Goal: Task Accomplishment & Management: Manage account settings

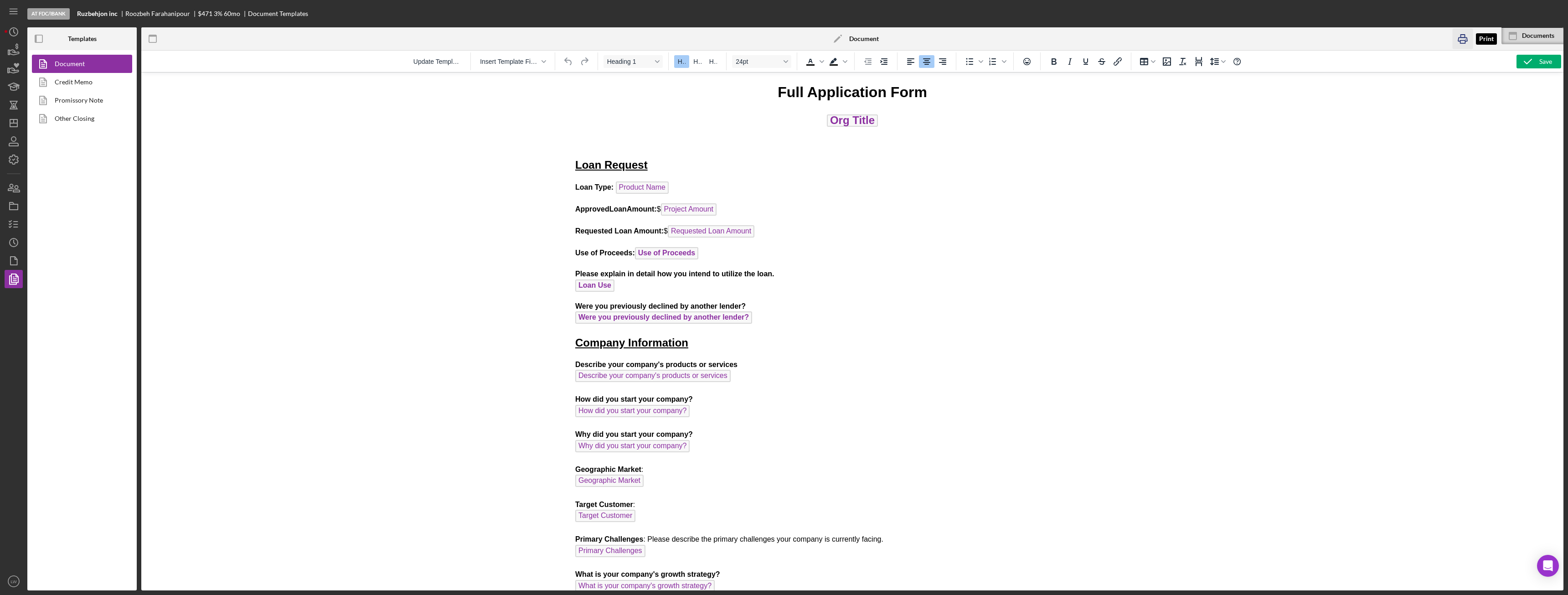
click at [1457, 39] on icon "button" at bounding box center [1463, 39] width 21 height 21
click at [93, 100] on link "Promissory Note" at bounding box center [79, 100] width 96 height 18
click at [1483, 42] on icon "button" at bounding box center [1486, 39] width 21 height 21
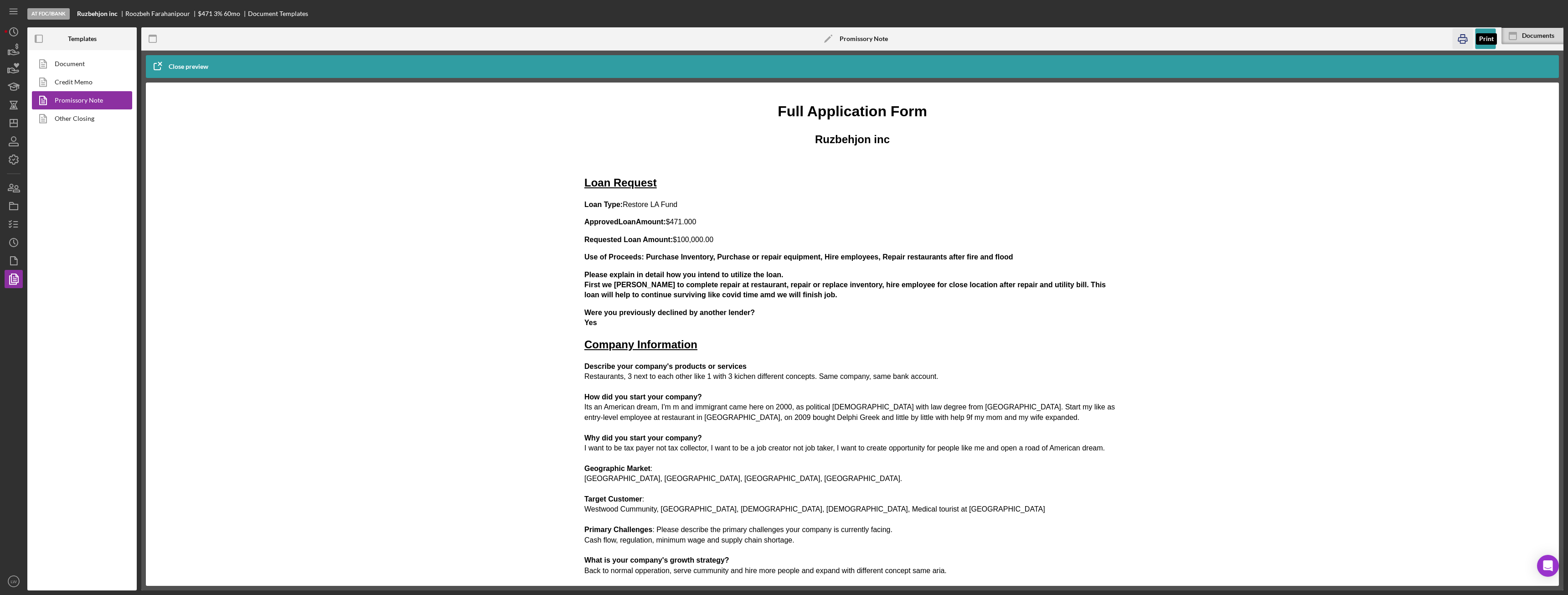
click at [1464, 41] on icon "button" at bounding box center [1463, 39] width 21 height 21
click at [82, 116] on link "Other Closing" at bounding box center [79, 119] width 96 height 18
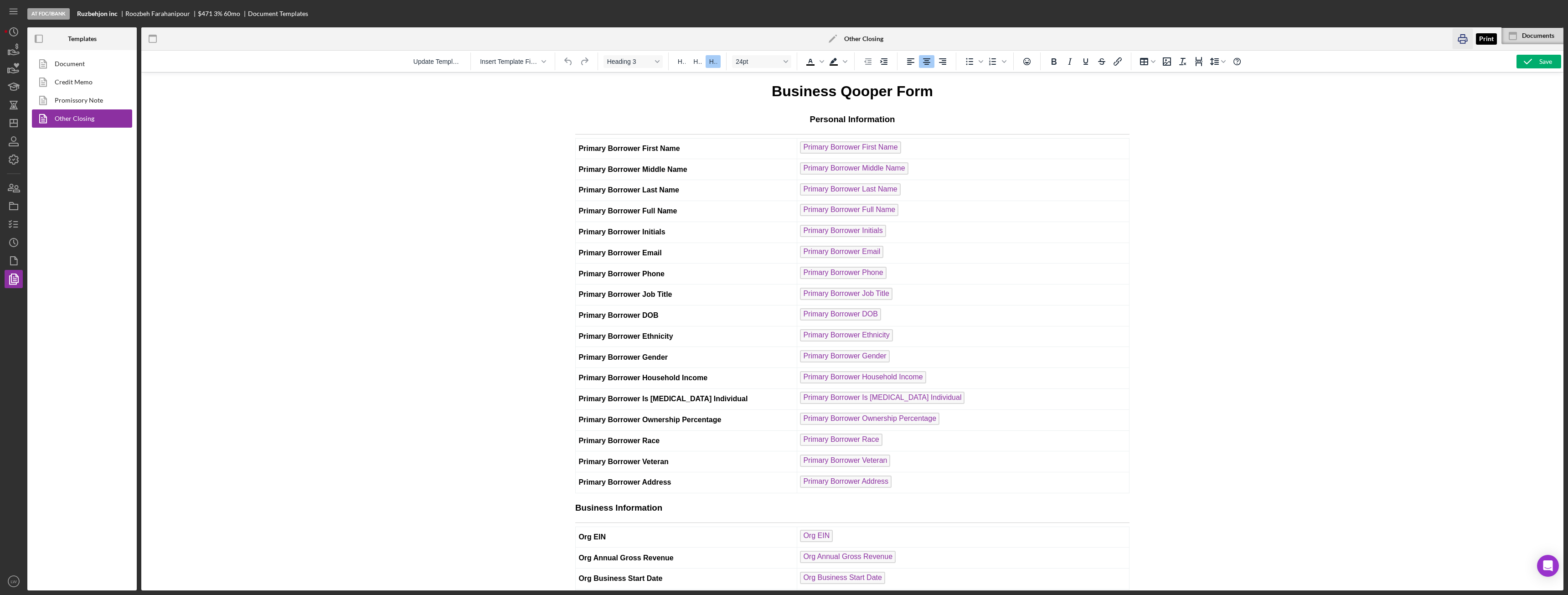
click at [1465, 41] on rect "button" at bounding box center [1463, 42] width 5 height 2
click at [15, 205] on rect "button" at bounding box center [13, 206] width 8 height 5
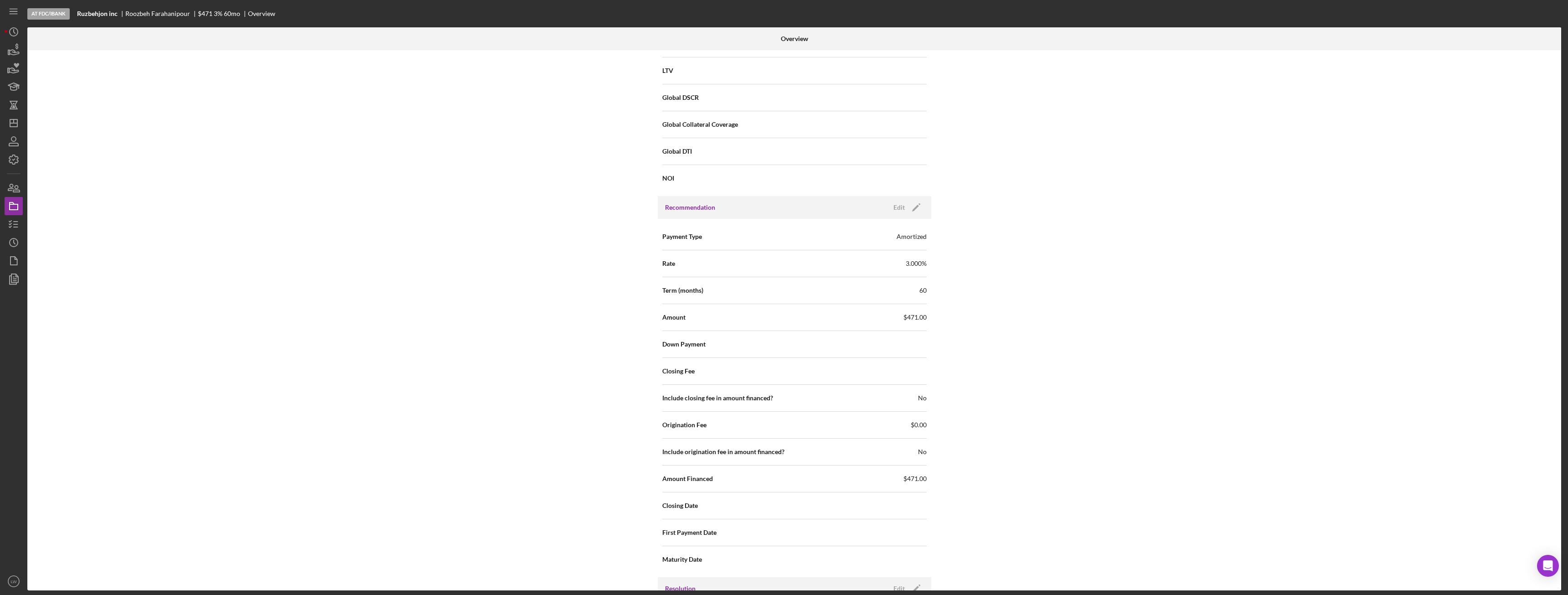
scroll to position [906, 0]
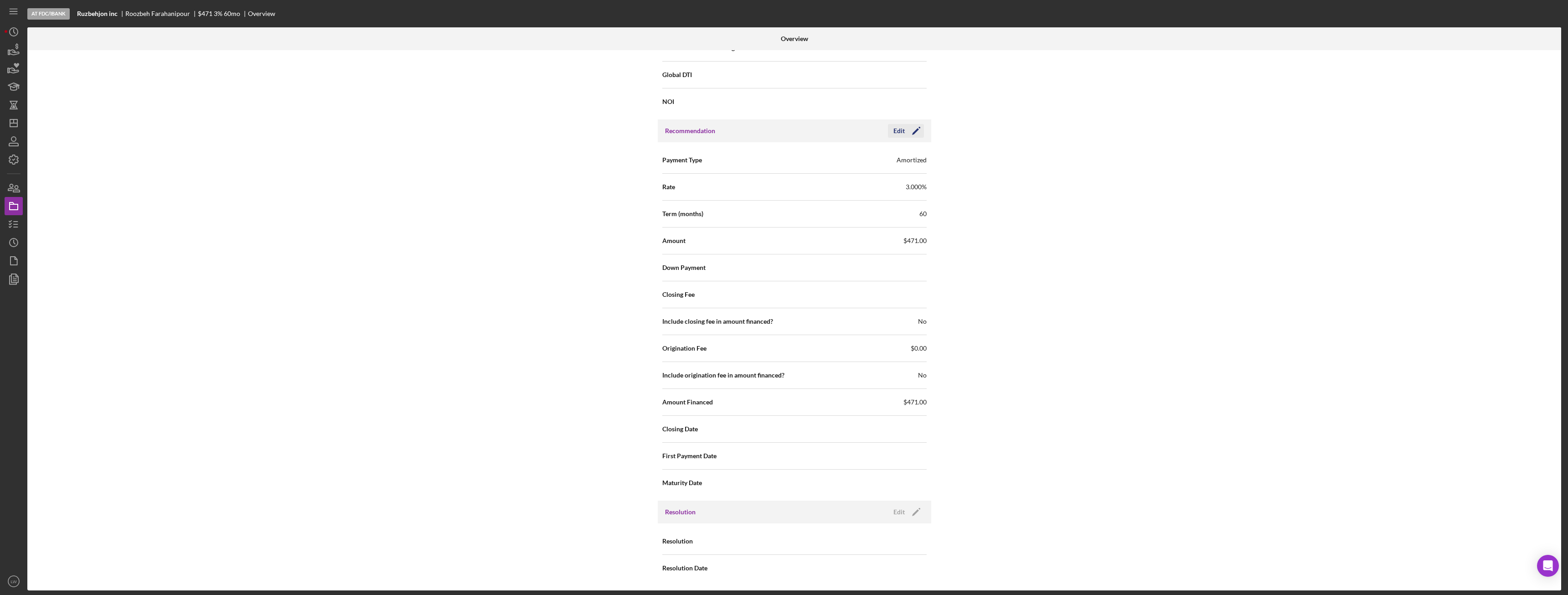
click at [905, 130] on icon "Icon/Edit" at bounding box center [915, 130] width 23 height 23
click at [853, 241] on input "$471" at bounding box center [860, 241] width 132 height 22
type input "$47"
type input "$4"
type input "$2"
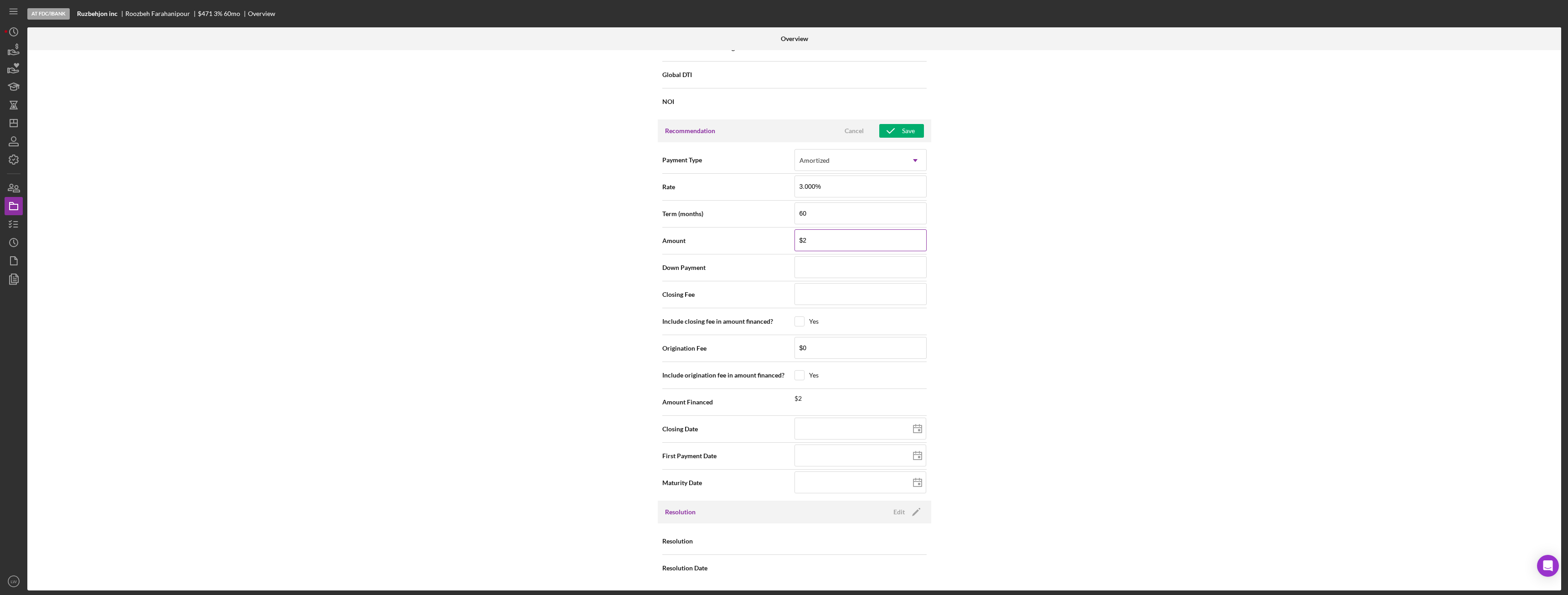
type input "$25"
type input "$250"
type input "$2,500"
type input "$25,000"
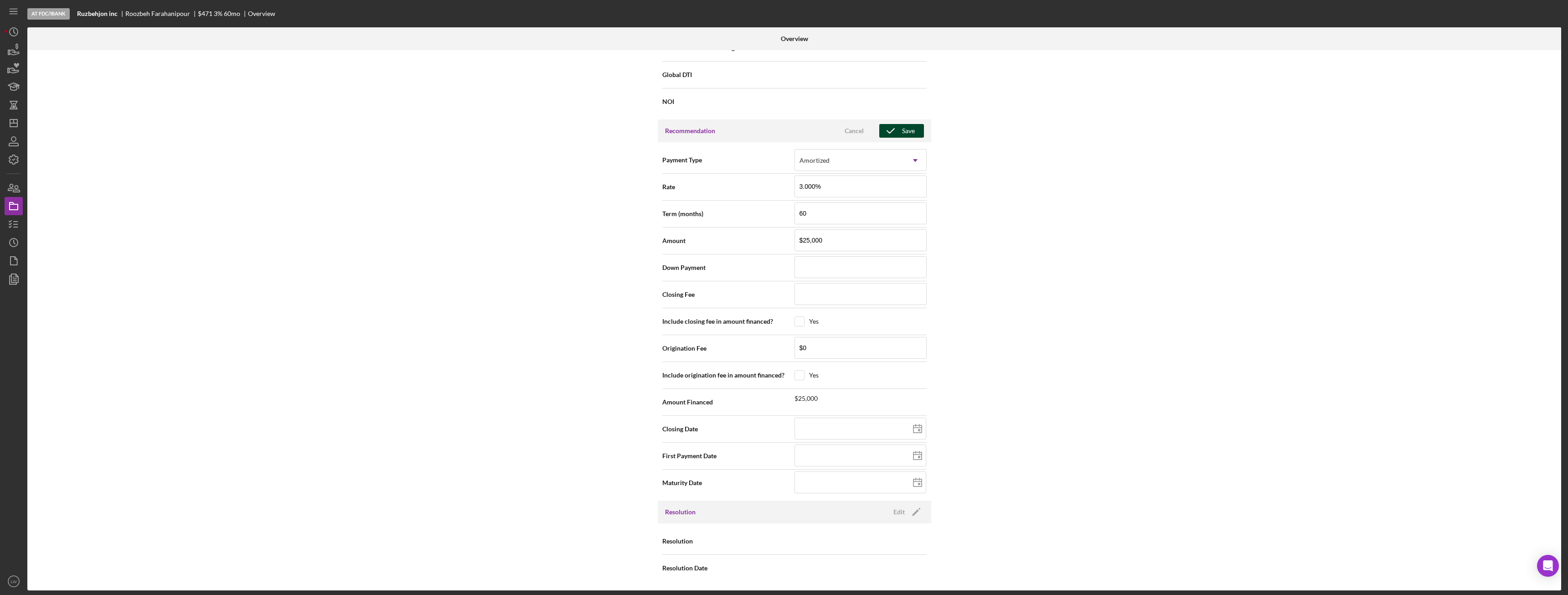
click at [903, 128] on div "Save" at bounding box center [908, 131] width 13 height 13
click at [18, 224] on icon "button" at bounding box center [13, 224] width 23 height 23
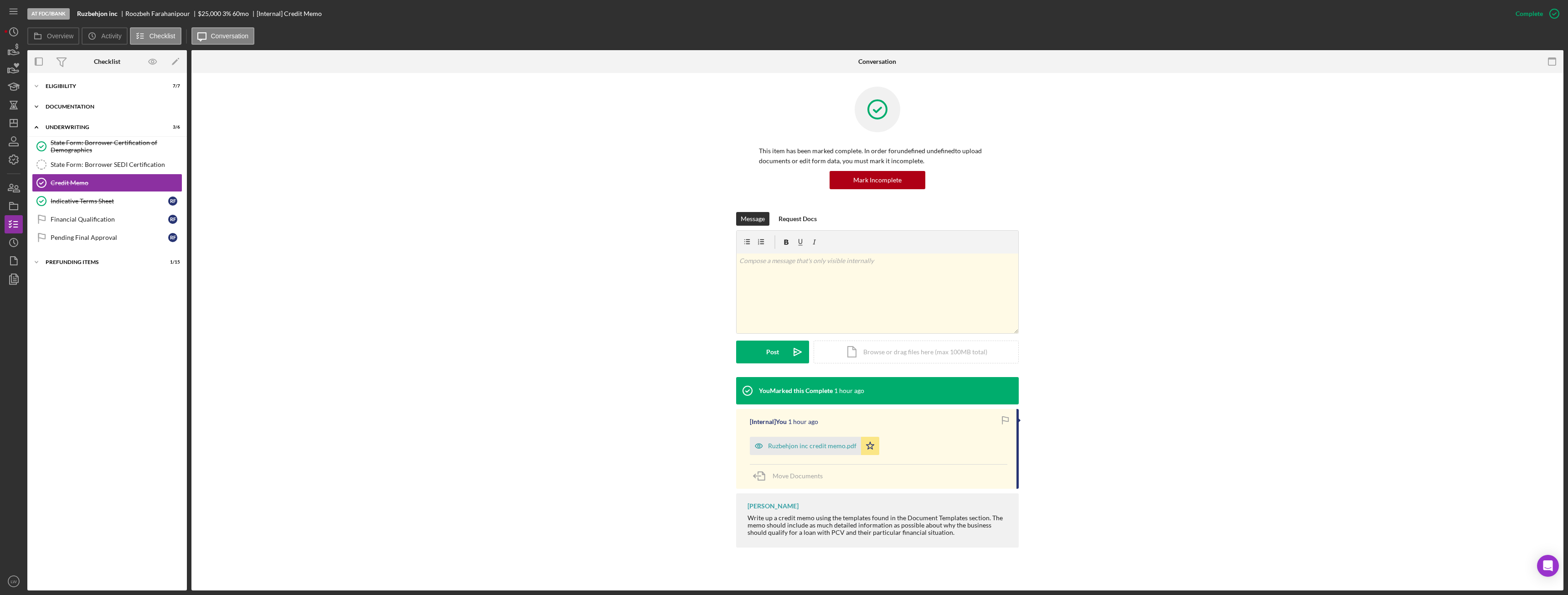
click at [83, 106] on div "Documentation" at bounding box center [110, 107] width 130 height 5
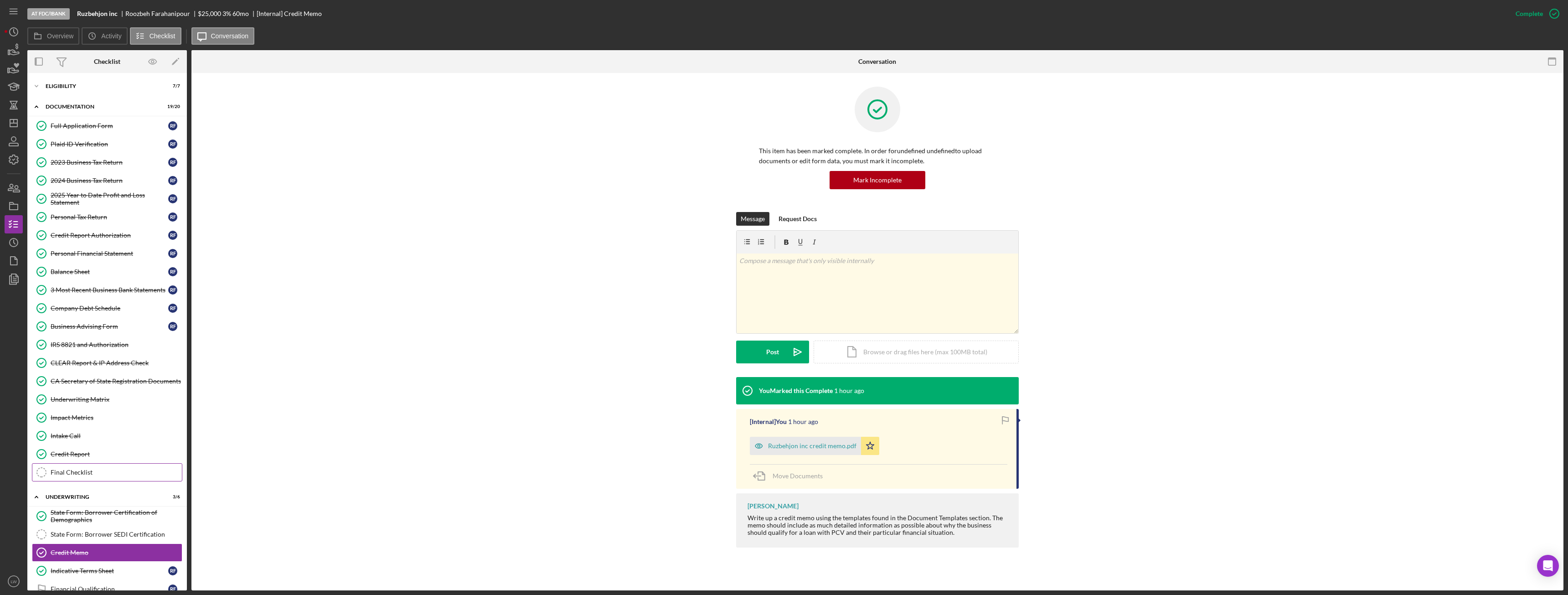
click at [80, 471] on div "Final Checklist" at bounding box center [116, 473] width 131 height 7
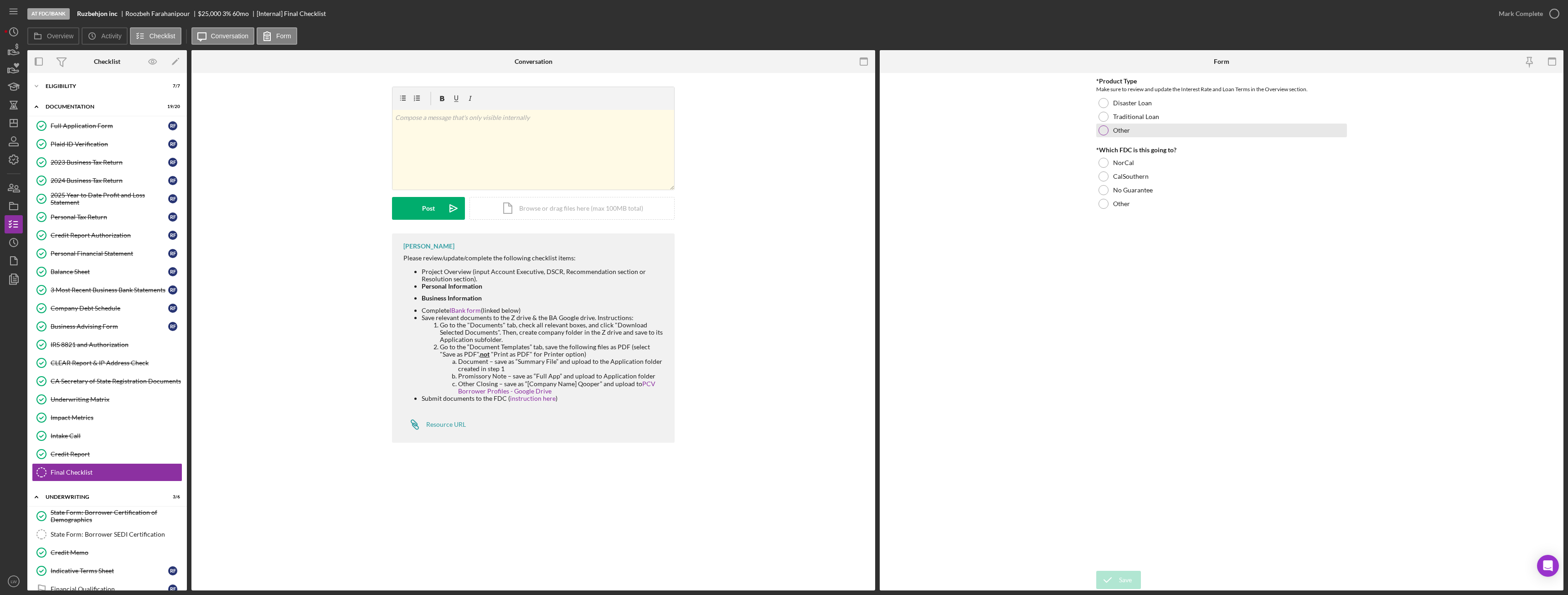
click at [1105, 132] on div at bounding box center [1104, 130] width 10 height 10
click at [1147, 155] on textarea at bounding box center [1222, 152] width 251 height 29
type textarea "Restore LA Fund"
click at [1108, 209] on div "CalSouthern" at bounding box center [1222, 207] width 251 height 13
click at [1135, 572] on button "Save" at bounding box center [1118, 580] width 44 height 18
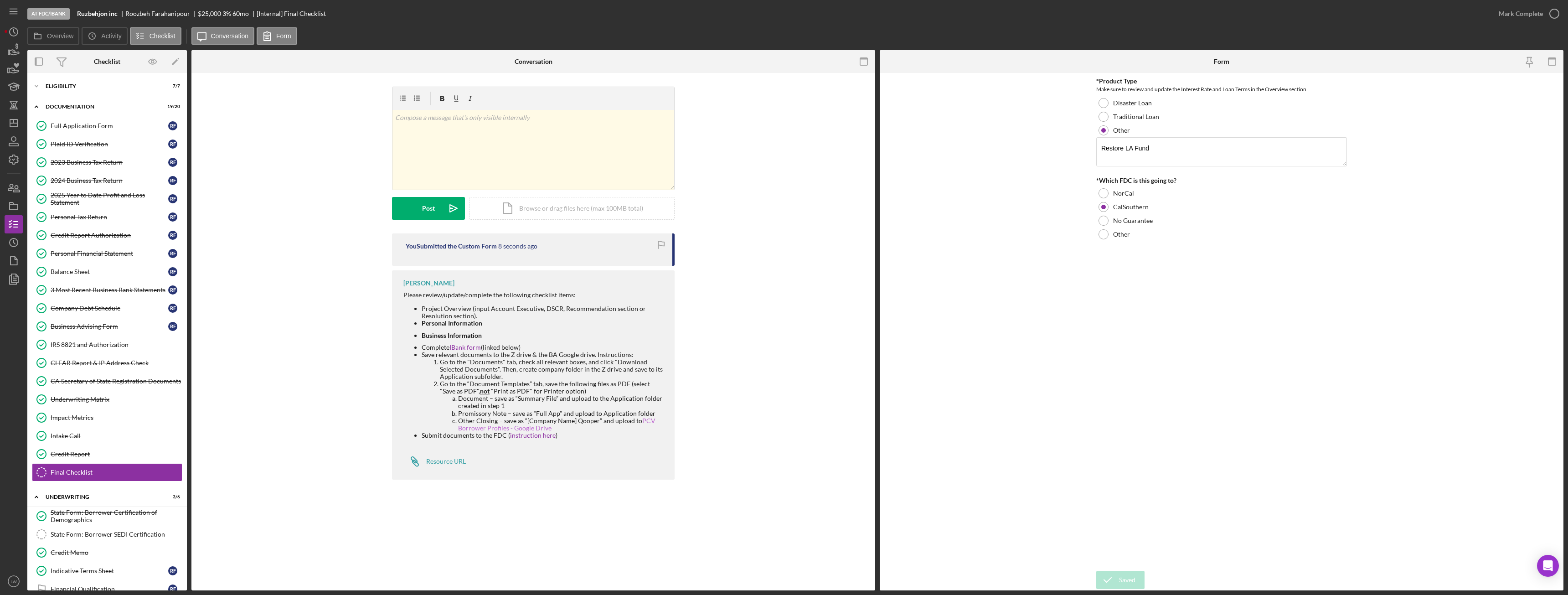
click at [506, 426] on link "PCV Borrower Profiles - Google Drive" at bounding box center [557, 424] width 197 height 15
click at [100, 15] on b "Ruzbehjon inc" at bounding box center [97, 13] width 41 height 7
click at [98, 13] on b "Ruzbehjon inc" at bounding box center [97, 13] width 41 height 7
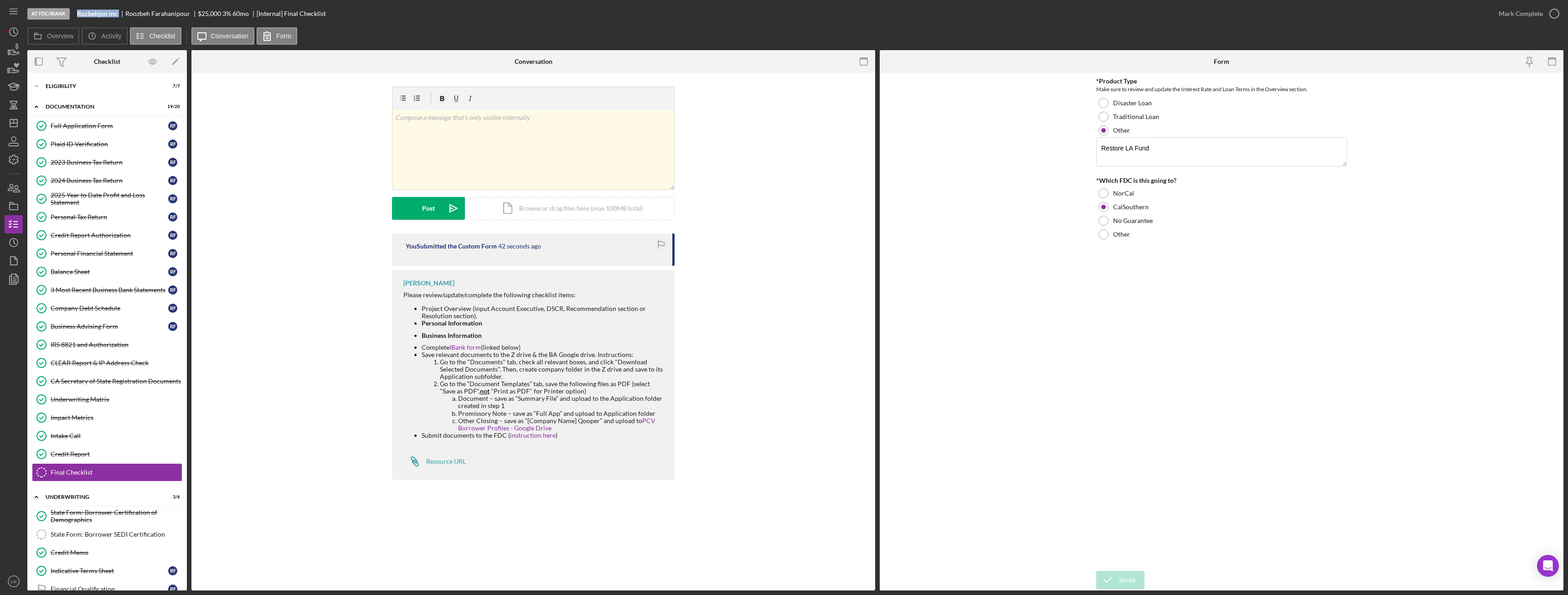
click at [98, 13] on b "Ruzbehjon inc" at bounding box center [97, 13] width 41 height 7
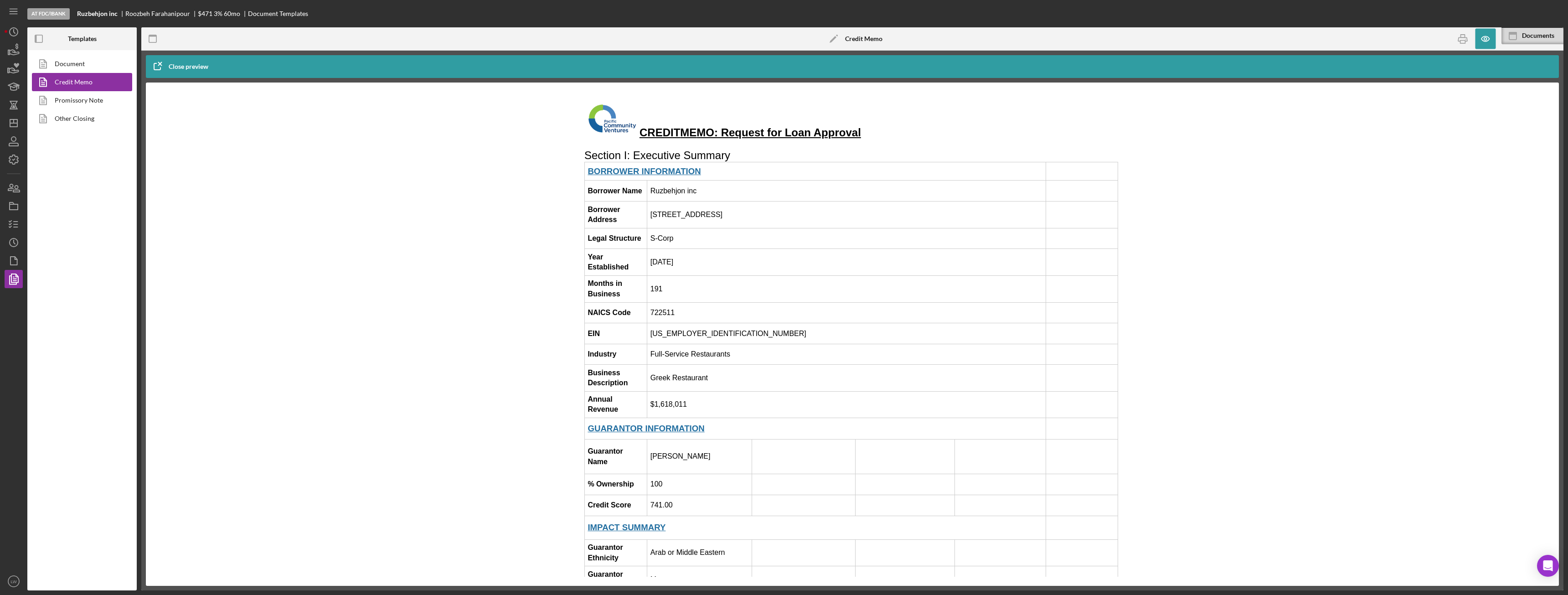
scroll to position [638, 0]
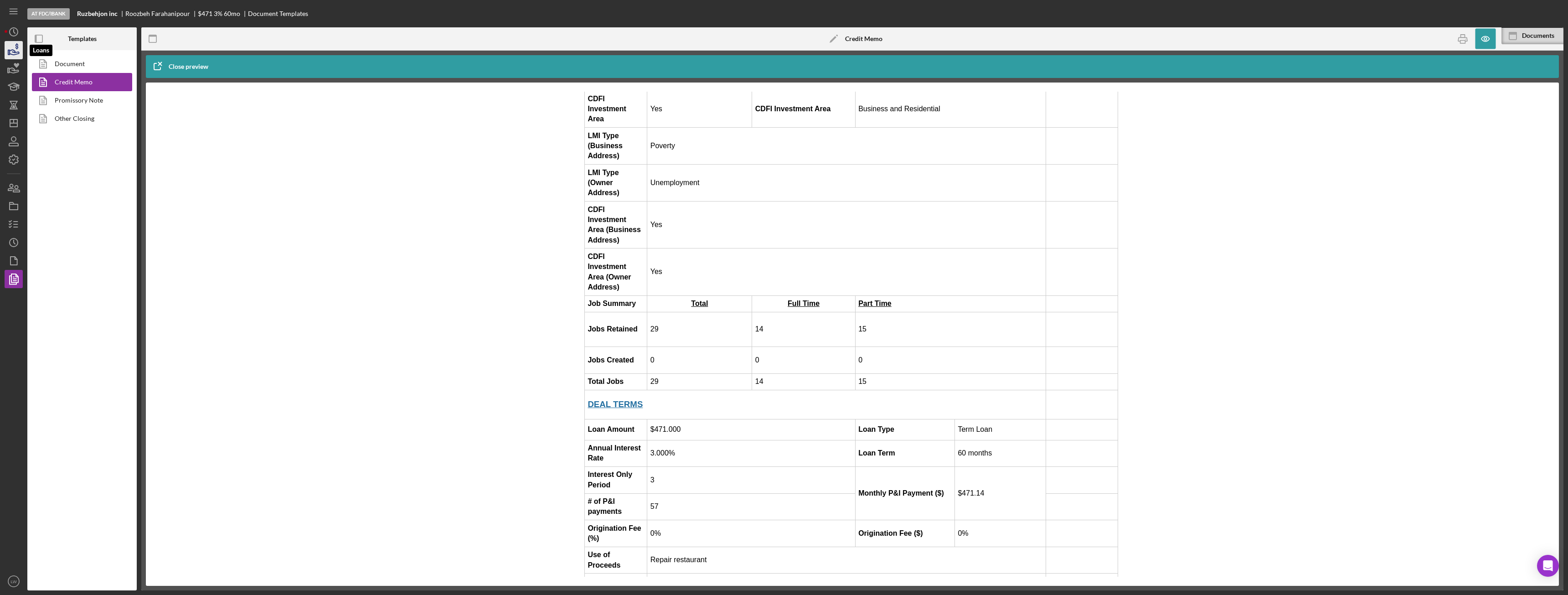
click at [17, 53] on icon "button" at bounding box center [13, 50] width 23 height 23
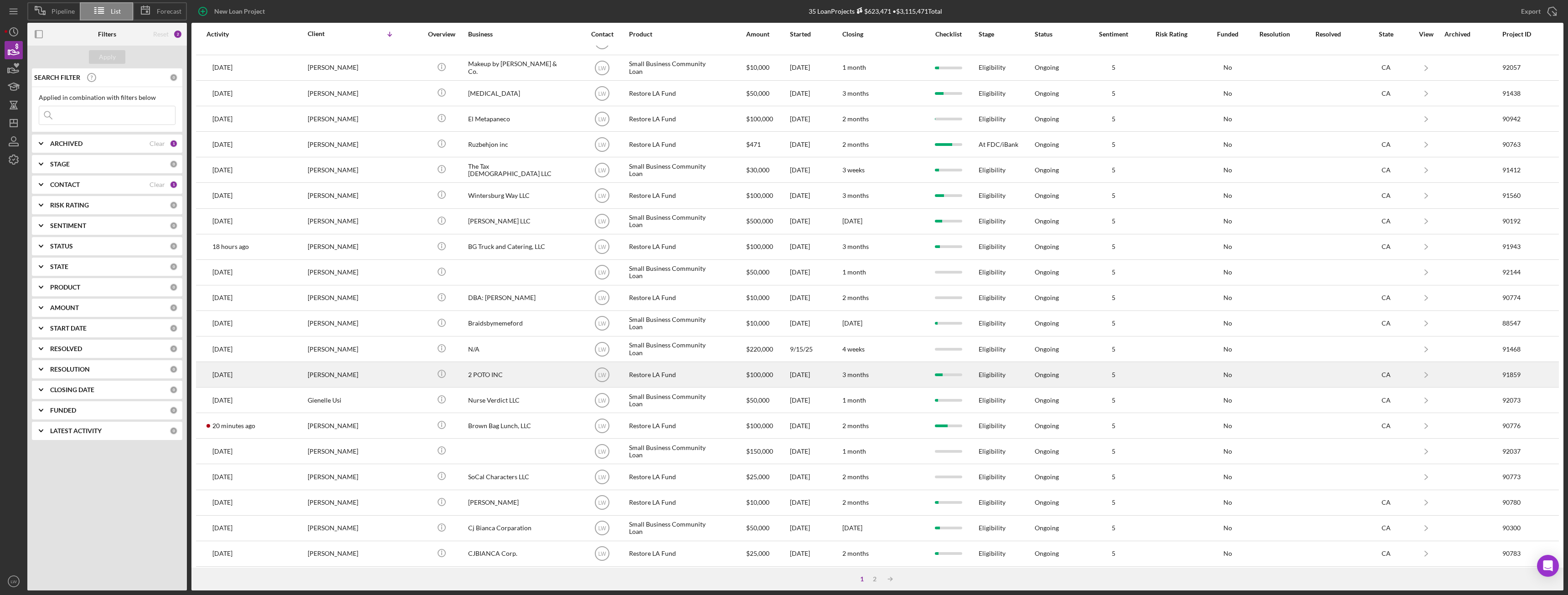
scroll to position [122, 0]
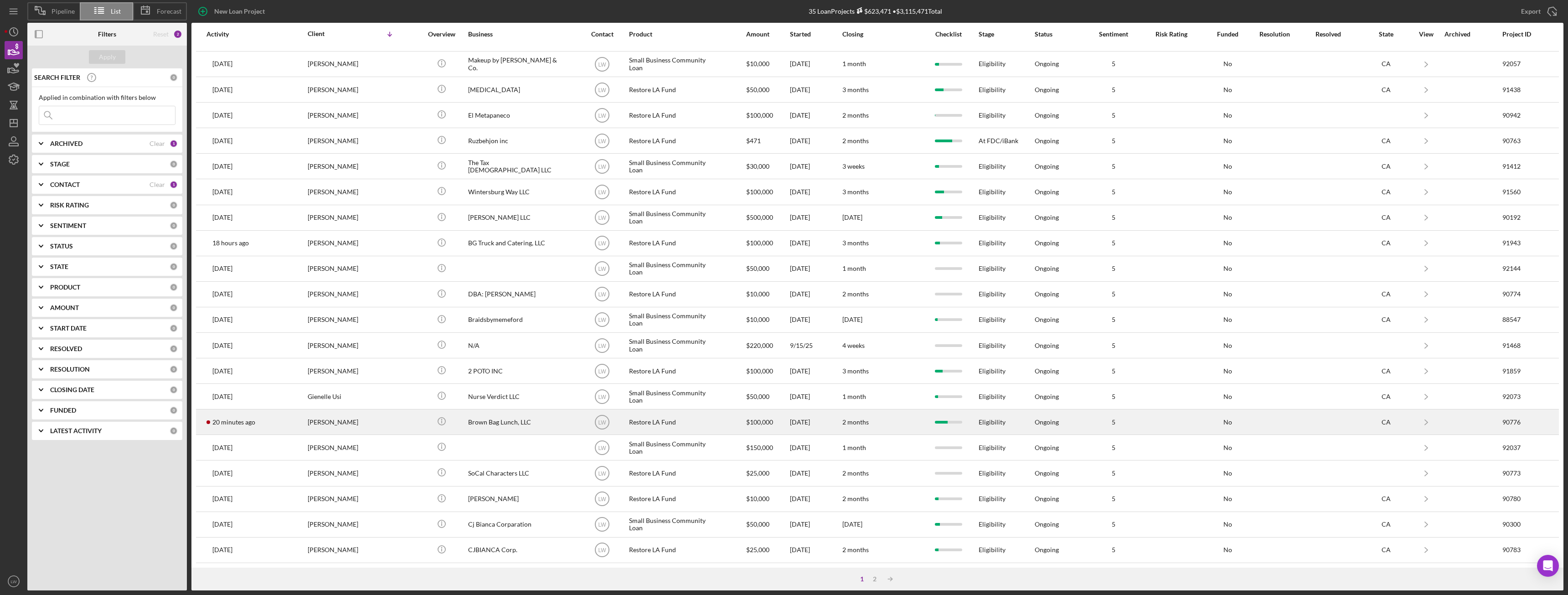
click at [320, 420] on div "[PERSON_NAME]" at bounding box center [353, 422] width 91 height 24
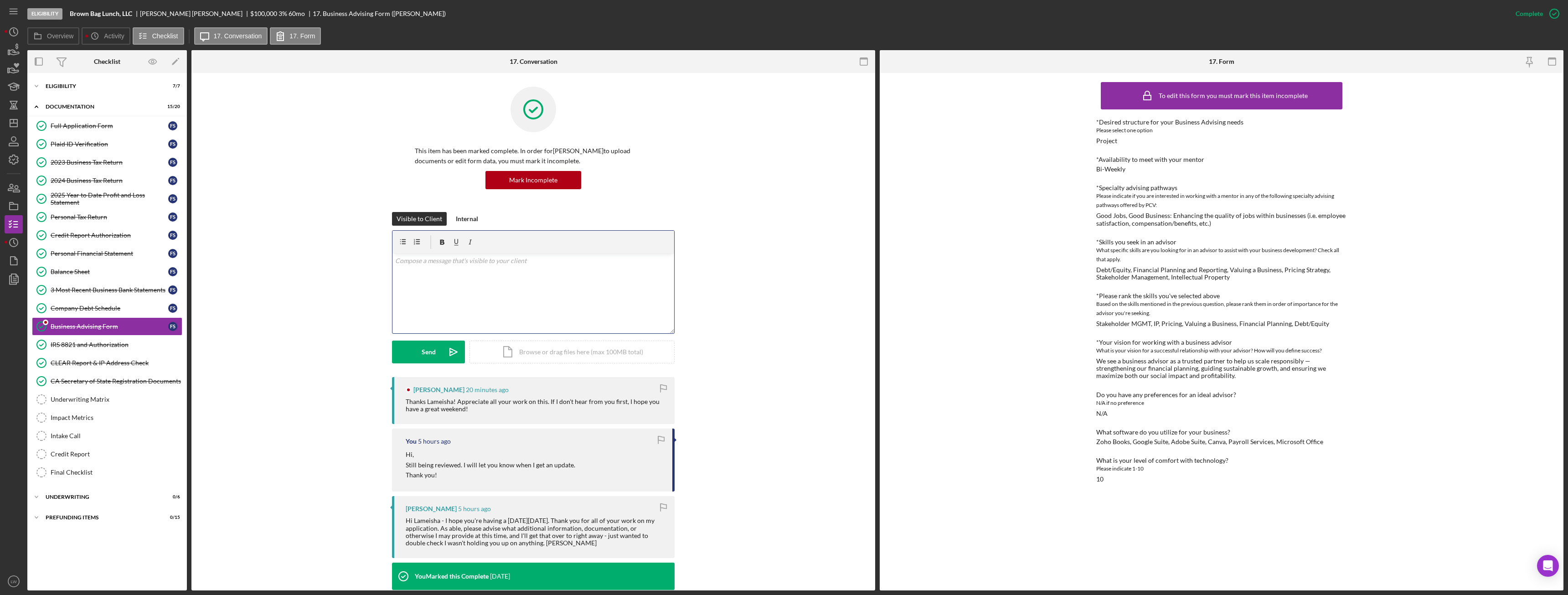
click at [481, 277] on div "v Color teal Color pink Remove color Add row above Add row below Add column bef…" at bounding box center [533, 293] width 282 height 80
click at [444, 357] on icon "Icon/icon-invite-send" at bounding box center [453, 351] width 23 height 23
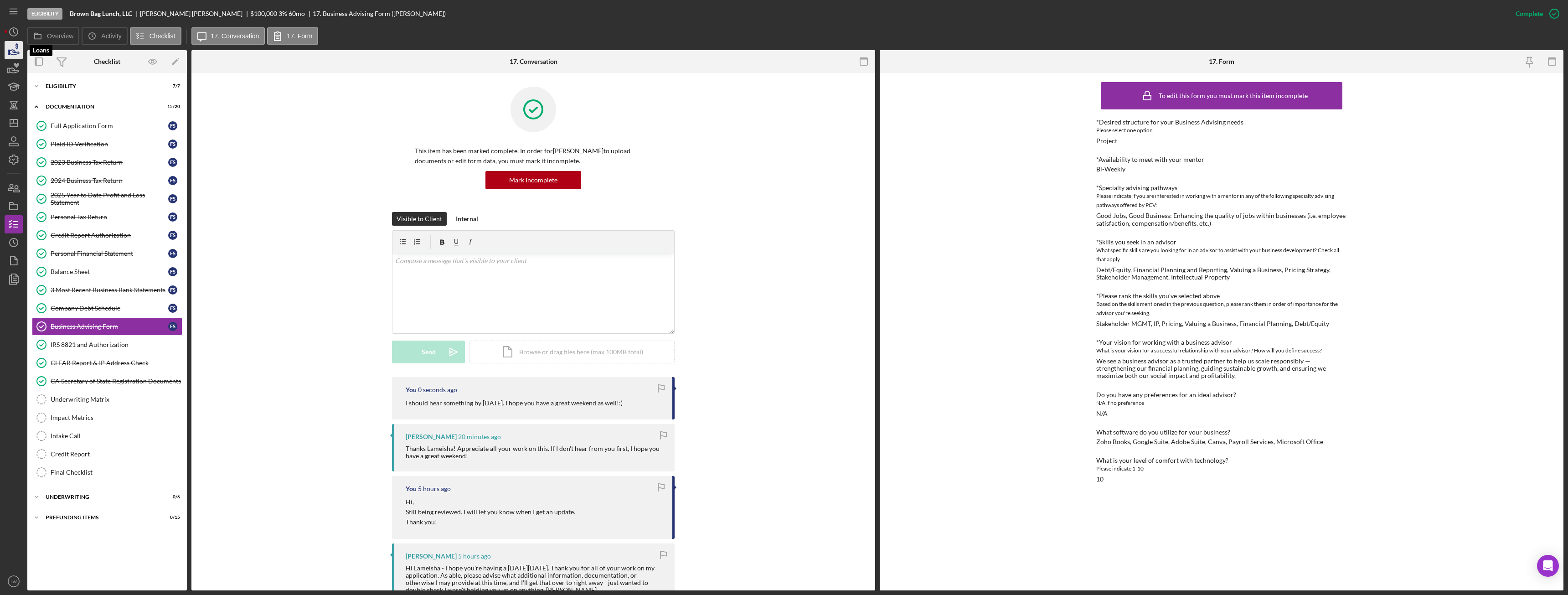
click at [9, 48] on icon "button" at bounding box center [13, 50] width 23 height 23
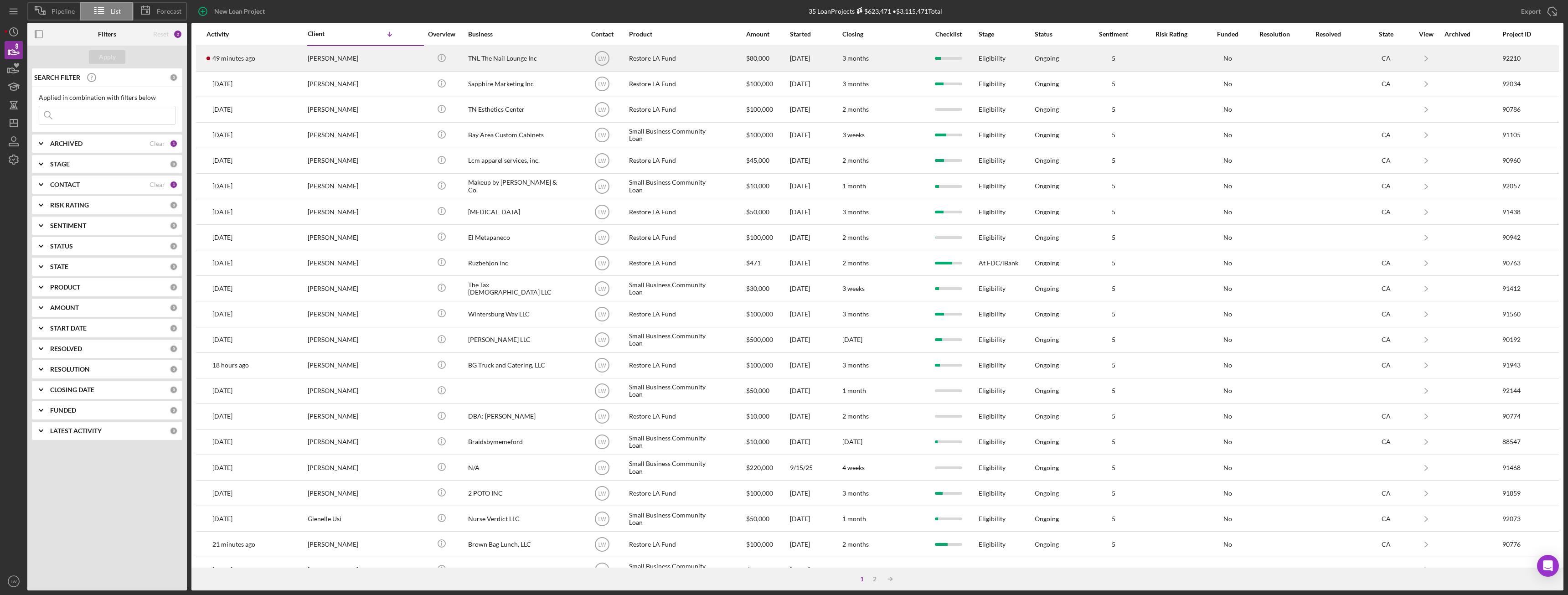
click at [243, 49] on div "49 minutes ago [PERSON_NAME]" at bounding box center [246, 58] width 80 height 24
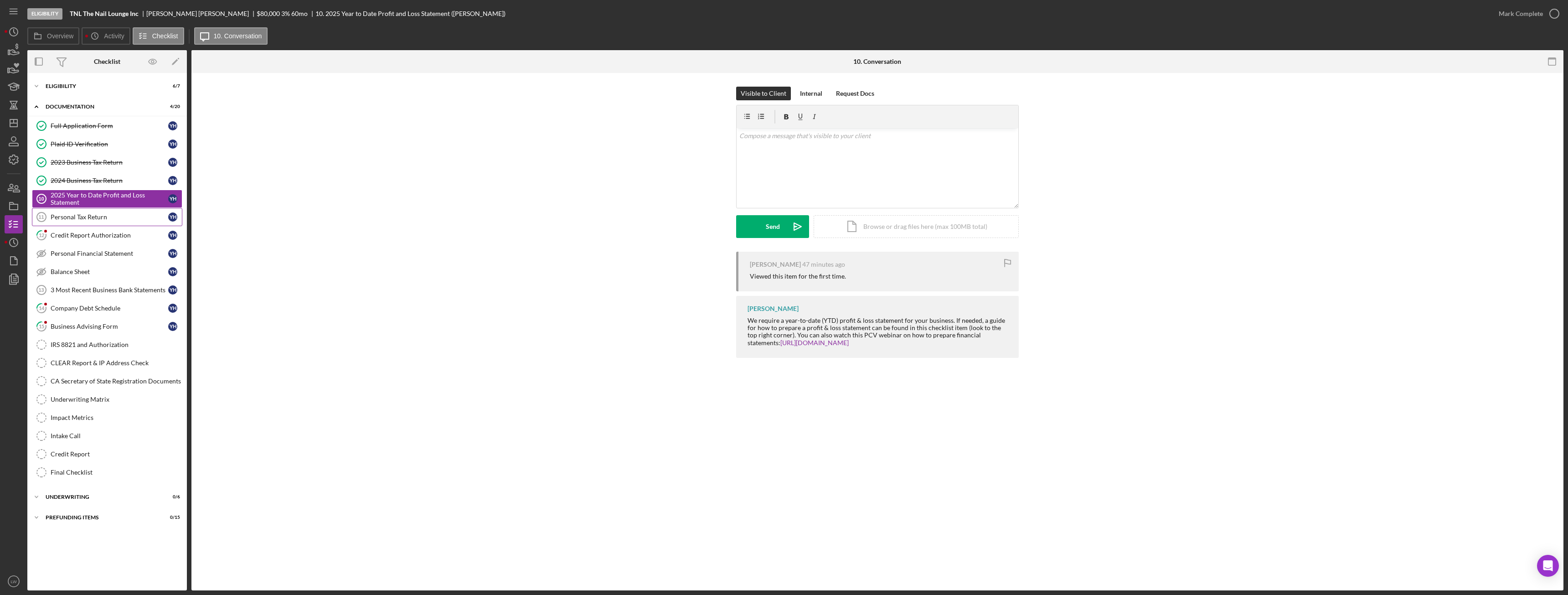
click at [84, 219] on div "Personal Tax Return" at bounding box center [109, 217] width 117 height 7
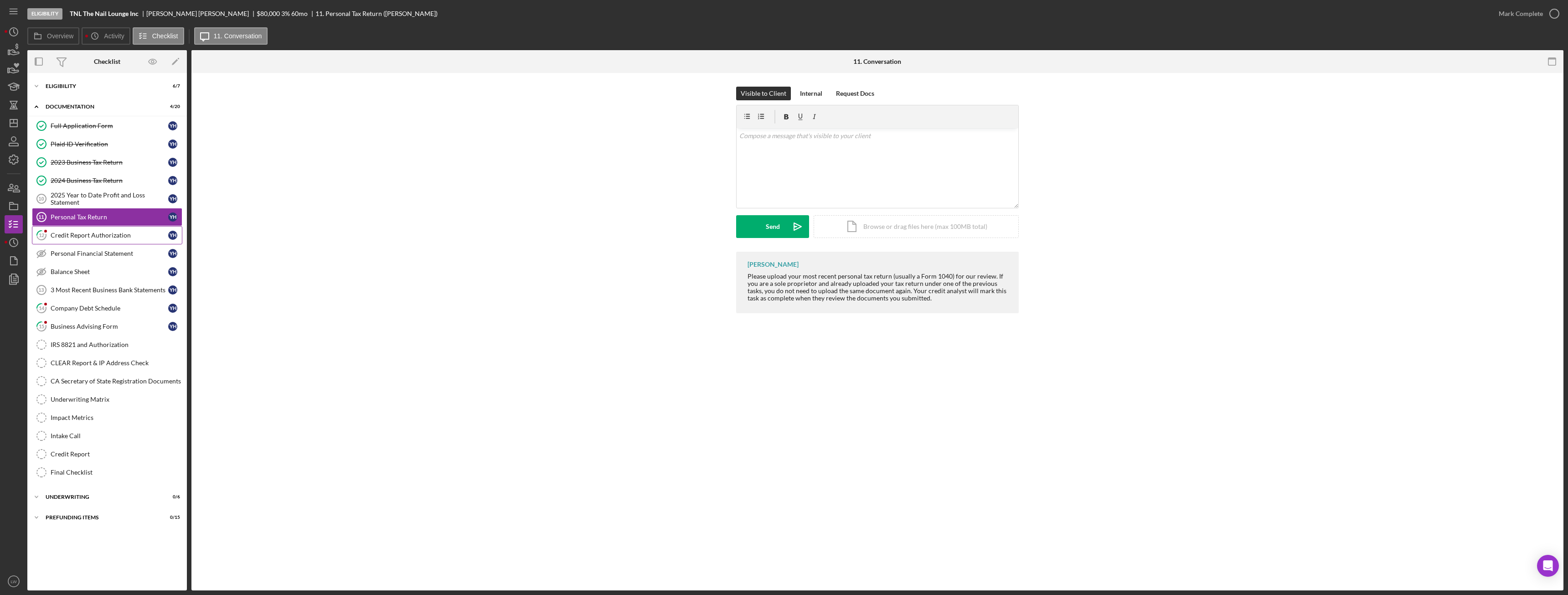
click at [82, 231] on div "Credit Report Authorization" at bounding box center [109, 235] width 117 height 7
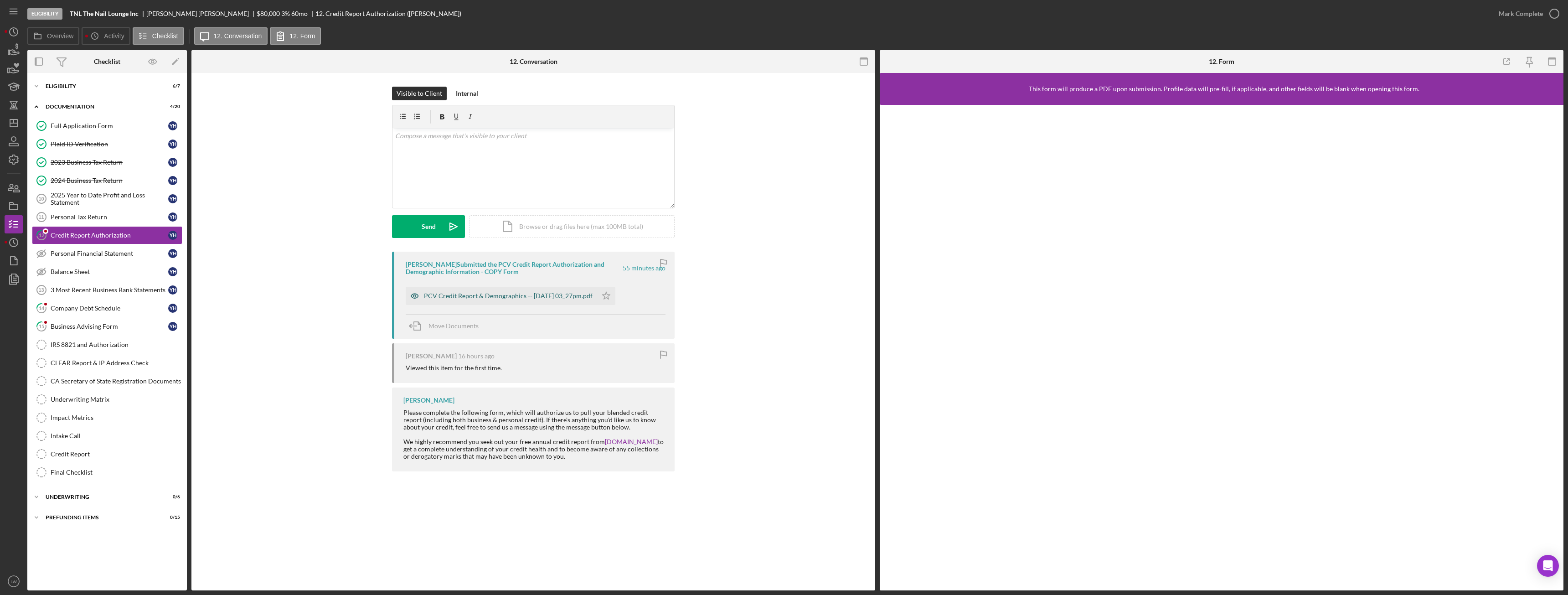
click at [502, 293] on div "PCV Credit Report & Demographics -- [DATE] 03_27pm.pdf" at bounding box center [508, 296] width 169 height 7
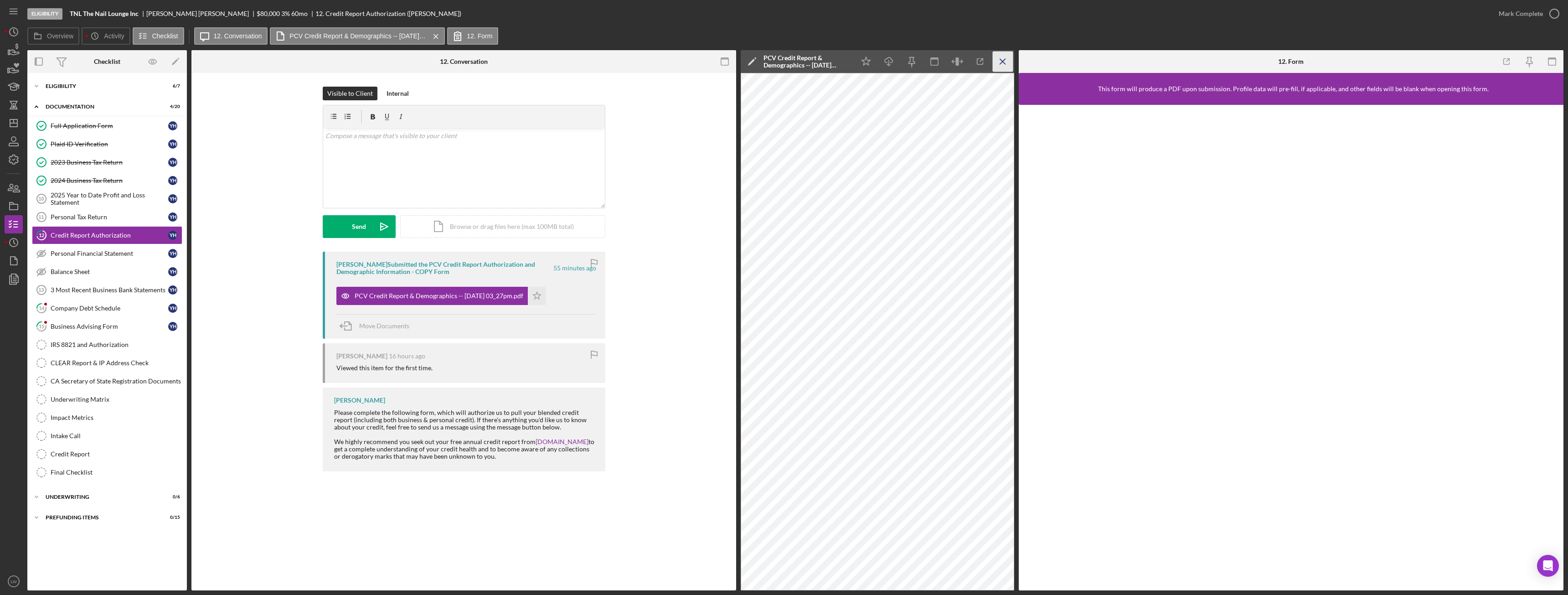
click at [999, 68] on icon "Icon/Menu Close" at bounding box center [1003, 62] width 21 height 21
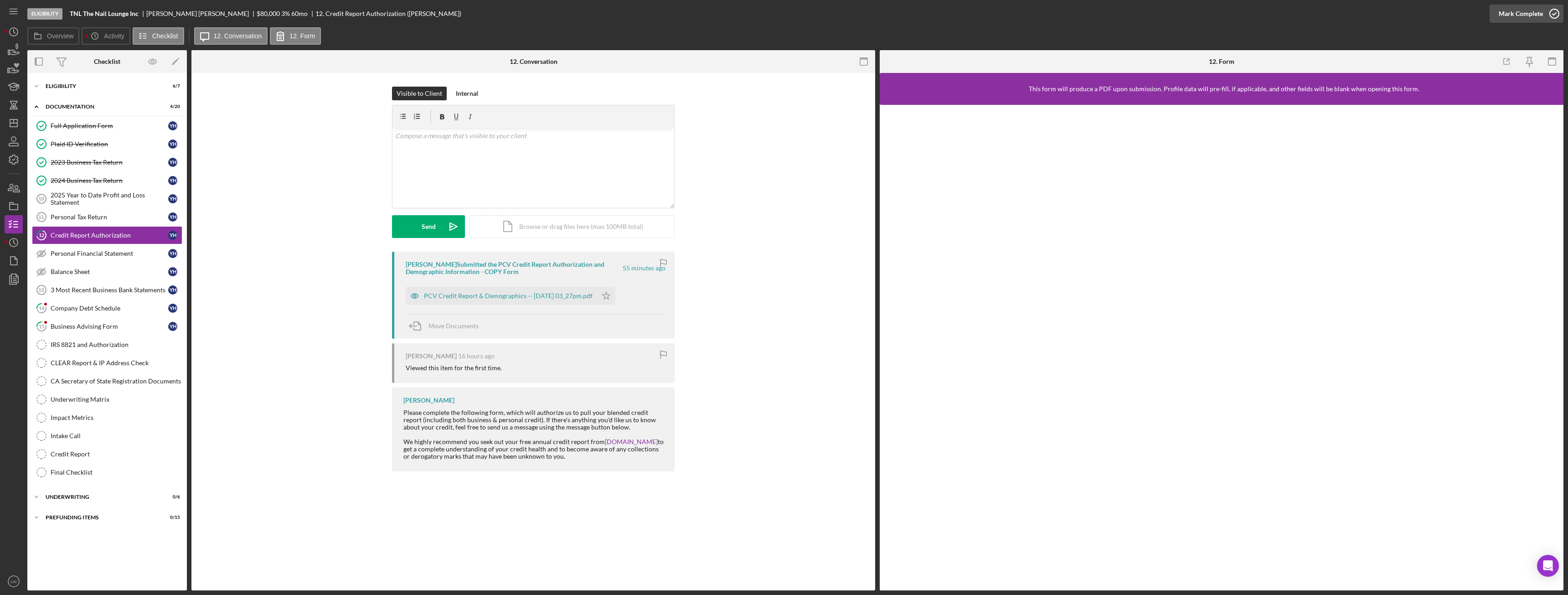
click at [1507, 15] on div "Mark Complete" at bounding box center [1521, 13] width 44 height 18
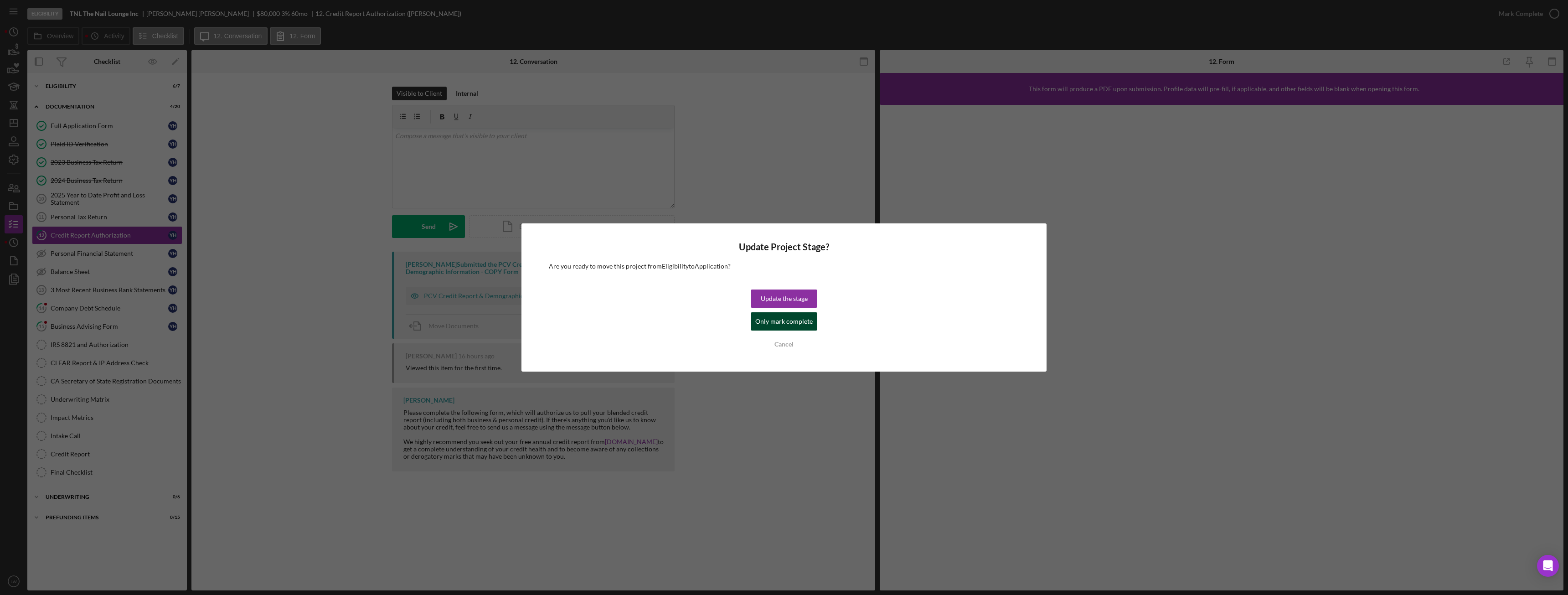
click at [765, 324] on div "Only mark complete" at bounding box center [784, 322] width 57 height 18
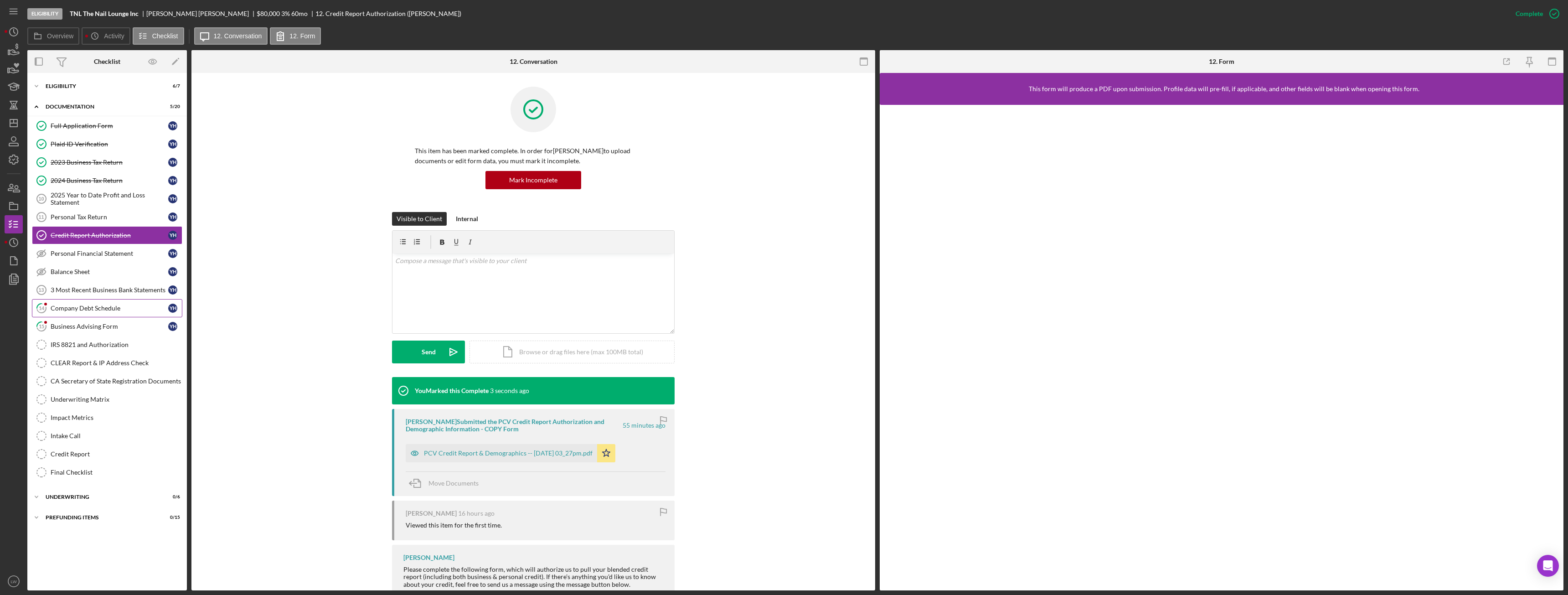
click at [88, 317] on link "14 Company Debt Schedule Y H" at bounding box center [107, 308] width 150 height 18
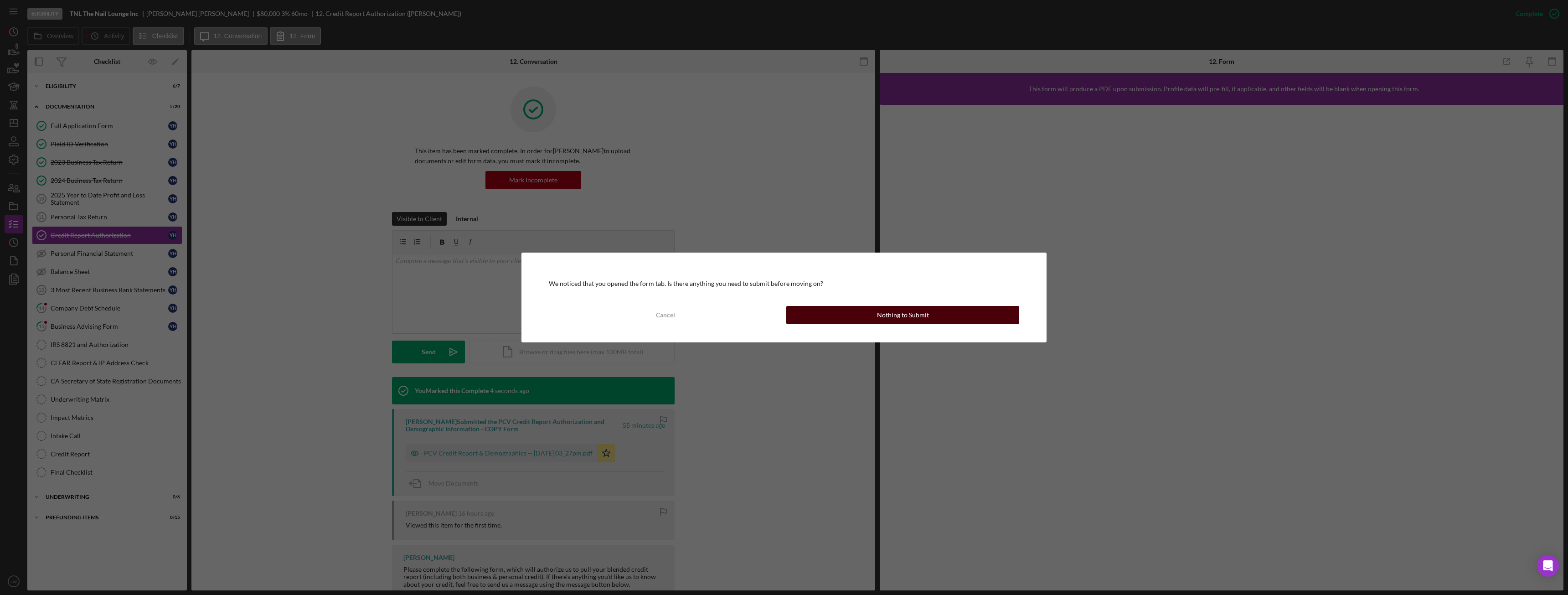
click at [915, 315] on div "Nothing to Submit" at bounding box center [903, 315] width 52 height 18
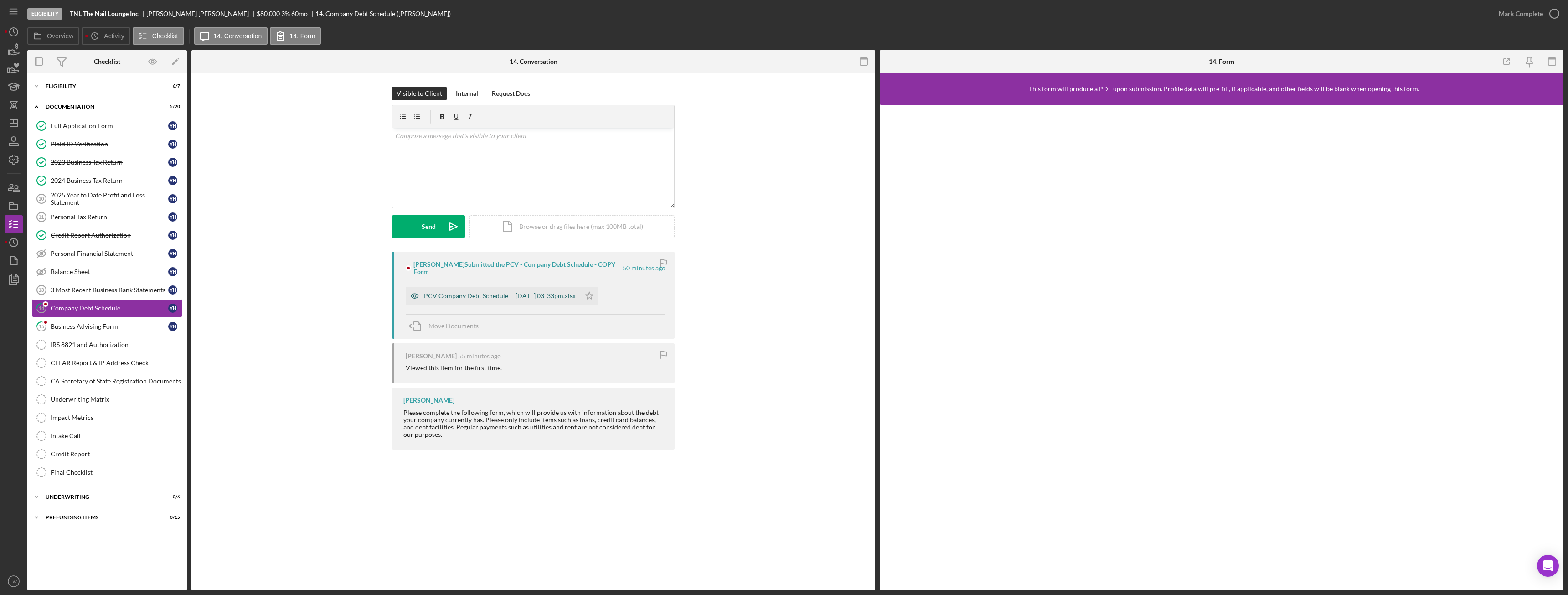
click at [497, 297] on div "PCV Company Debt Schedule -- [DATE] 03_33pm.xlsx" at bounding box center [499, 296] width 152 height 7
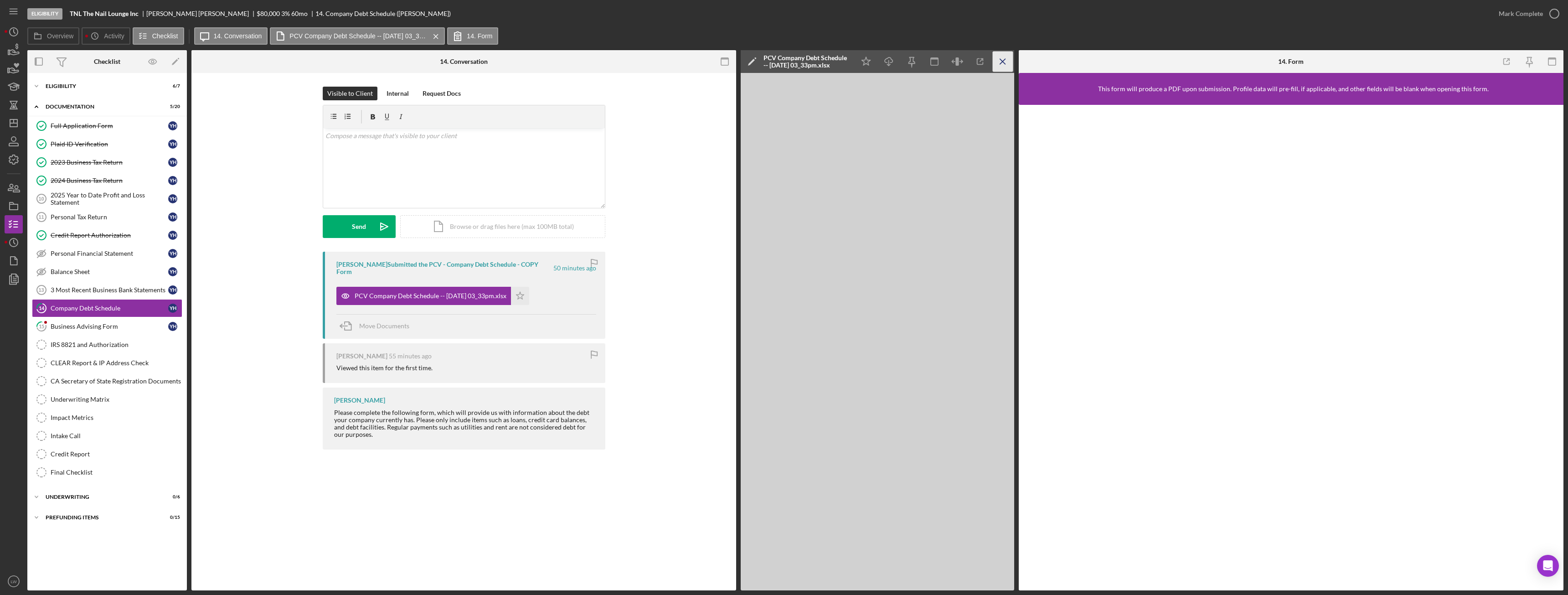
click at [1005, 60] on icon "Icon/Menu Close" at bounding box center [1003, 62] width 21 height 21
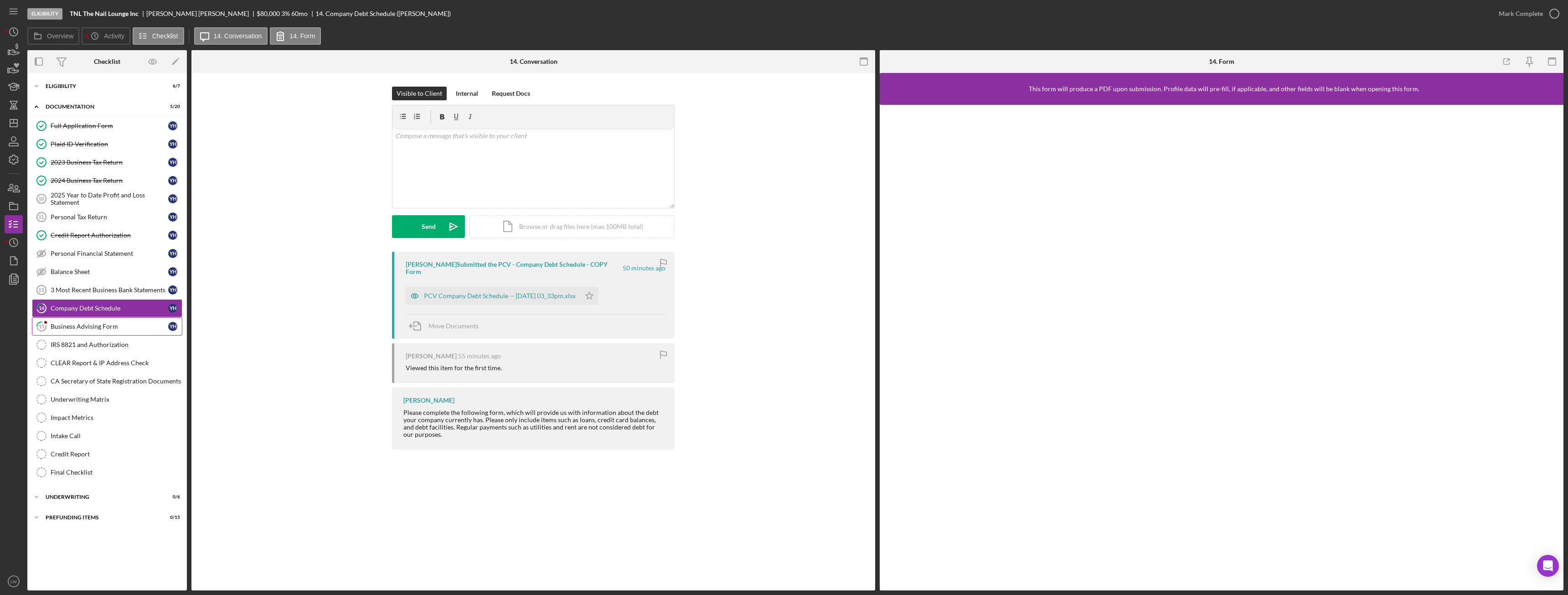
click at [83, 331] on link "15 Business Advising Form Y H" at bounding box center [107, 326] width 150 height 18
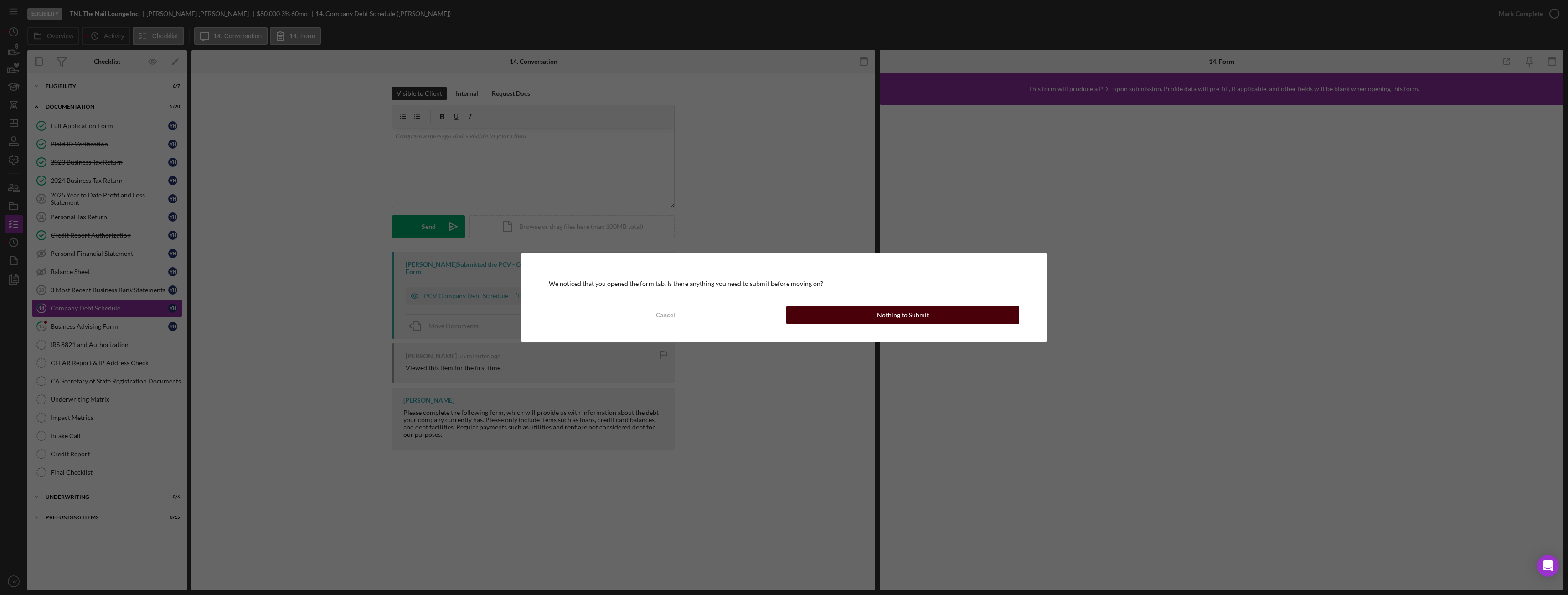
click at [864, 317] on button "Nothing to Submit" at bounding box center [903, 315] width 233 height 18
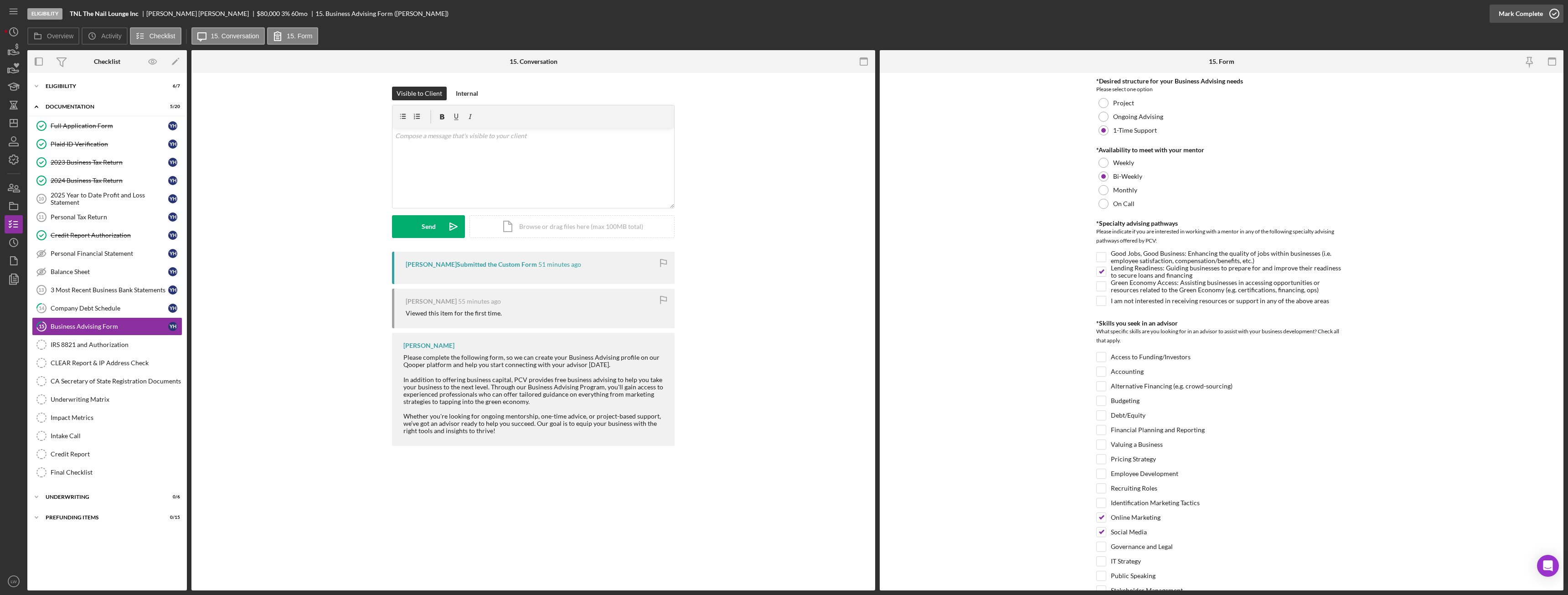
click at [1535, 19] on div "Mark Complete" at bounding box center [1521, 13] width 44 height 18
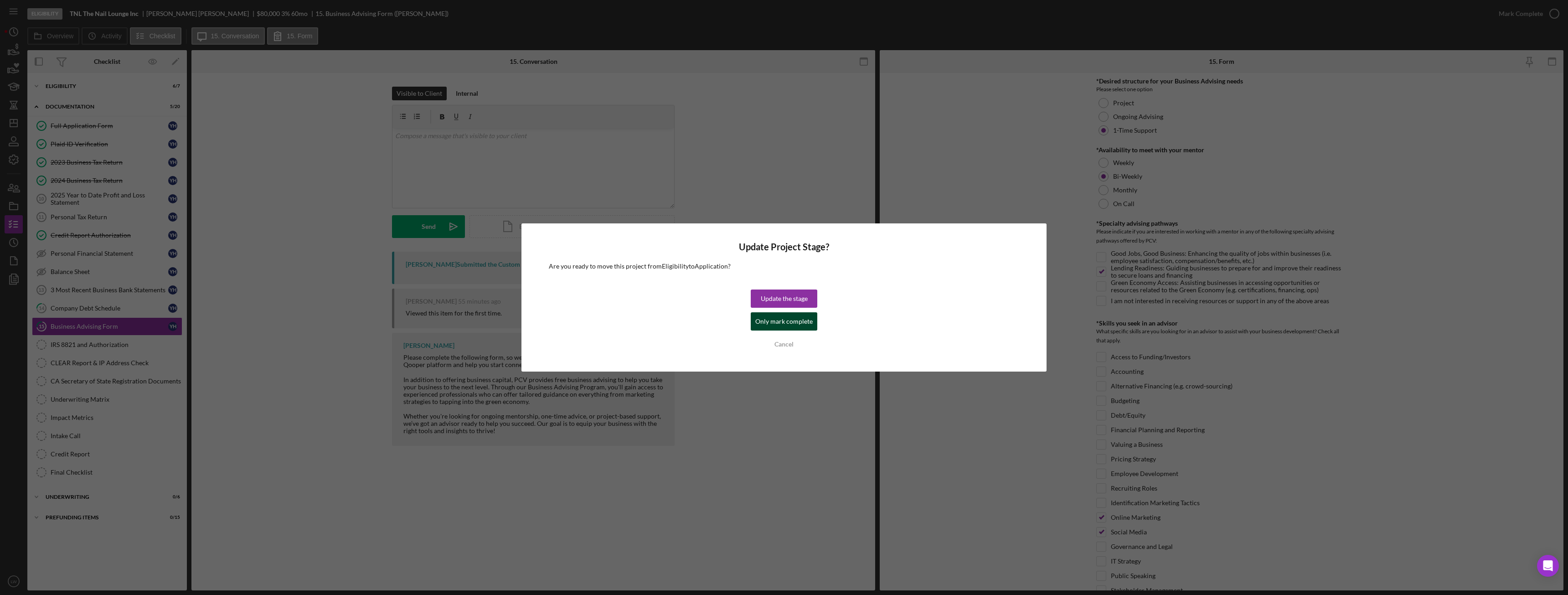
click at [805, 323] on div "Only mark complete" at bounding box center [784, 322] width 57 height 18
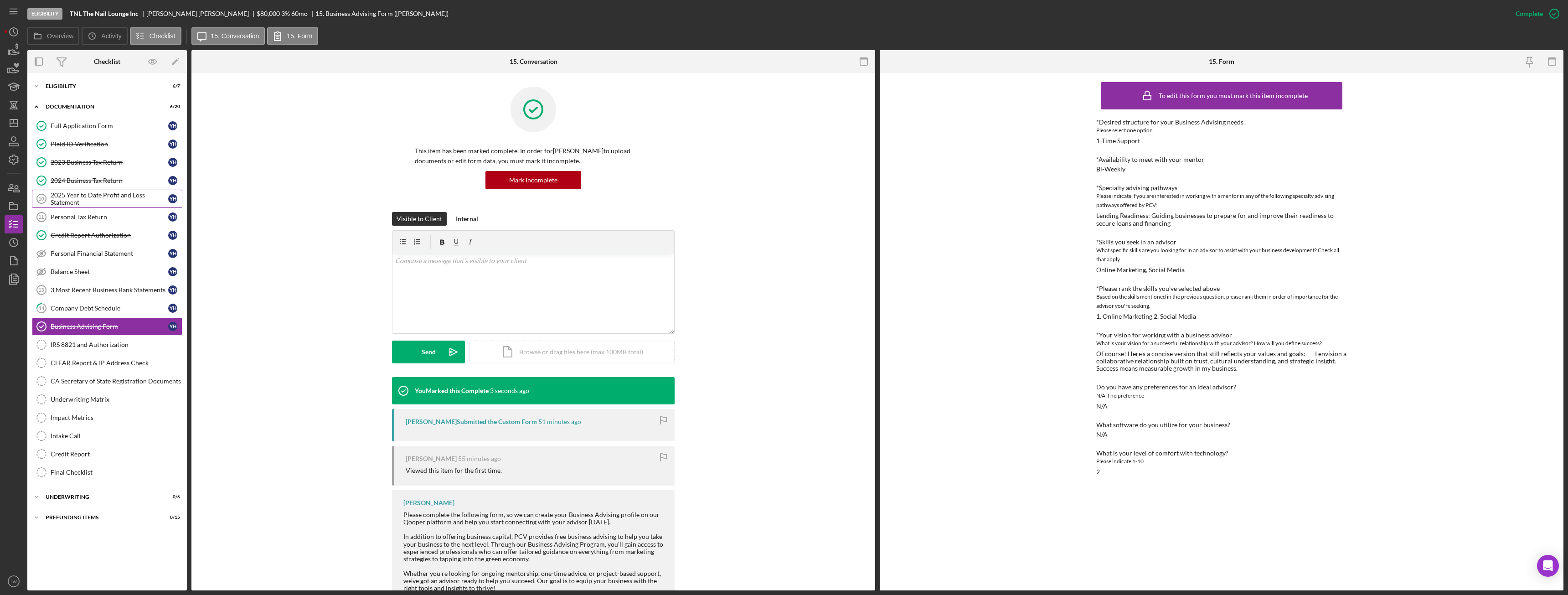
click at [77, 195] on div "2025 Year to Date Profit and Loss Statement" at bounding box center [109, 199] width 117 height 15
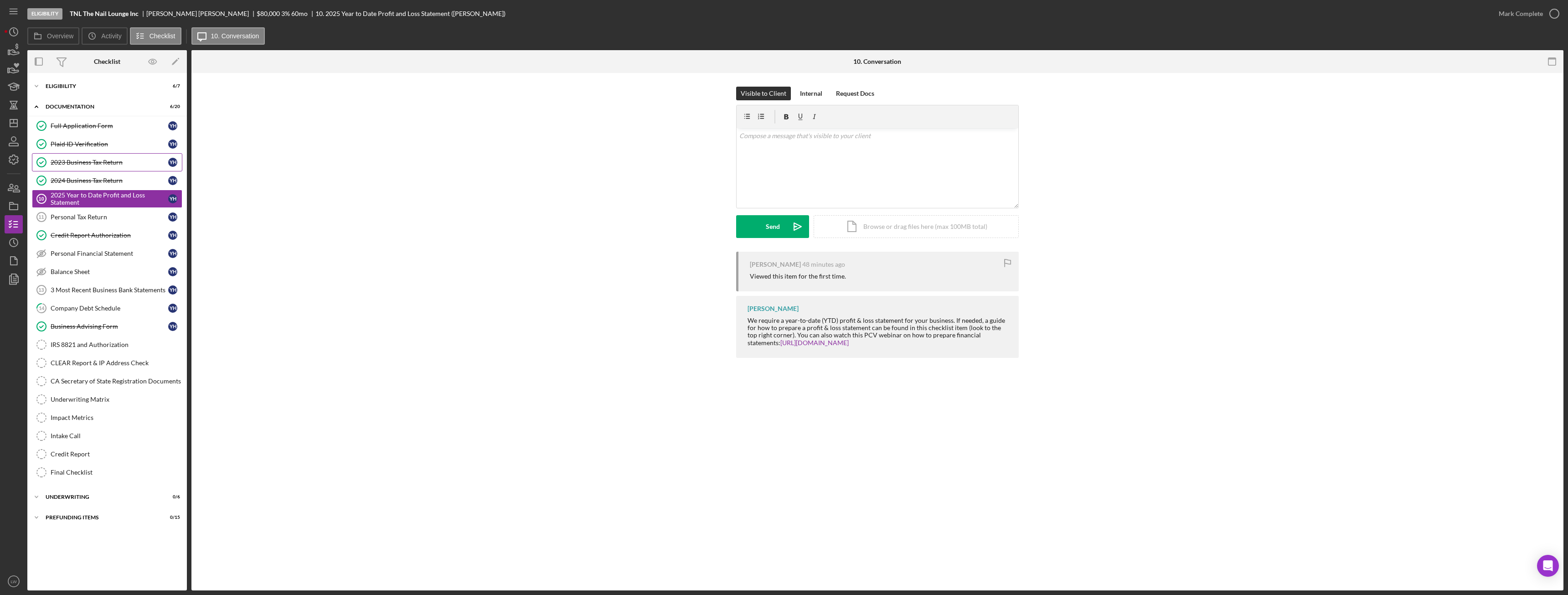
click at [90, 163] on div "2023 Business Tax Return" at bounding box center [109, 163] width 117 height 7
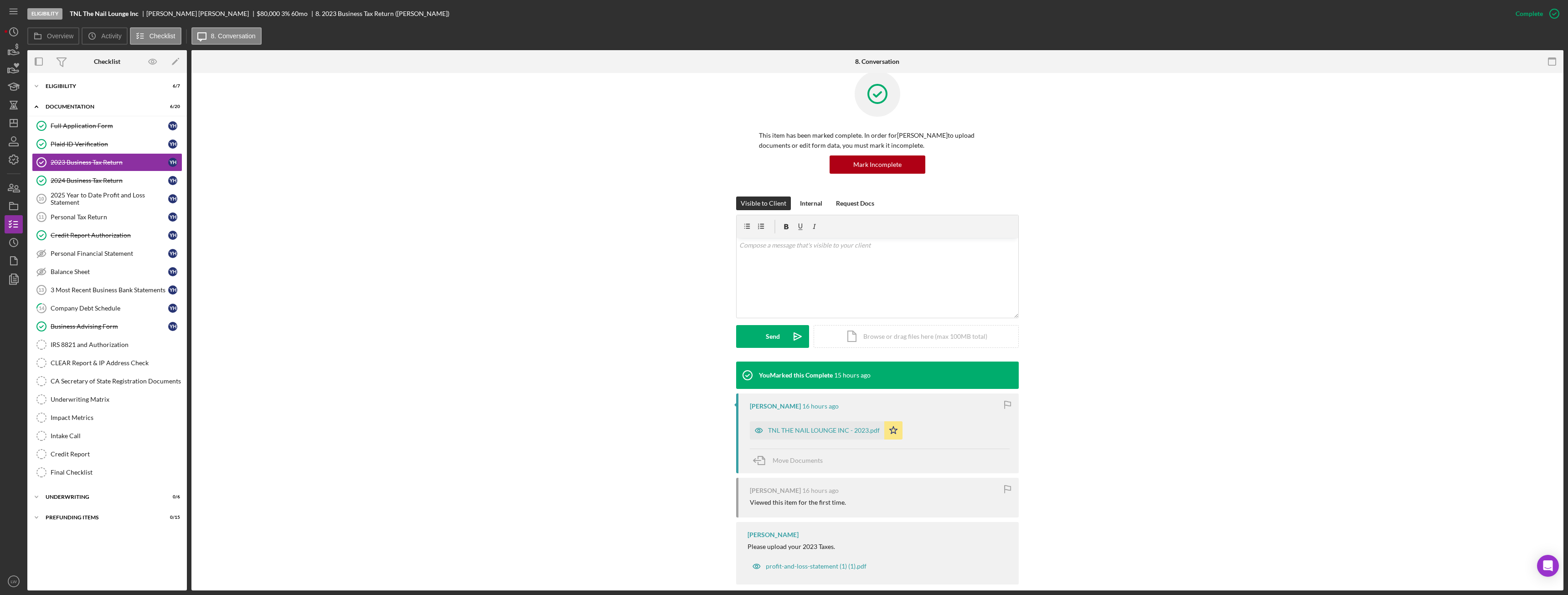
scroll to position [28, 0]
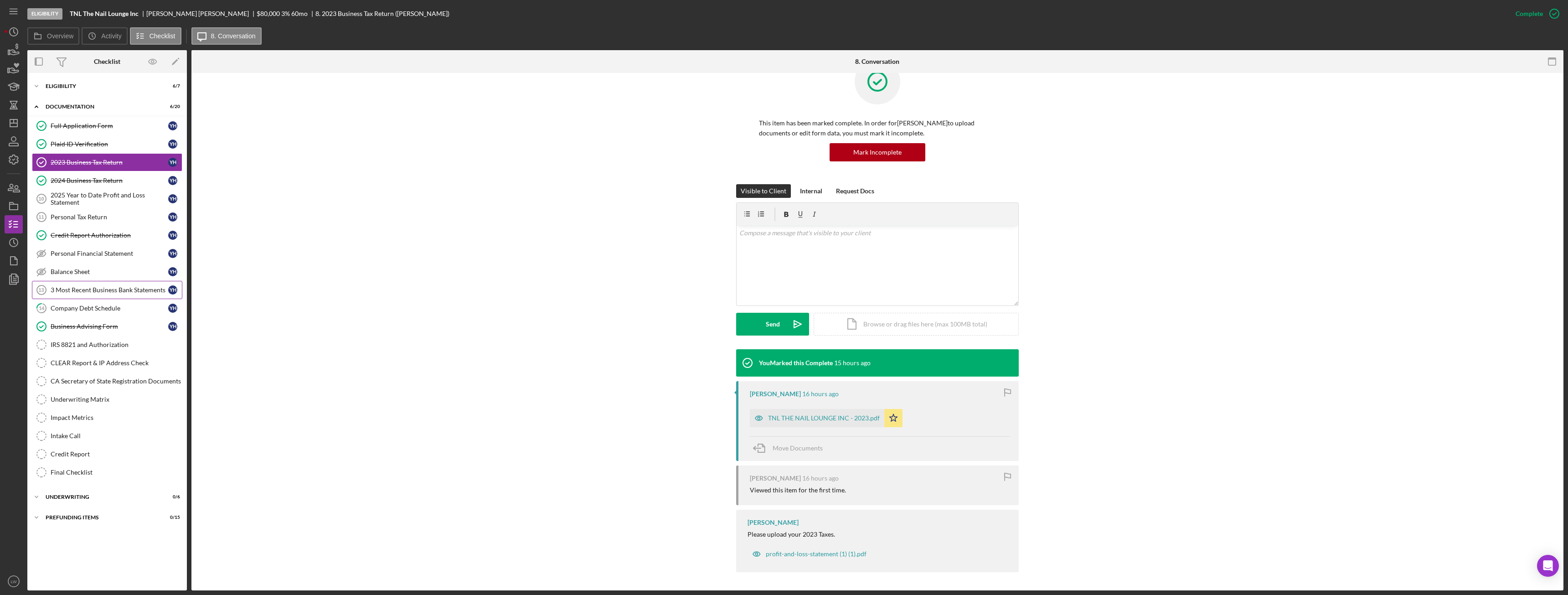
click at [131, 285] on link "3 Most Recent Business Bank Statements 13 3 Most Recent Business Bank Statement…" at bounding box center [107, 290] width 150 height 18
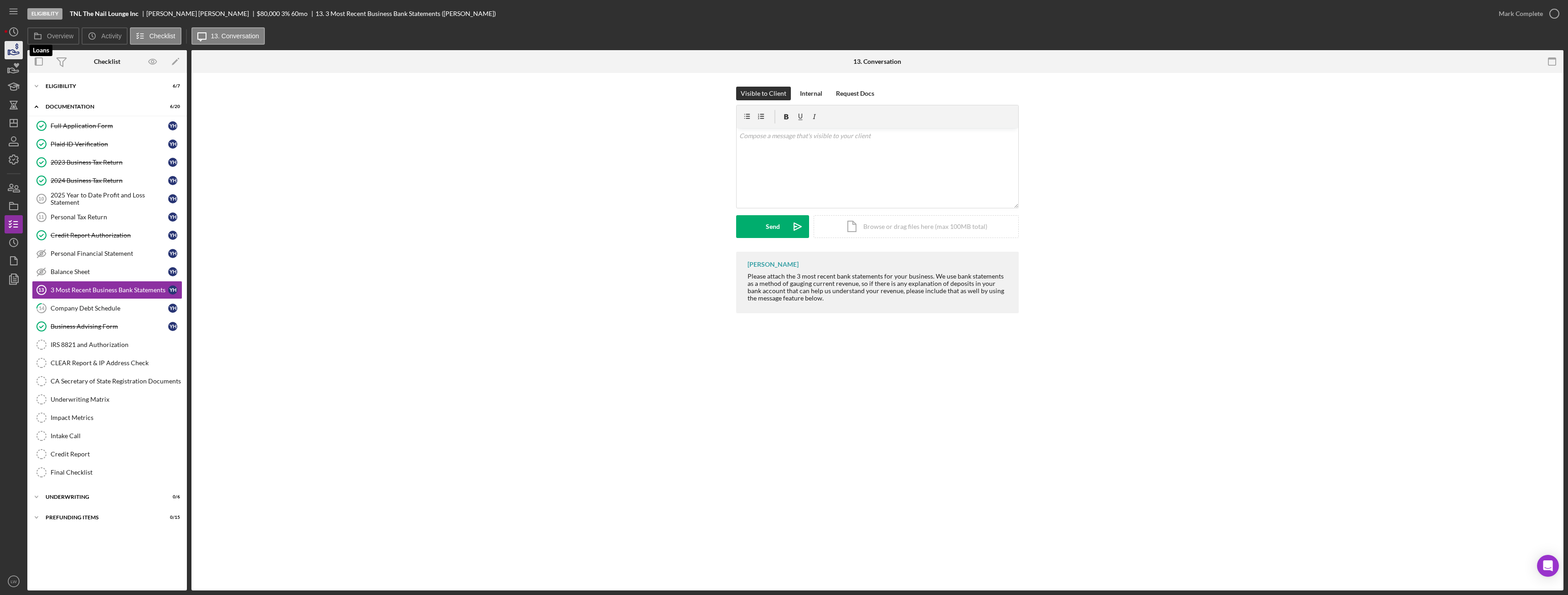
click at [11, 54] on icon "button" at bounding box center [15, 52] width 10 height 5
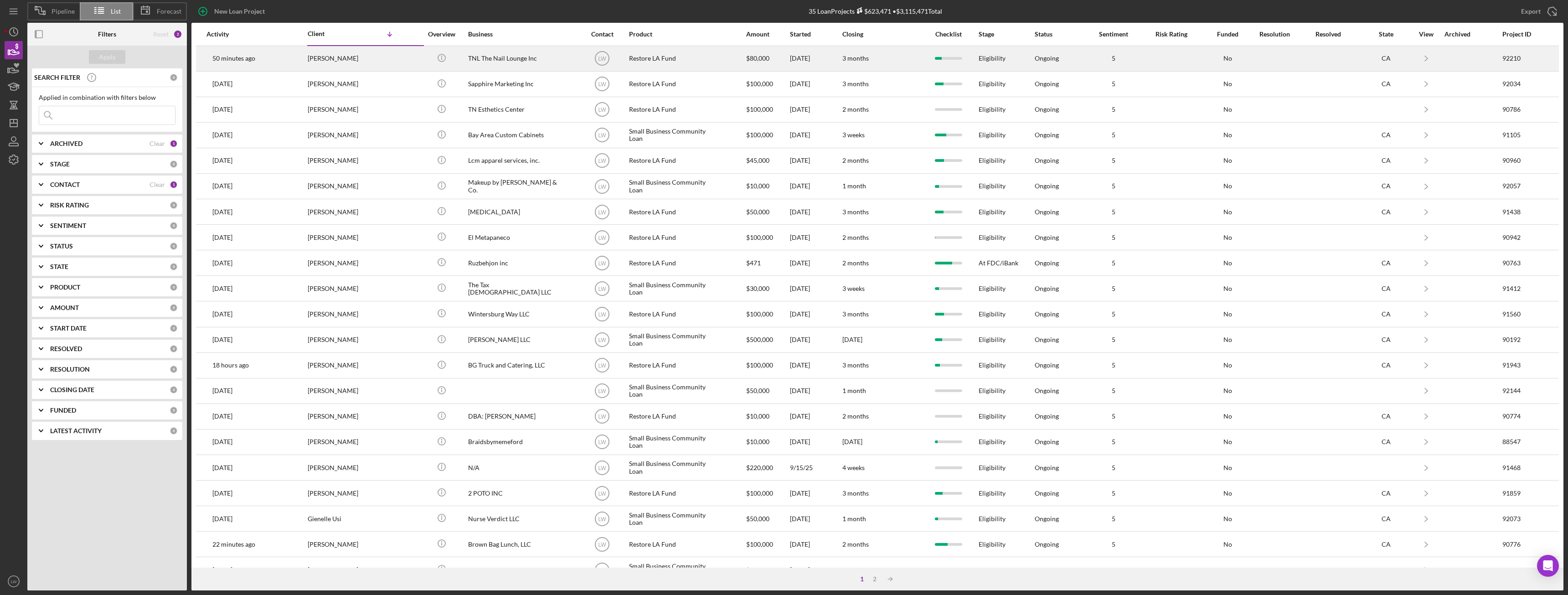
click at [360, 62] on div "[PERSON_NAME]" at bounding box center [353, 58] width 91 height 24
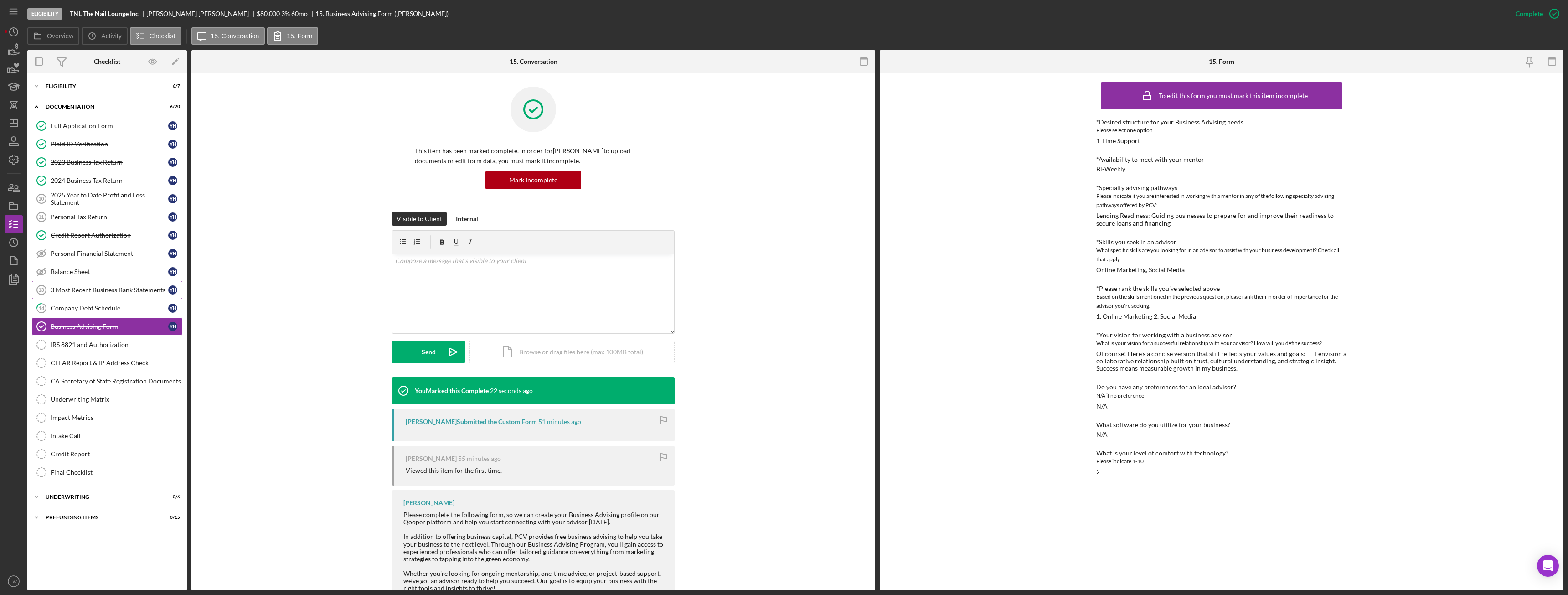
click at [83, 290] on div "3 Most Recent Business Bank Statements" at bounding box center [109, 290] width 117 height 7
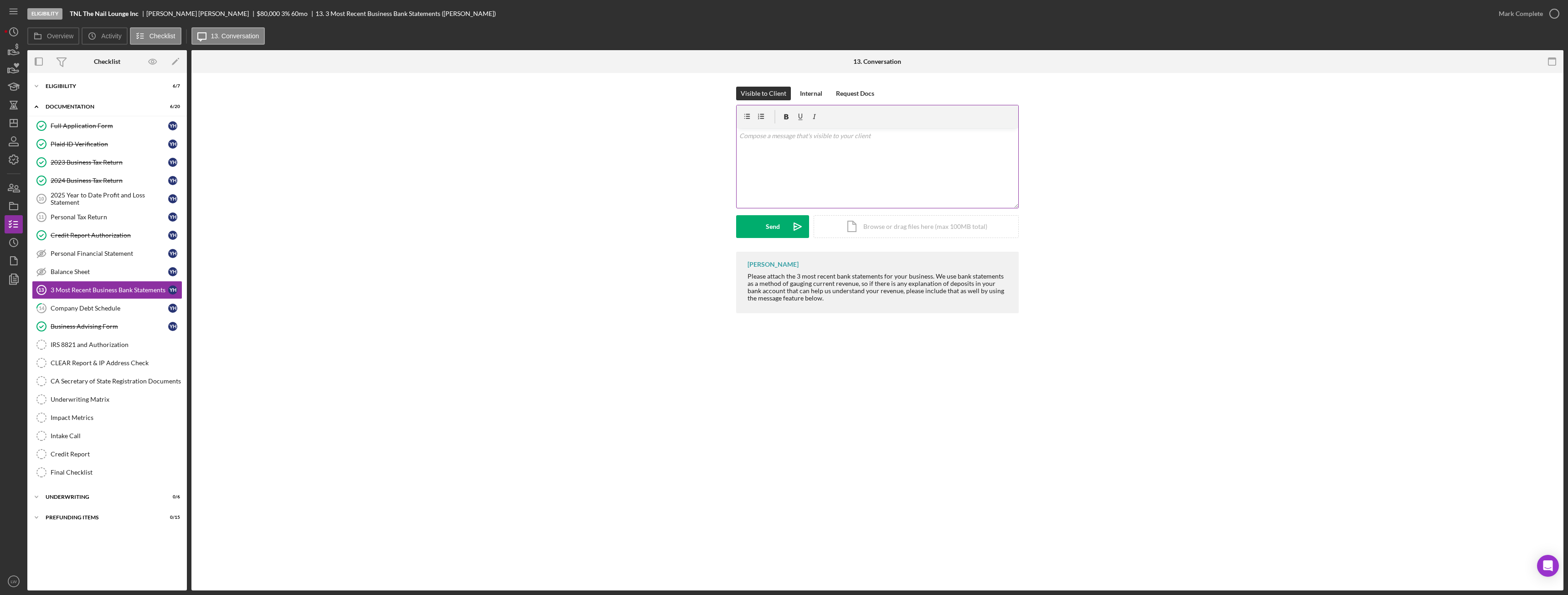
click at [873, 149] on div "v Color teal Color pink Remove color Add row above Add row below Add column bef…" at bounding box center [877, 167] width 282 height 80
drag, startPoint x: 795, startPoint y: 149, endPoint x: 703, endPoint y: 129, distance: 94.1
click at [703, 129] on div "Visible to Client Internal Request Docs v Color teal Color pink Remove color Ad…" at bounding box center [877, 169] width 1345 height 165
click at [10, 57] on icon "button" at bounding box center [13, 50] width 23 height 23
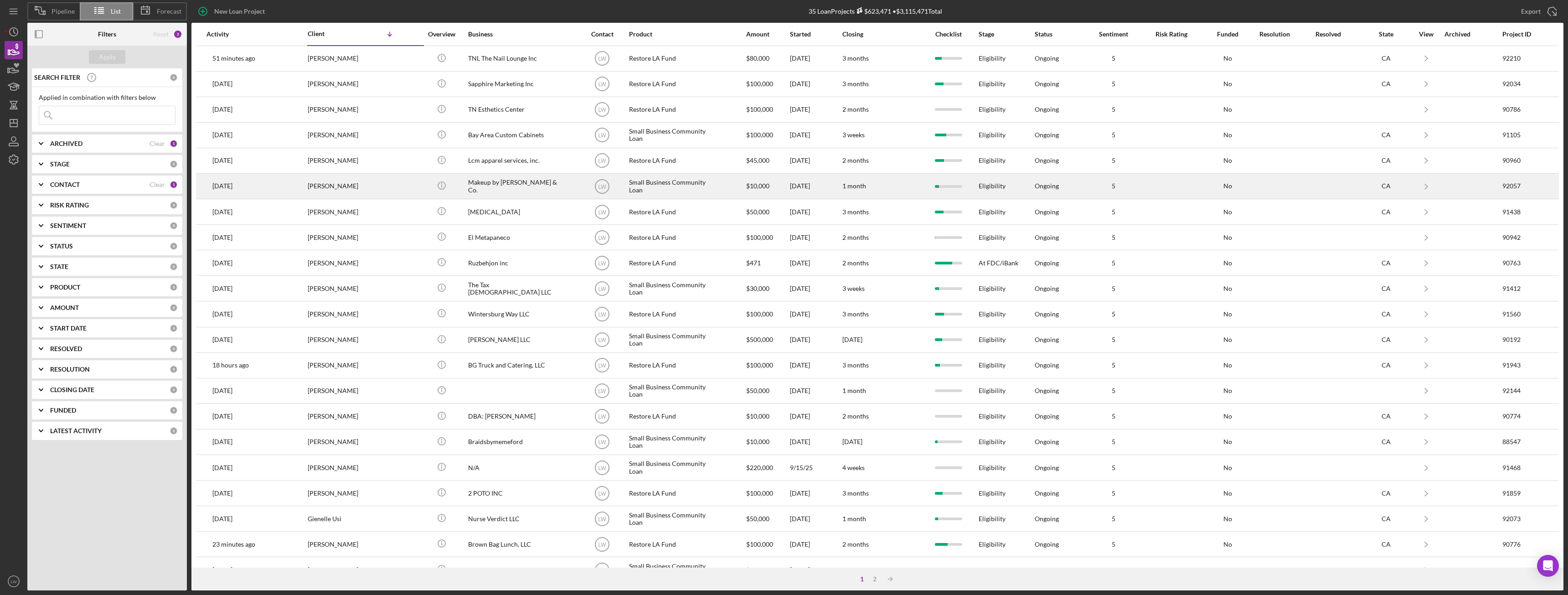
click at [355, 186] on div "[PERSON_NAME]" at bounding box center [353, 186] width 91 height 24
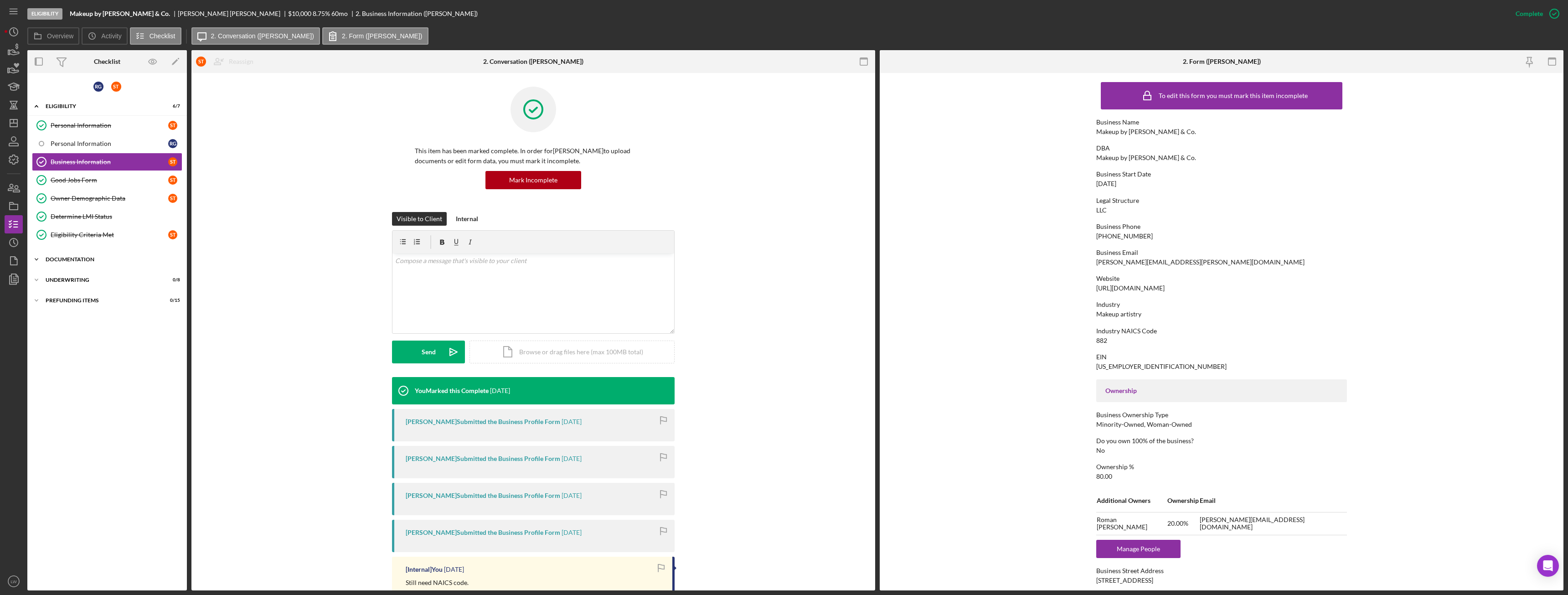
click at [74, 255] on div "Icon/Expander Documentation 2 / 23" at bounding box center [107, 259] width 159 height 18
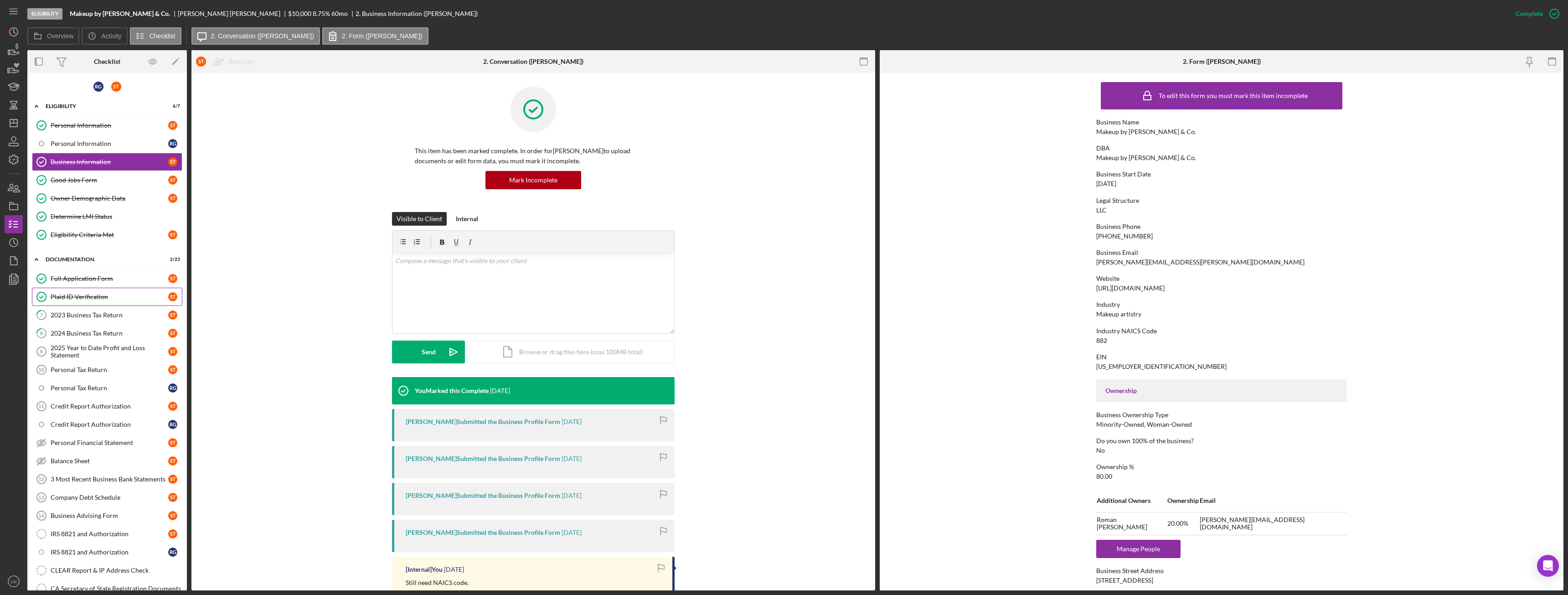
click at [100, 306] on link "Plaid ID Verification Plaid ID Verification S T" at bounding box center [107, 297] width 150 height 18
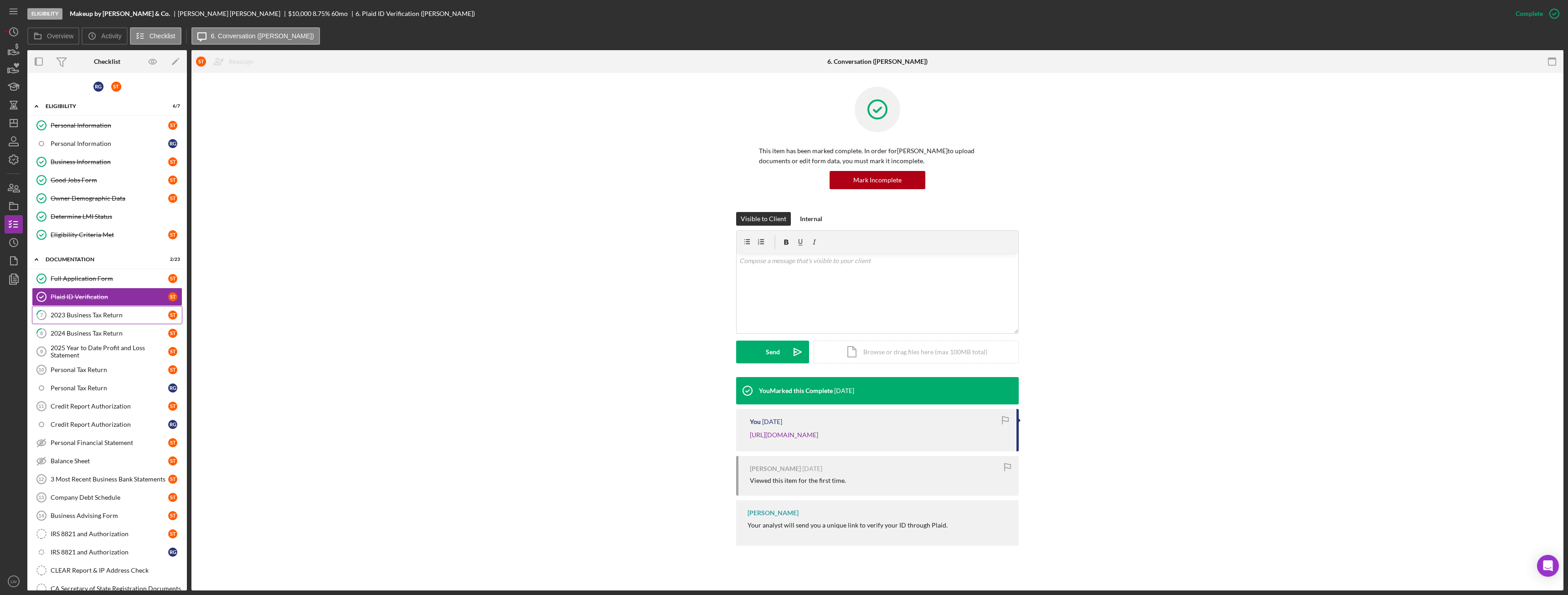
click at [99, 322] on link "7 2023 Business Tax Return S T" at bounding box center [107, 315] width 150 height 18
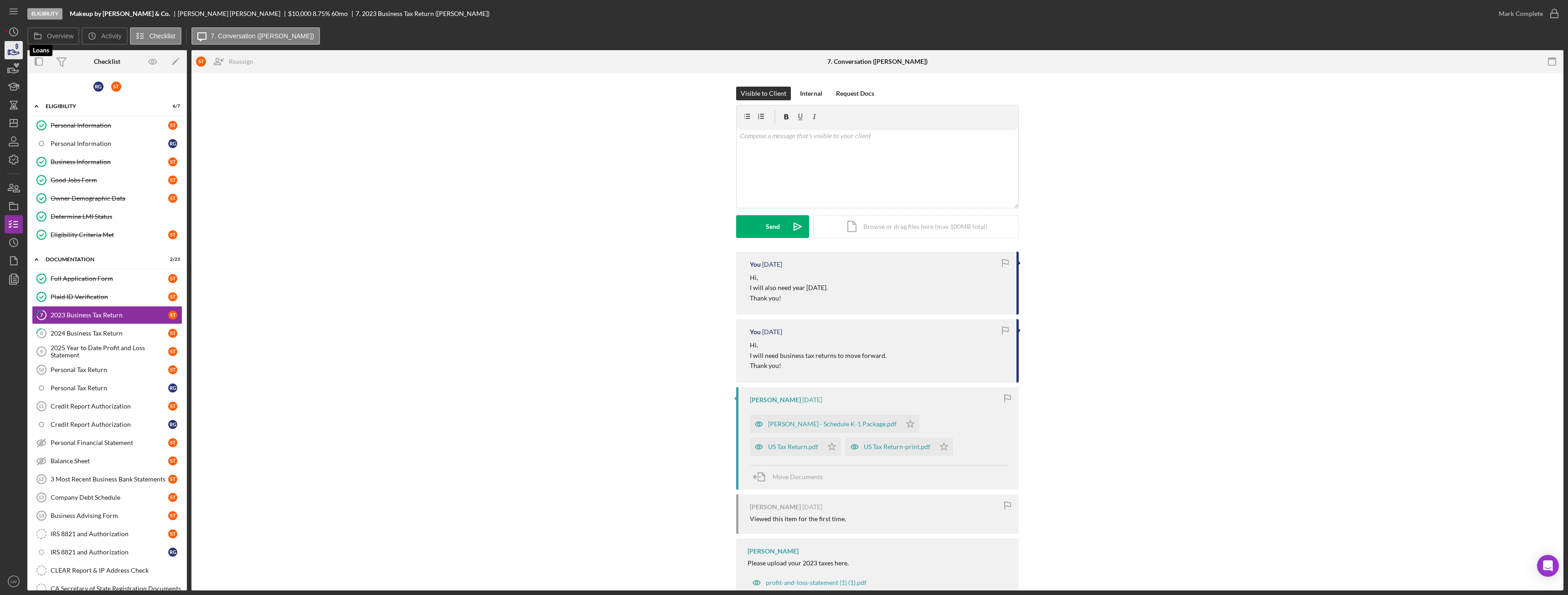
click at [11, 55] on icon "button" at bounding box center [13, 50] width 23 height 23
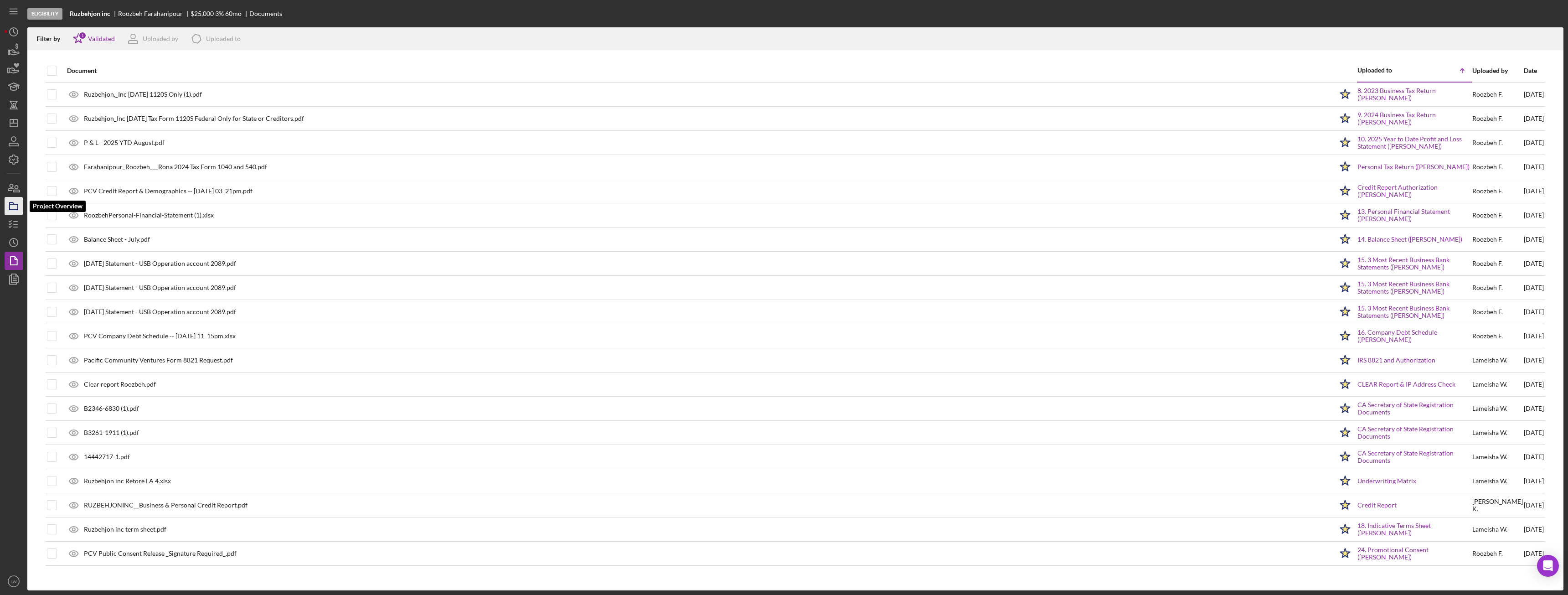
click at [14, 204] on polygon "button" at bounding box center [12, 203] width 4 height 2
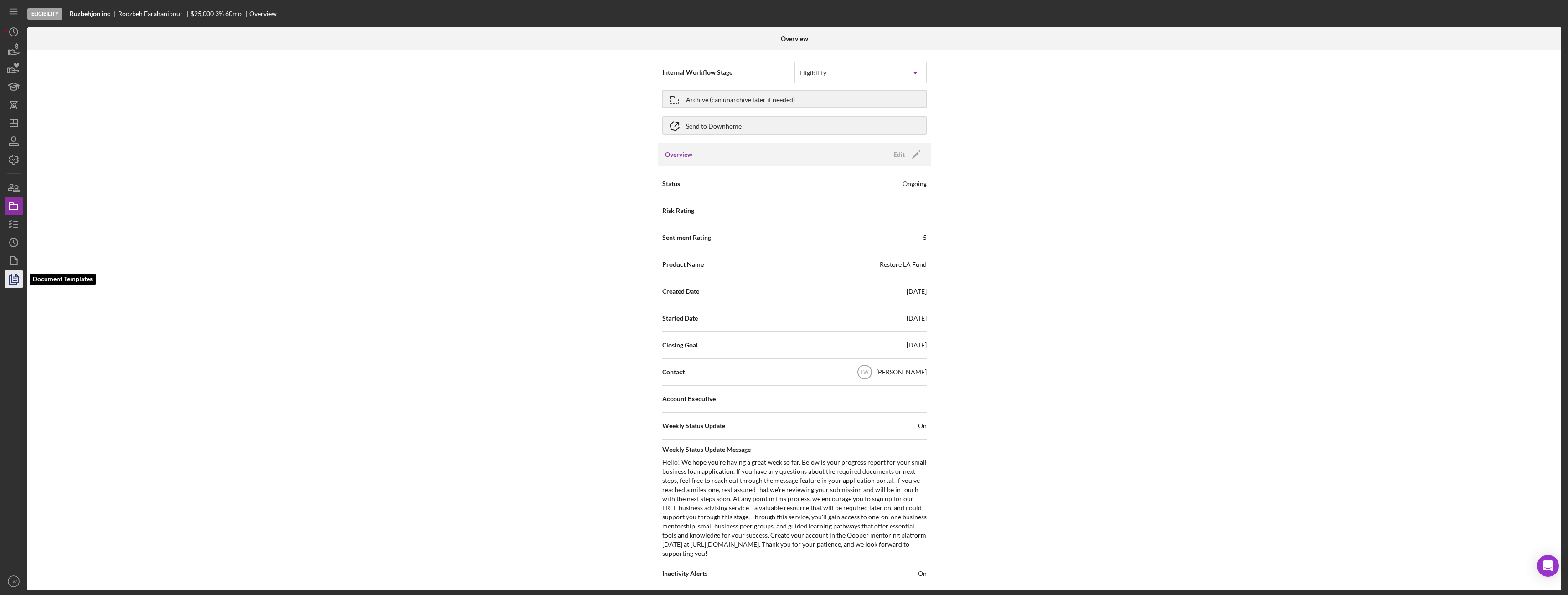
click at [16, 277] on polyline "button" at bounding box center [17, 276] width 2 height 2
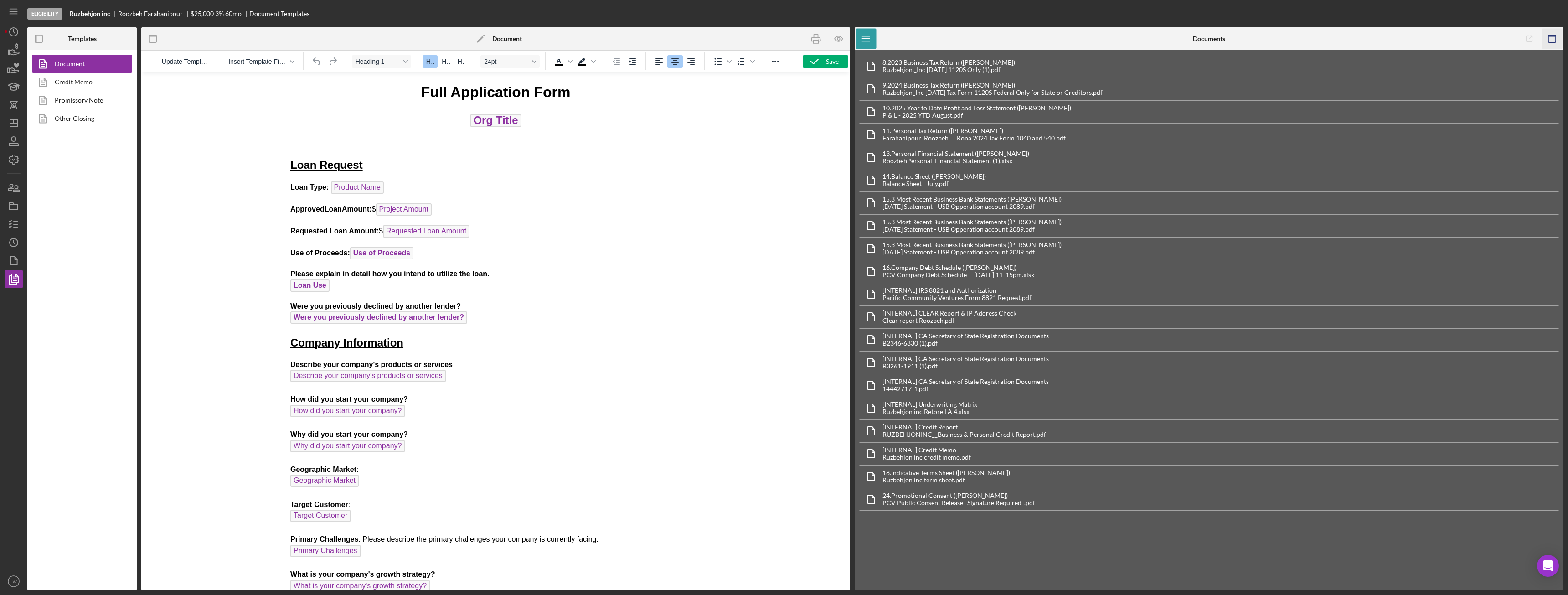
click at [1558, 40] on icon "button" at bounding box center [1552, 39] width 21 height 21
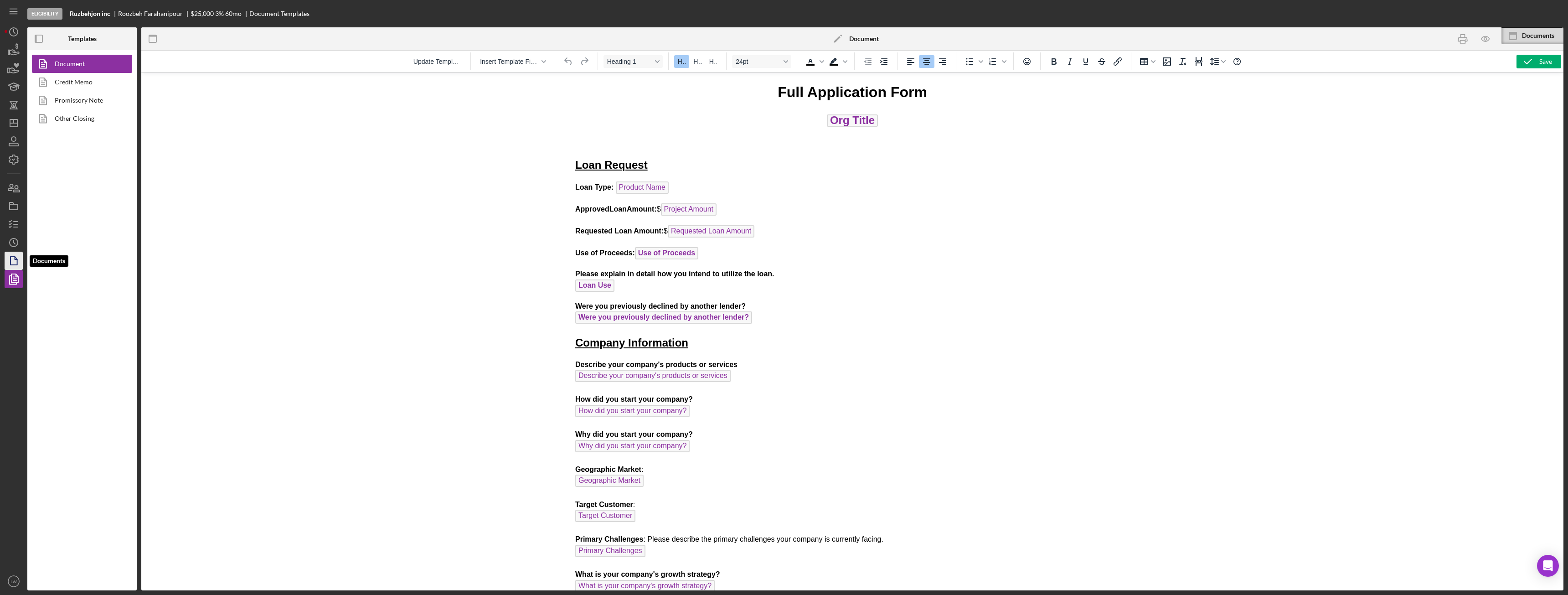
click at [9, 264] on icon "button" at bounding box center [13, 261] width 23 height 23
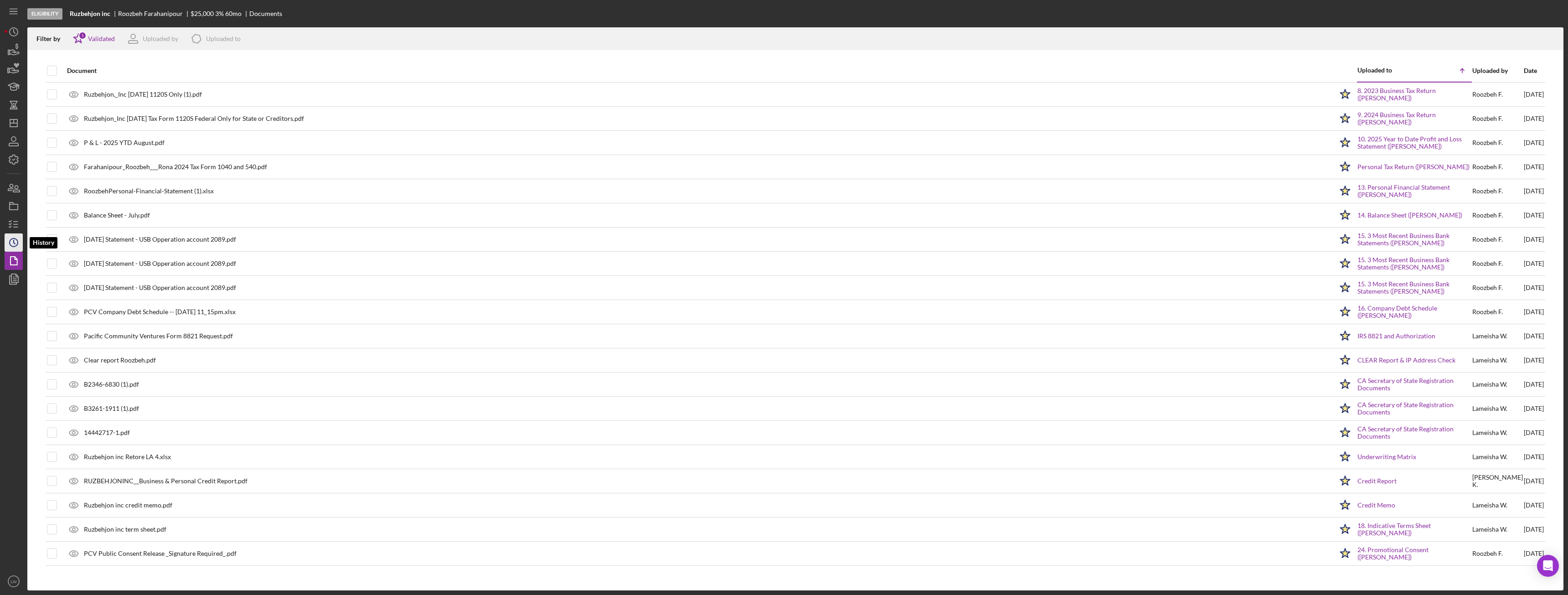
click at [16, 240] on circle "button" at bounding box center [13, 242] width 8 height 8
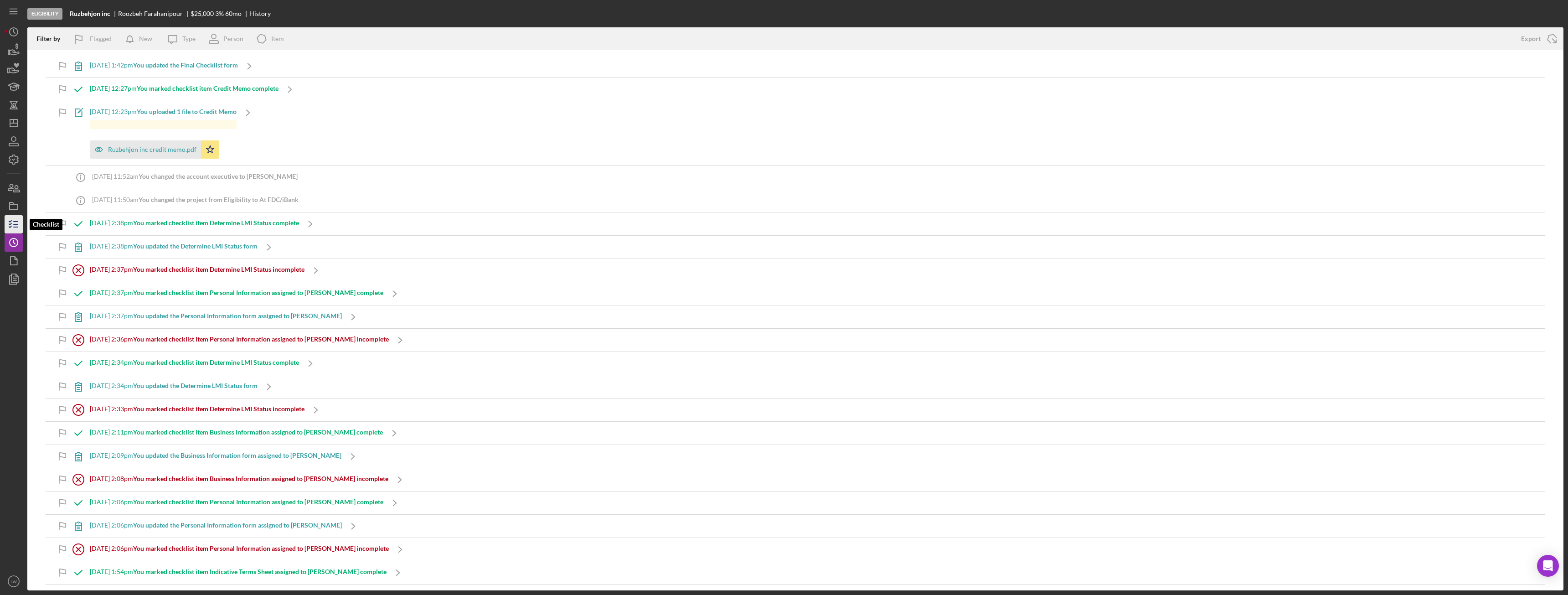
click at [15, 220] on icon "button" at bounding box center [13, 224] width 23 height 23
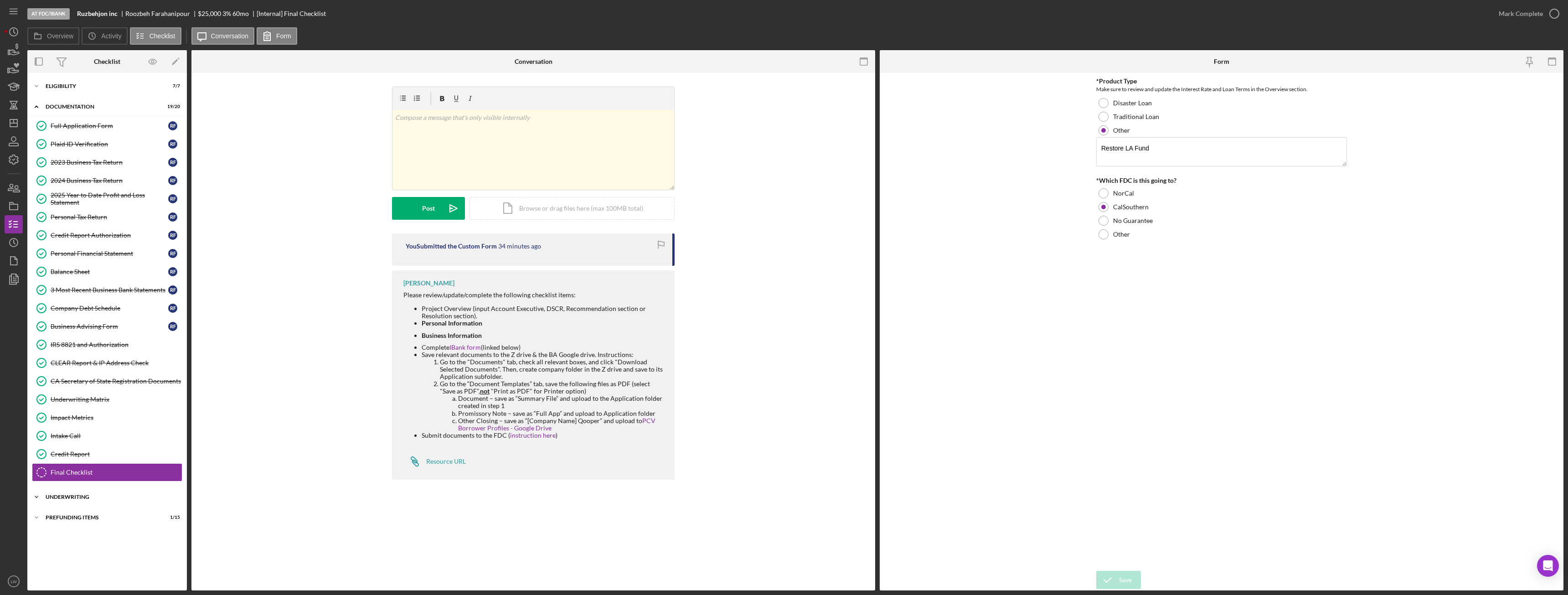
click at [75, 496] on div "Underwriting" at bounding box center [110, 497] width 130 height 5
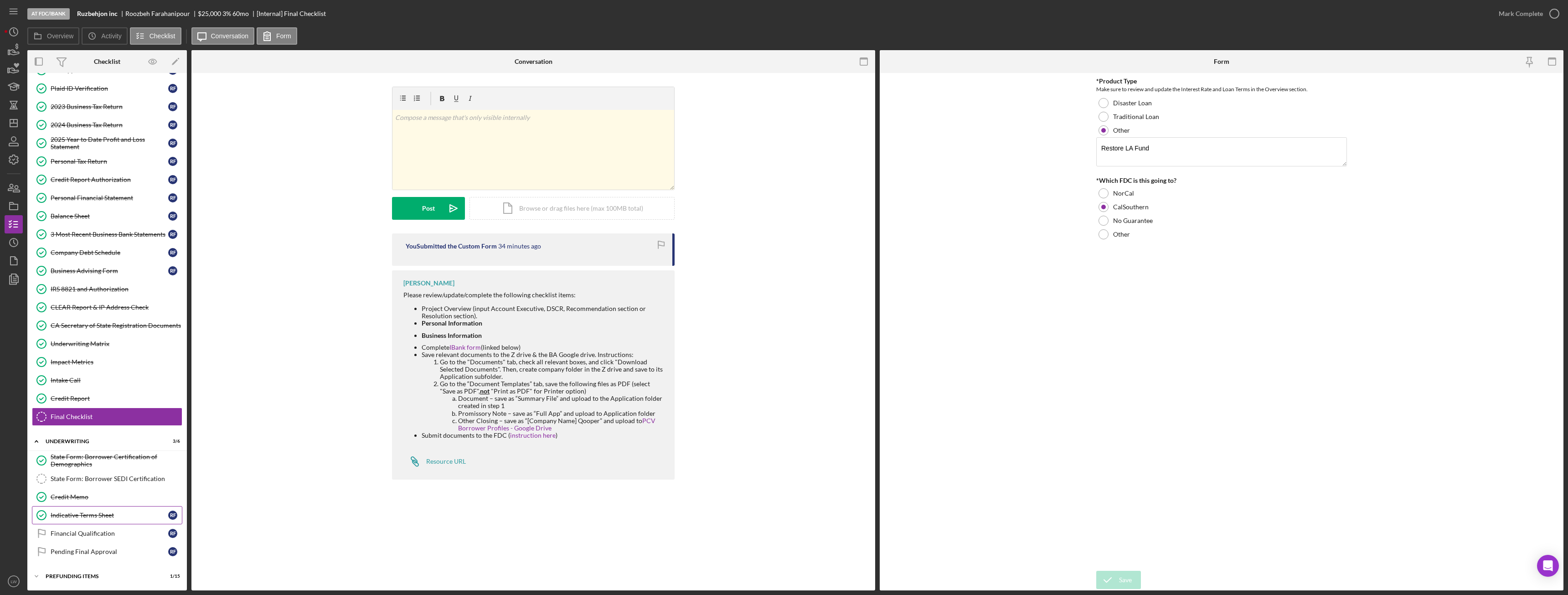
click at [88, 516] on div "Indicative Terms Sheet" at bounding box center [109, 515] width 117 height 7
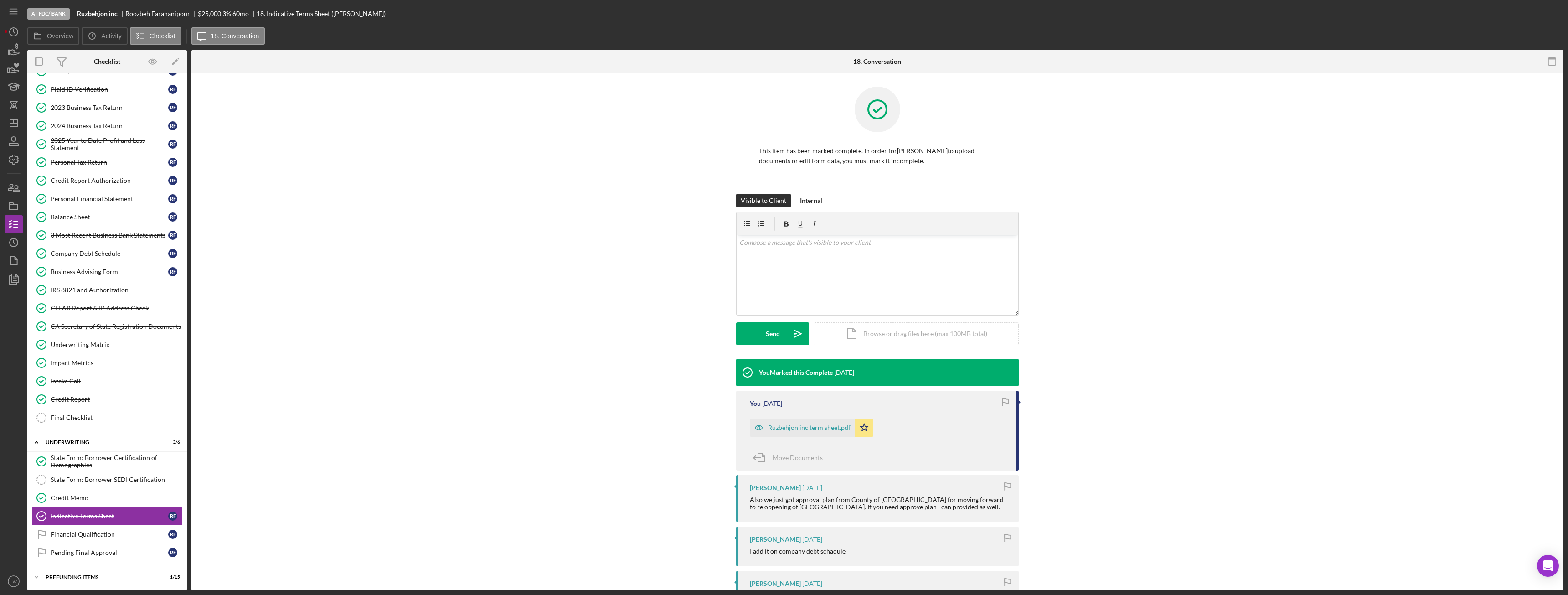
scroll to position [55, 0]
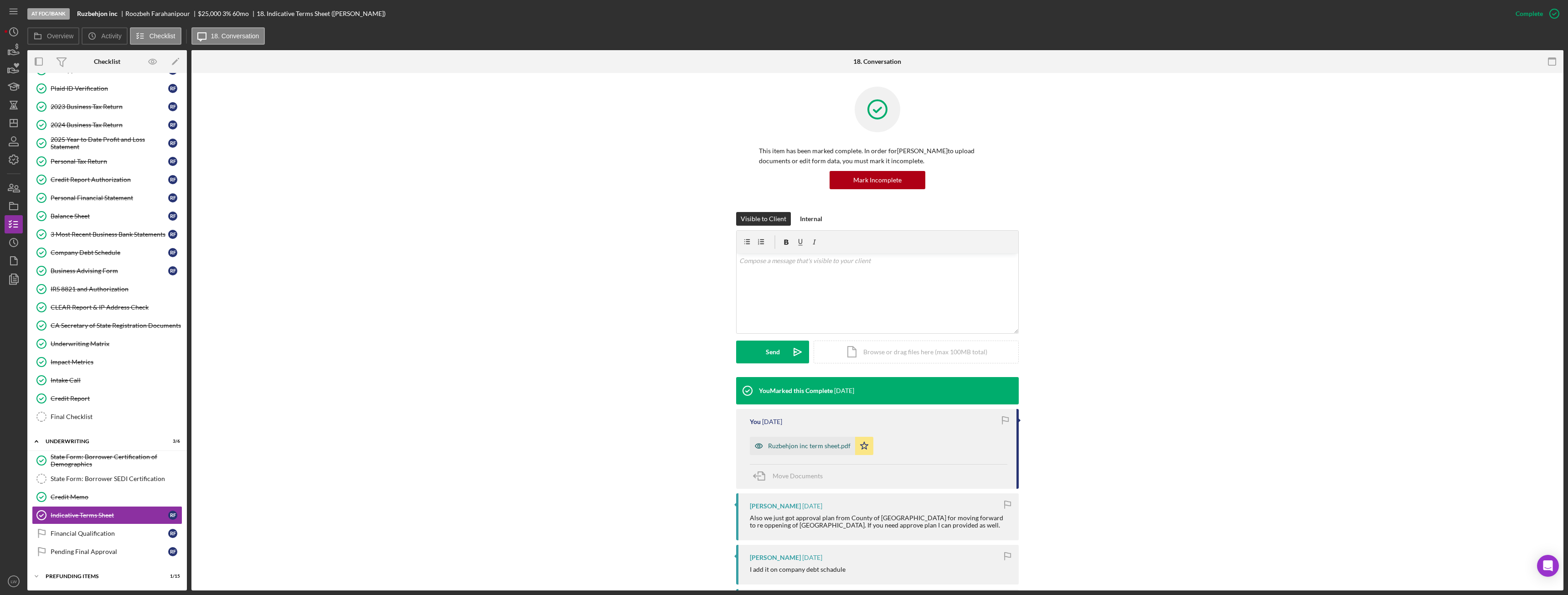
click at [810, 448] on div "Ruzbehjon inc term sheet.pdf" at bounding box center [810, 446] width 83 height 7
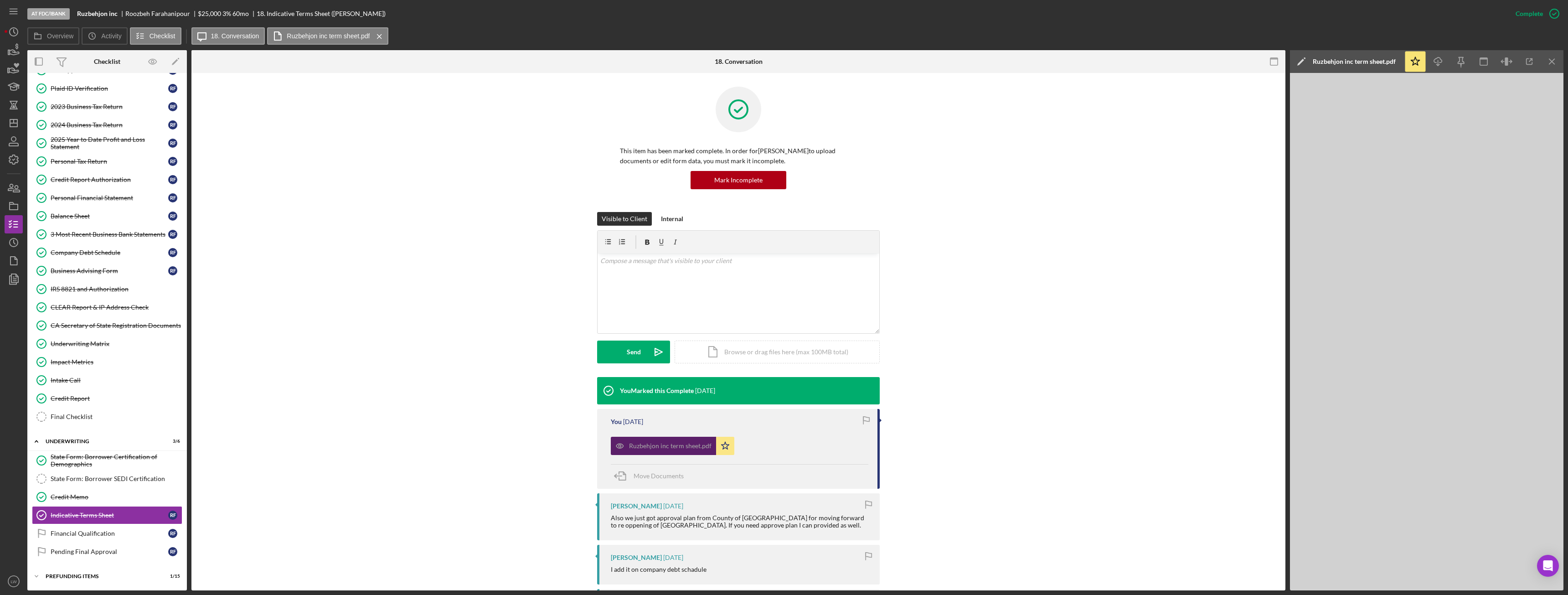
click at [810, 448] on div "Ruzbehjon inc term sheet.pdf Icon/Star" at bounding box center [739, 443] width 257 height 23
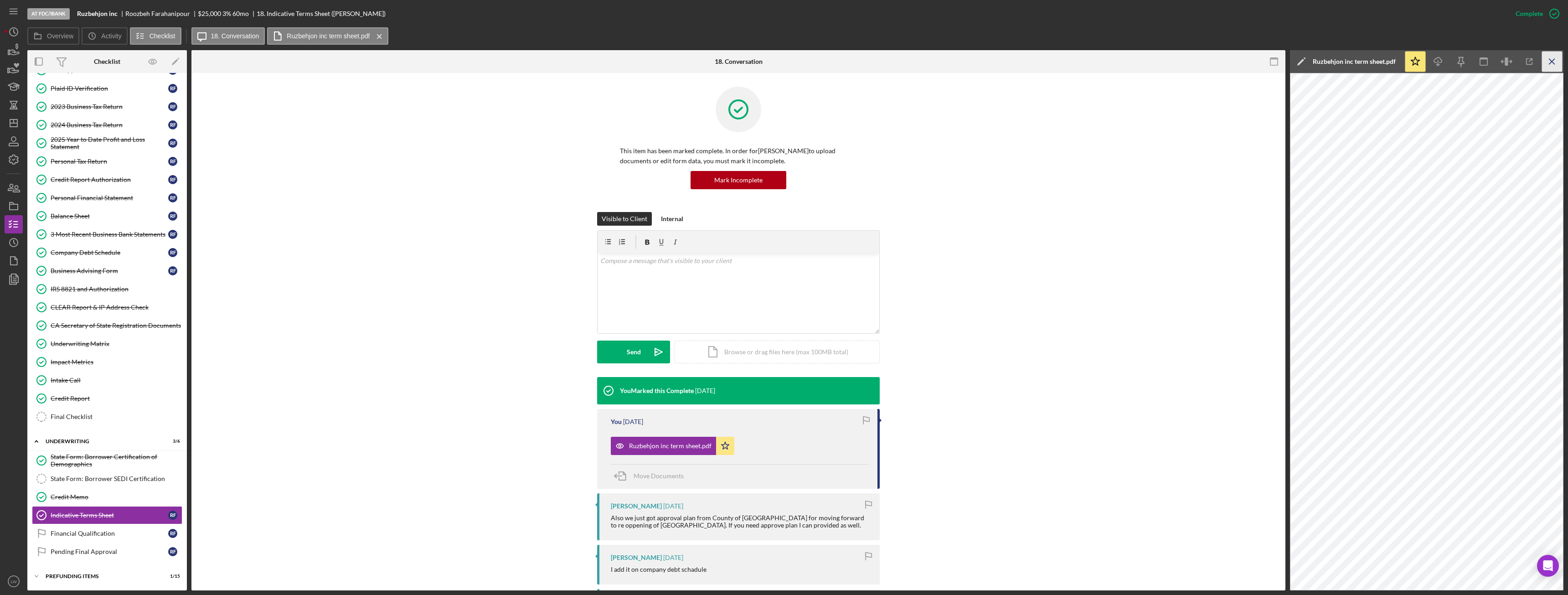
click at [1553, 65] on icon "Icon/Menu Close" at bounding box center [1552, 62] width 21 height 21
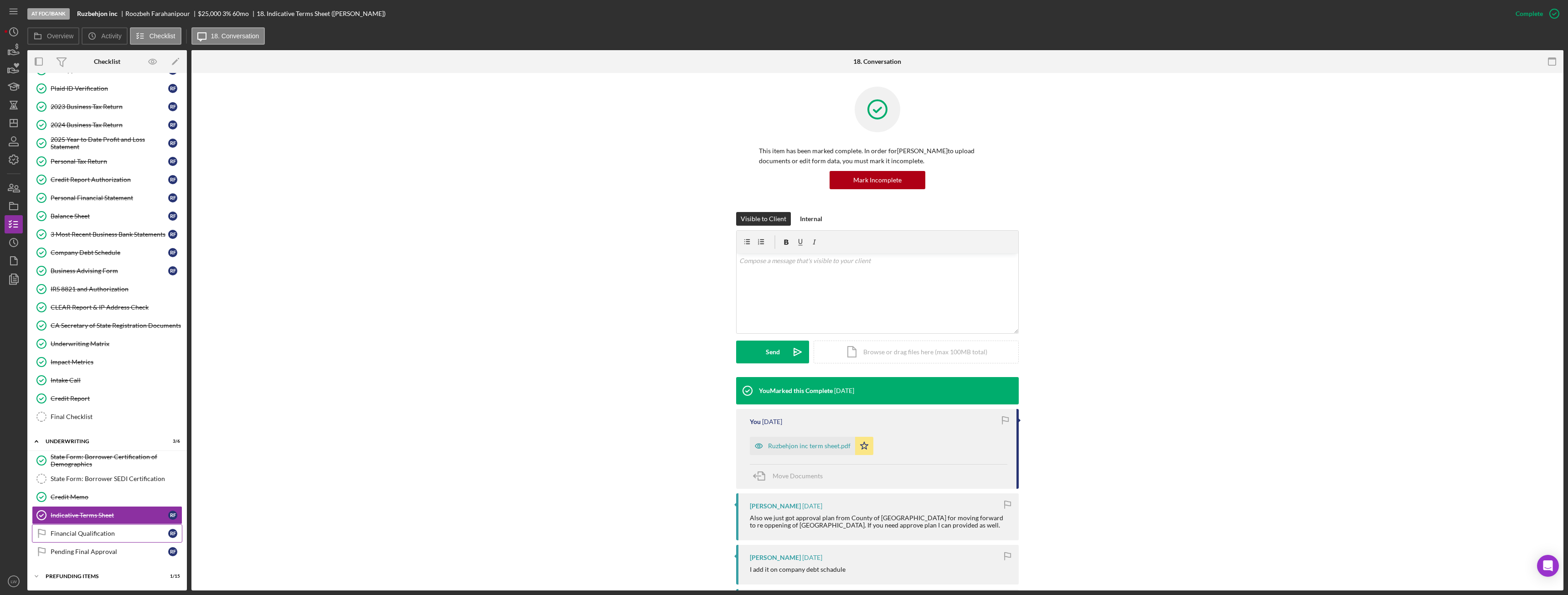
click at [122, 532] on div "Financial Qualification" at bounding box center [109, 533] width 117 height 7
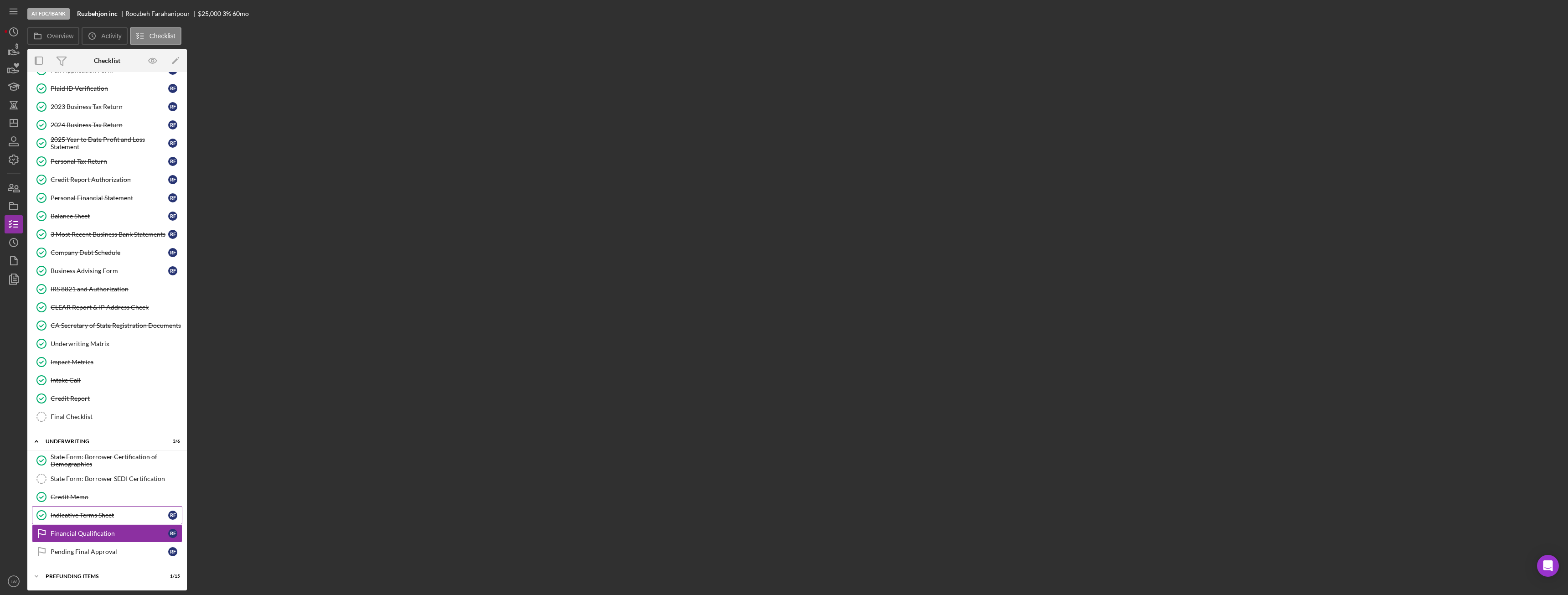
scroll to position [55, 0]
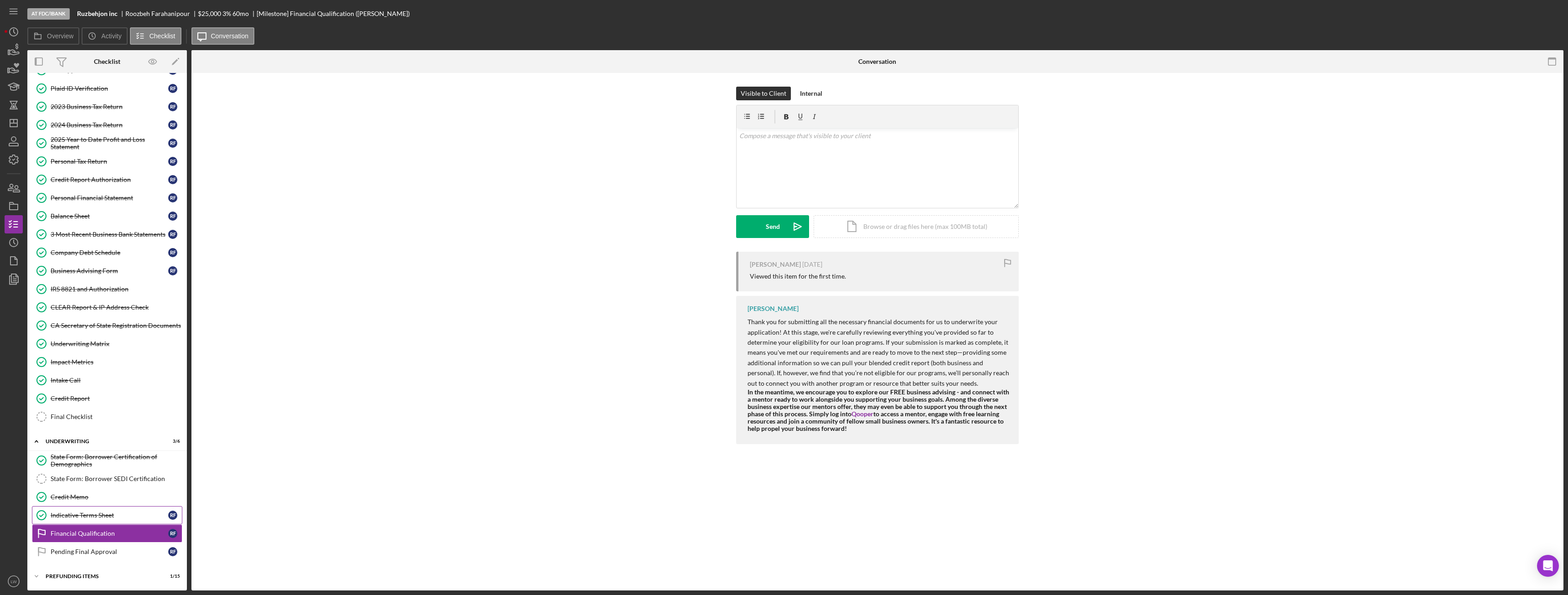
click at [132, 516] on div "Indicative Terms Sheet" at bounding box center [109, 515] width 117 height 7
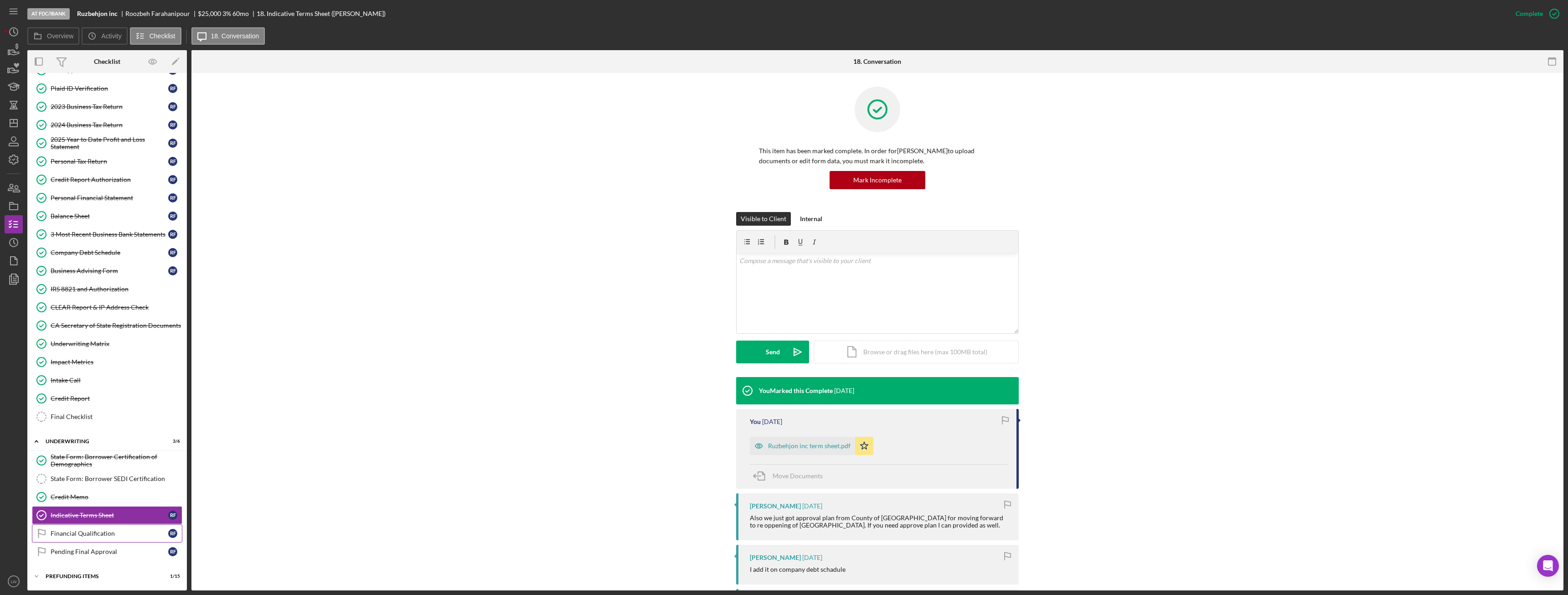
click at [124, 533] on div "Financial Qualification" at bounding box center [109, 533] width 117 height 7
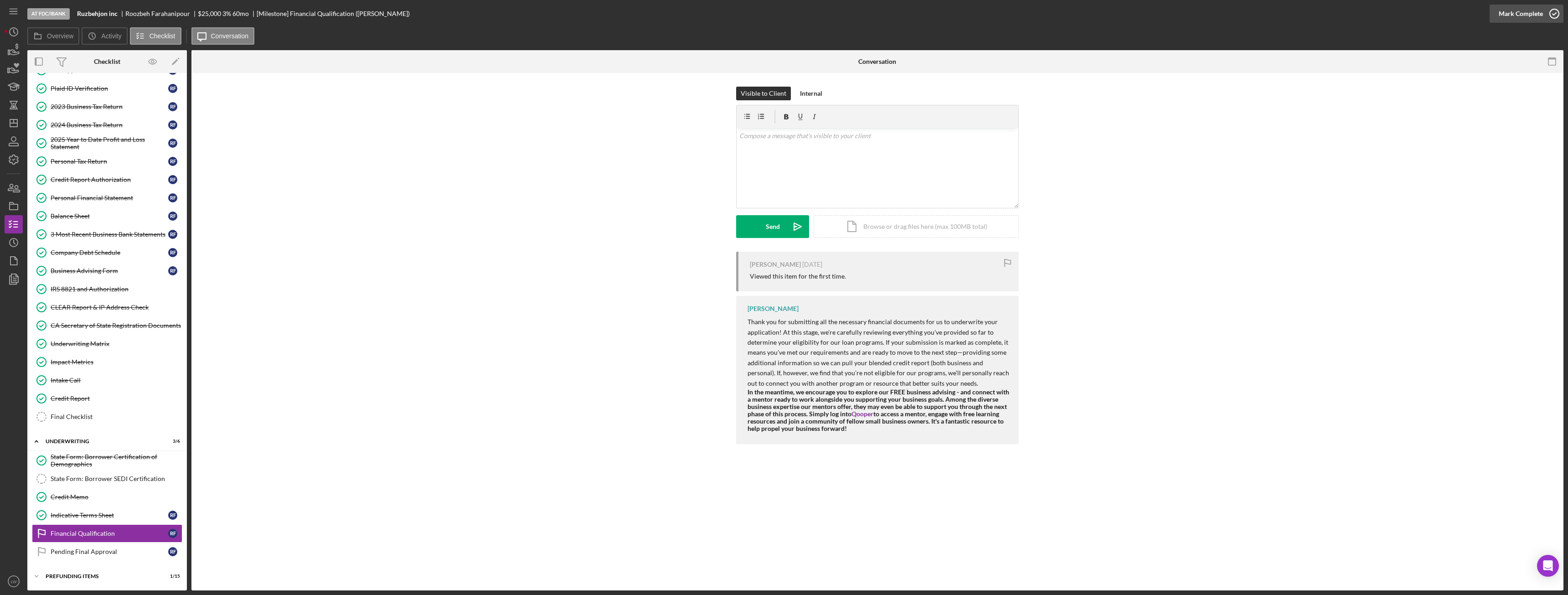
click at [1531, 12] on div "Mark Complete" at bounding box center [1521, 13] width 44 height 18
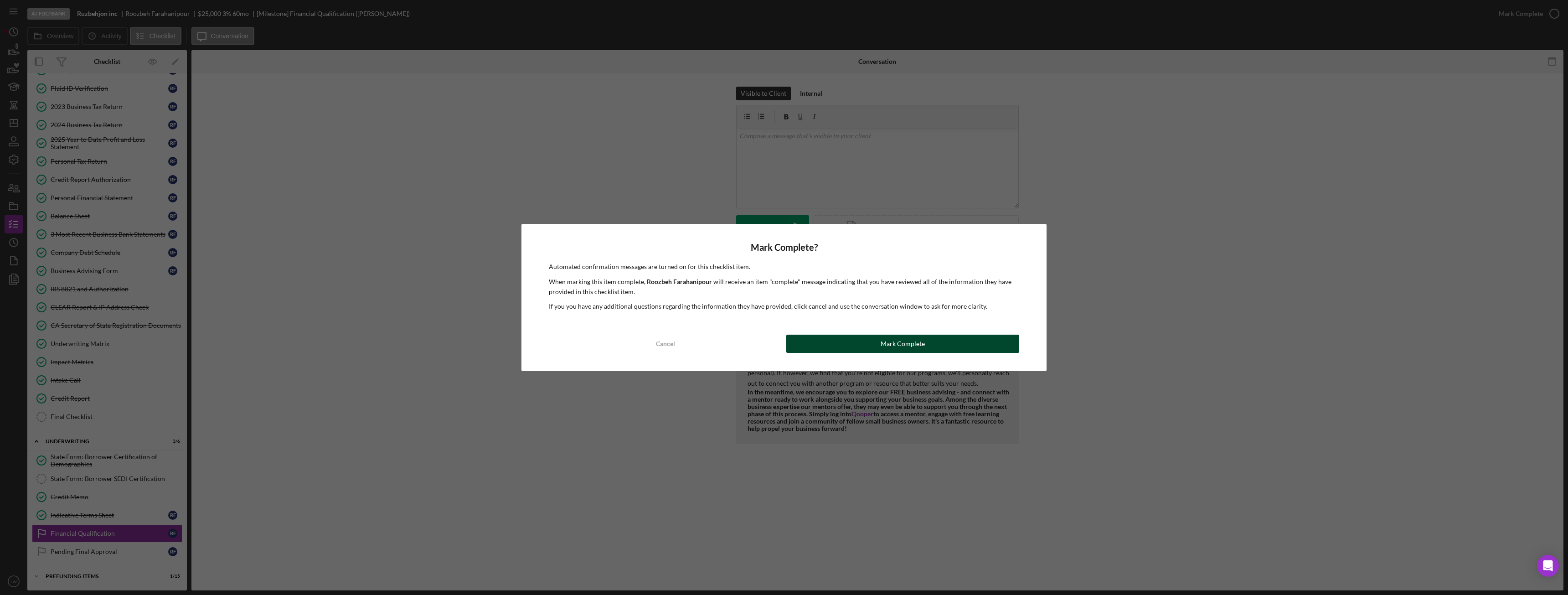
click at [927, 340] on button "Mark Complete" at bounding box center [903, 344] width 233 height 18
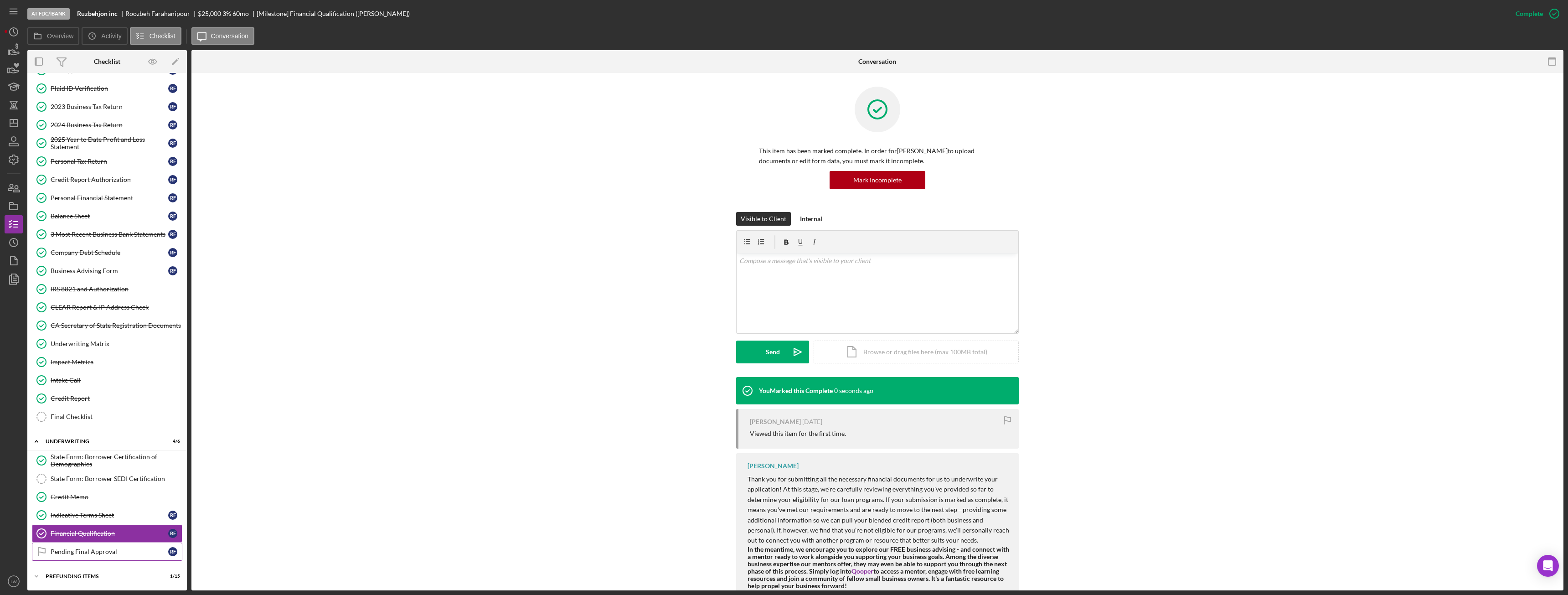
click at [103, 554] on div "Pending Final Approval" at bounding box center [109, 552] width 117 height 7
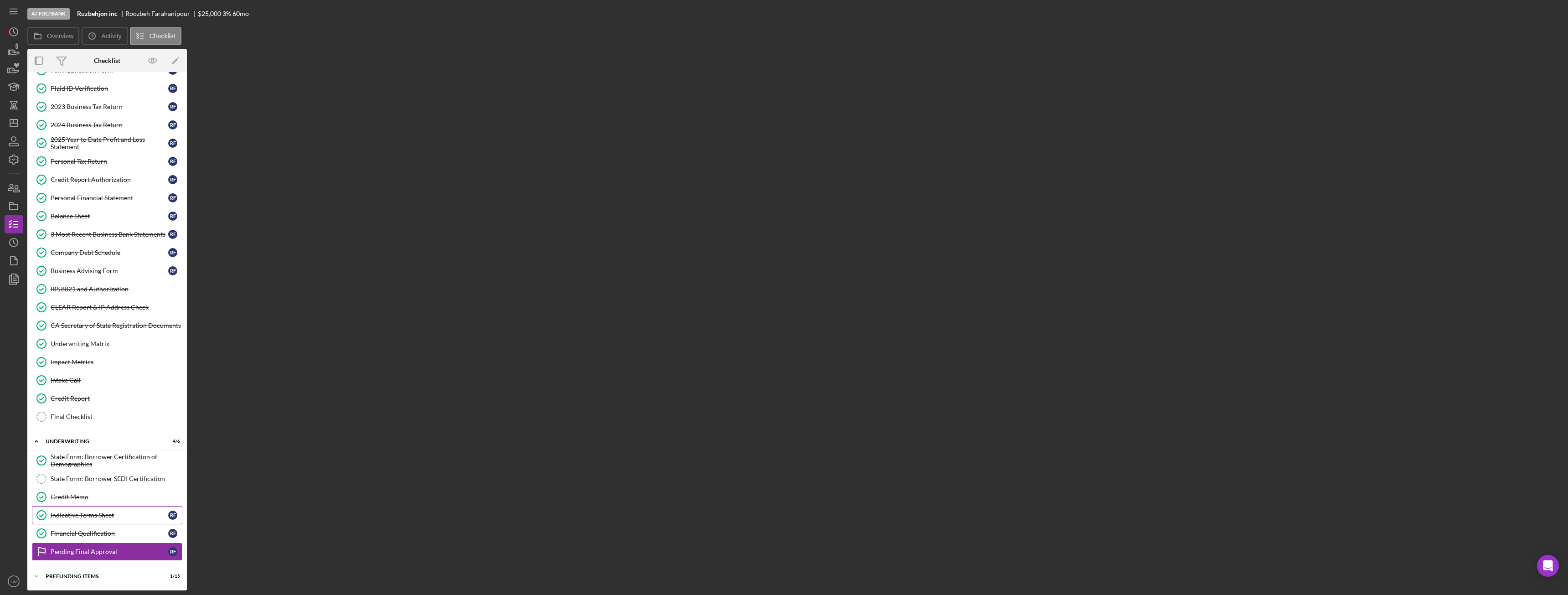
scroll to position [55, 0]
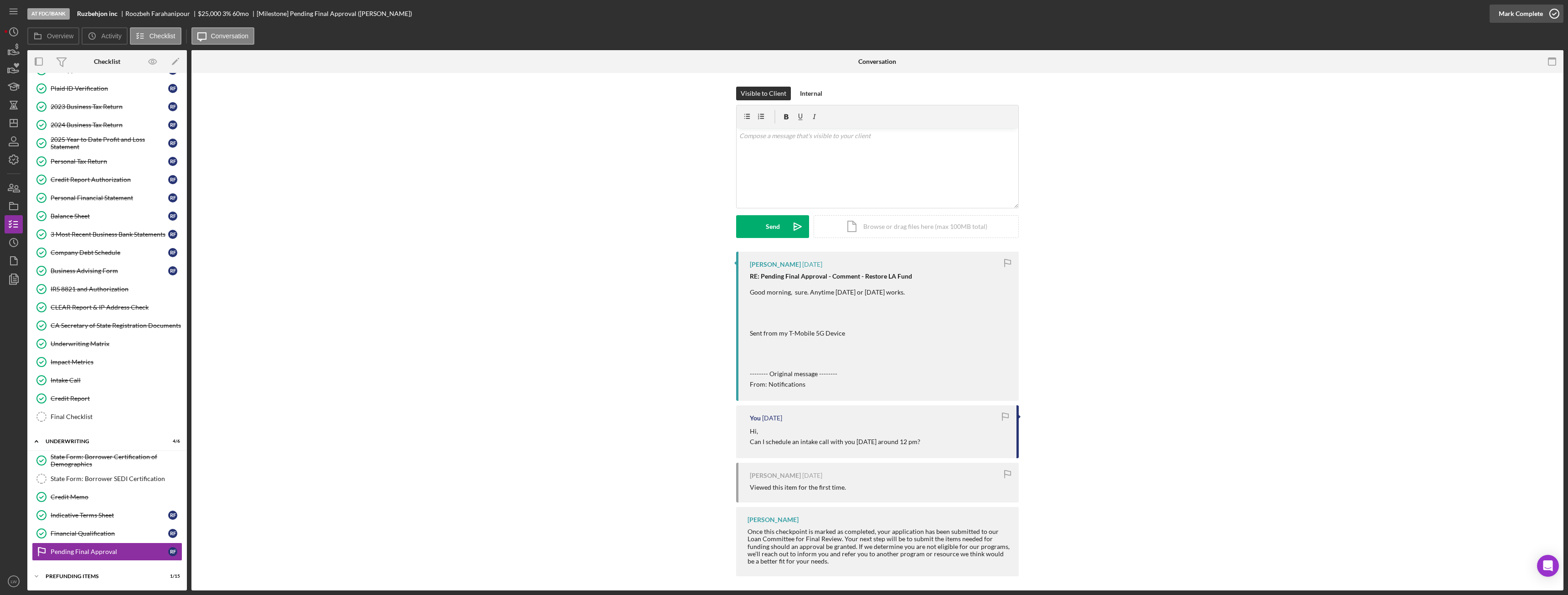
click at [1525, 15] on div "Mark Complete" at bounding box center [1521, 13] width 44 height 18
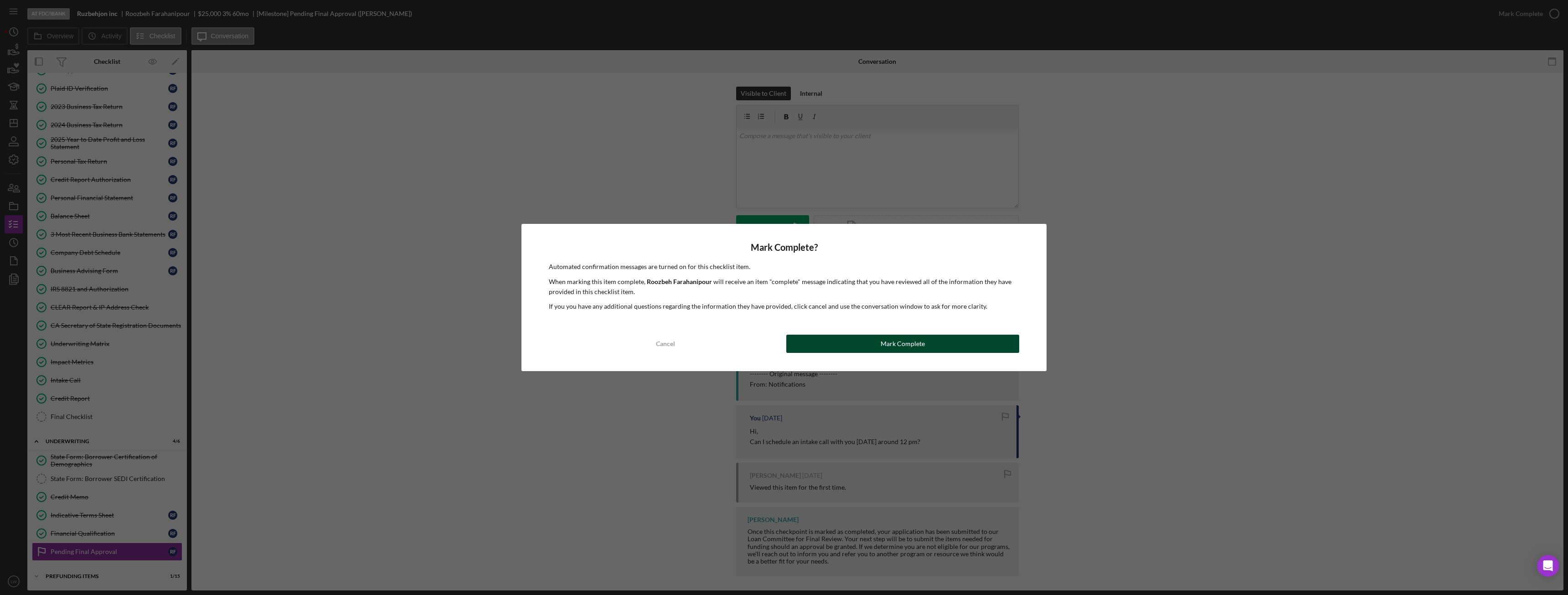
click at [934, 350] on button "Mark Complete" at bounding box center [903, 344] width 233 height 18
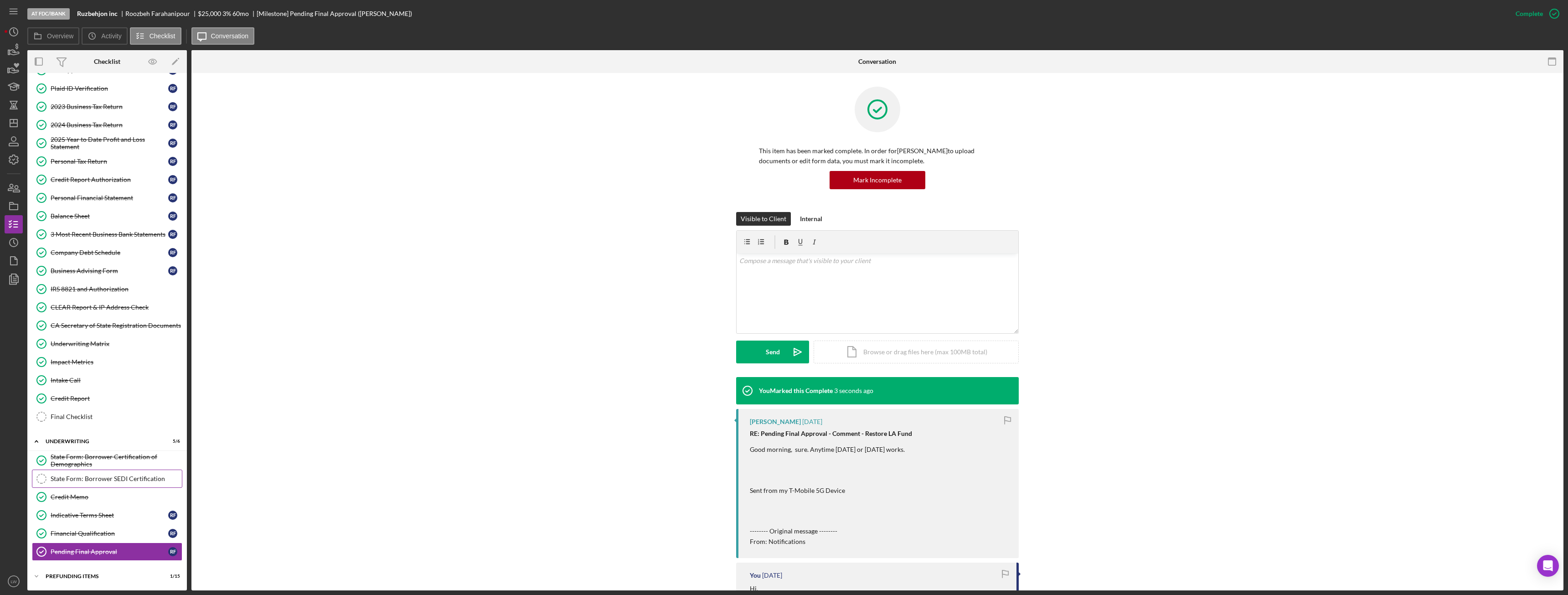
click at [148, 479] on div "State Form: Borrower SEDI Certification" at bounding box center [116, 479] width 131 height 7
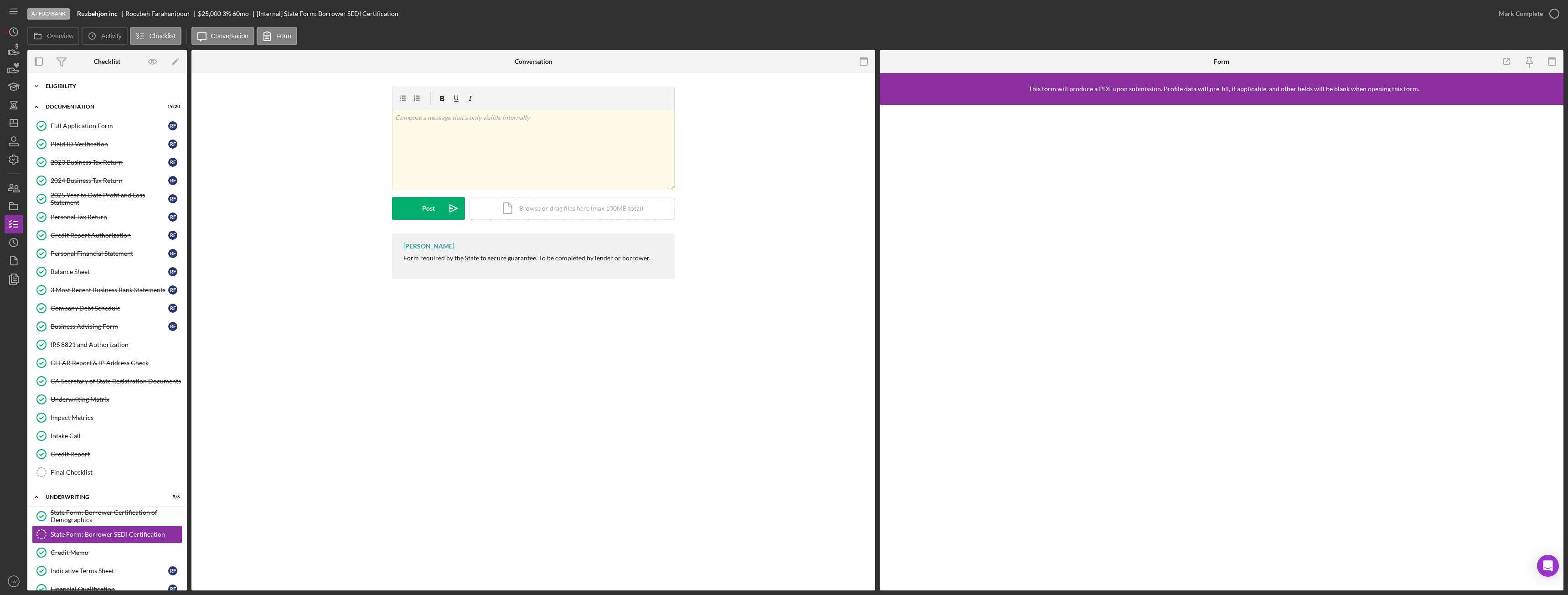
click at [92, 86] on div "Eligibility" at bounding box center [110, 86] width 130 height 5
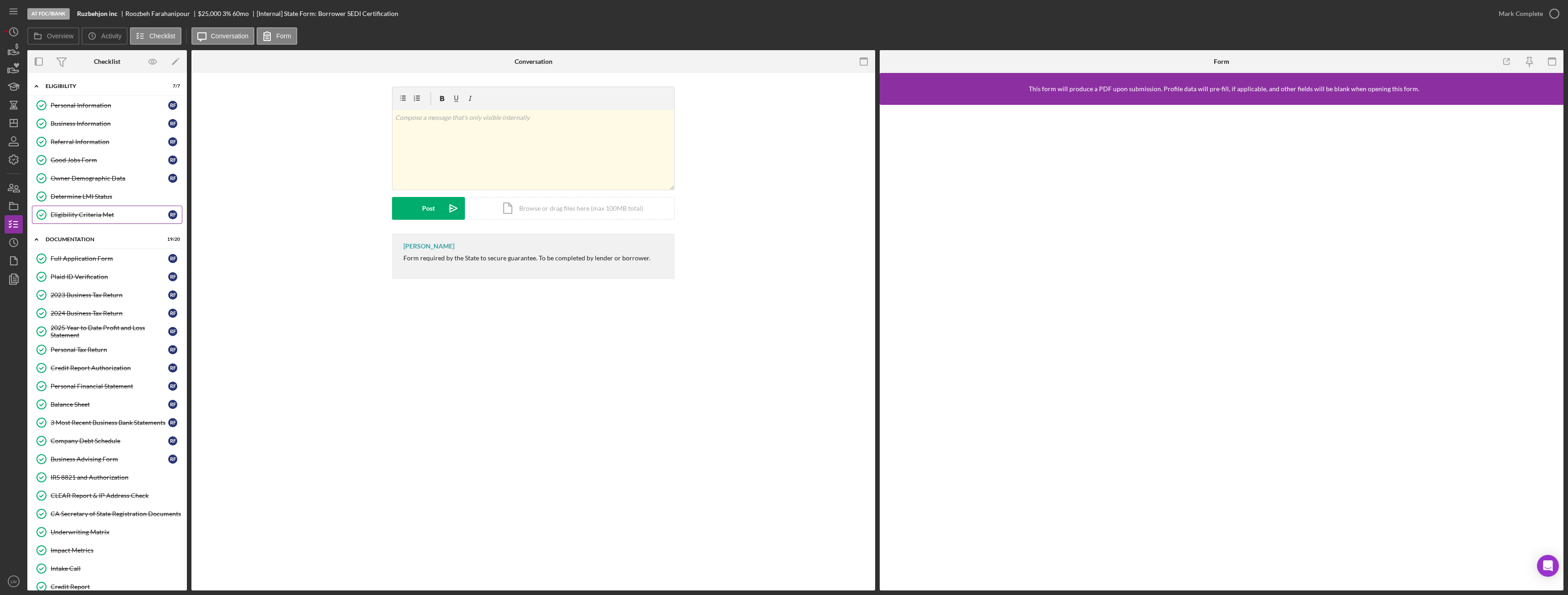
click at [102, 217] on div "Eligibility Criteria Met" at bounding box center [109, 215] width 117 height 7
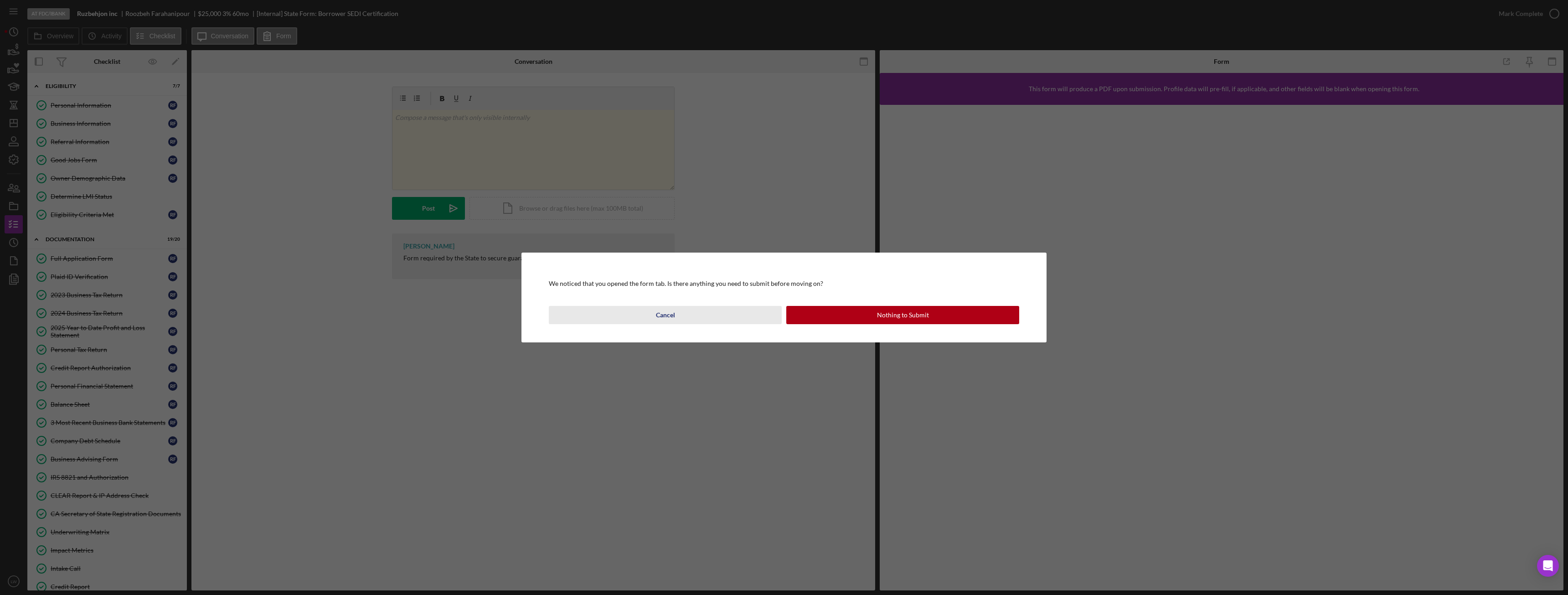
click at [766, 316] on button "Cancel" at bounding box center [665, 315] width 233 height 18
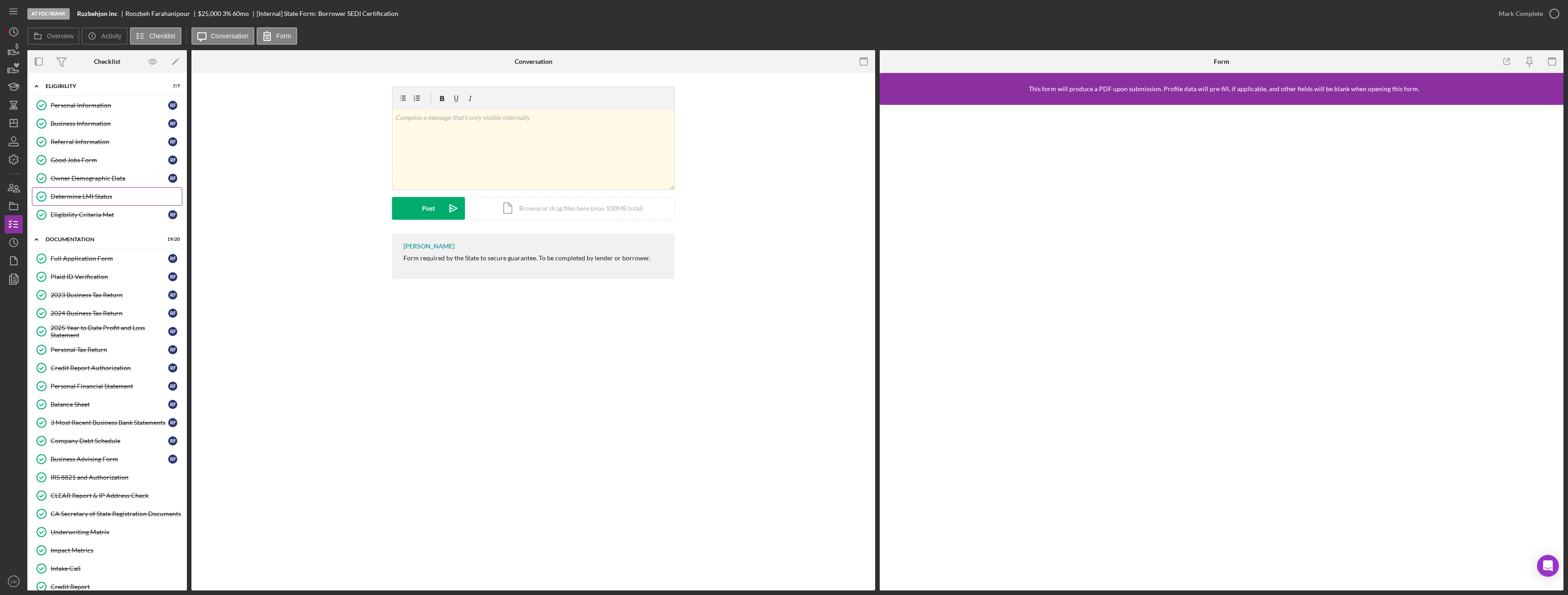
click at [71, 193] on div "Determine LMI Status" at bounding box center [116, 197] width 131 height 7
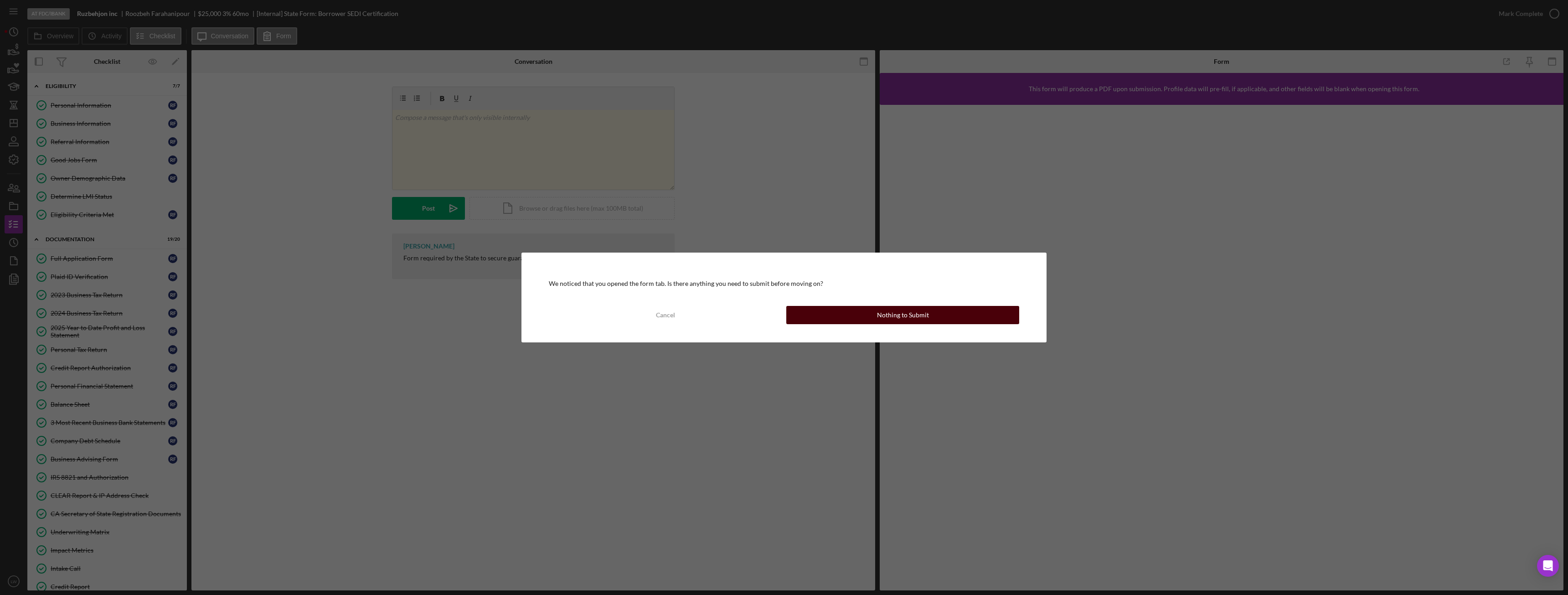
click at [982, 315] on button "Nothing to Submit" at bounding box center [903, 315] width 233 height 18
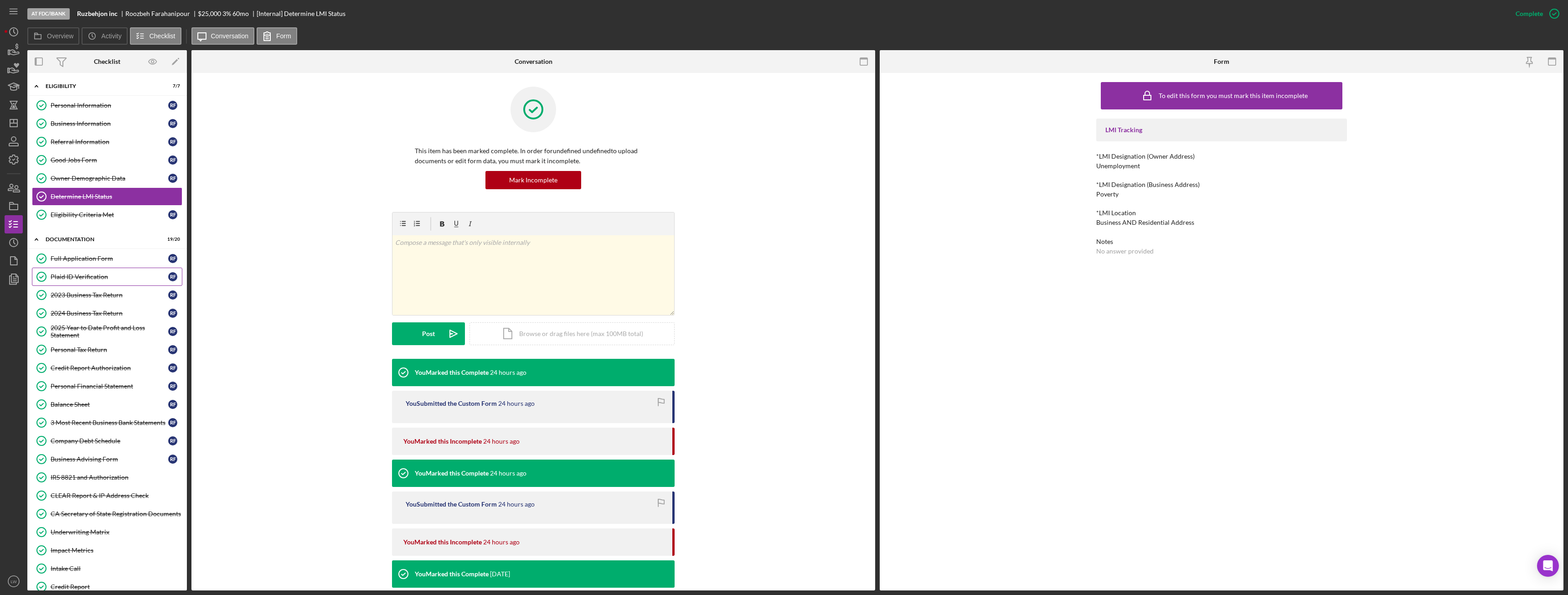
scroll to position [188, 0]
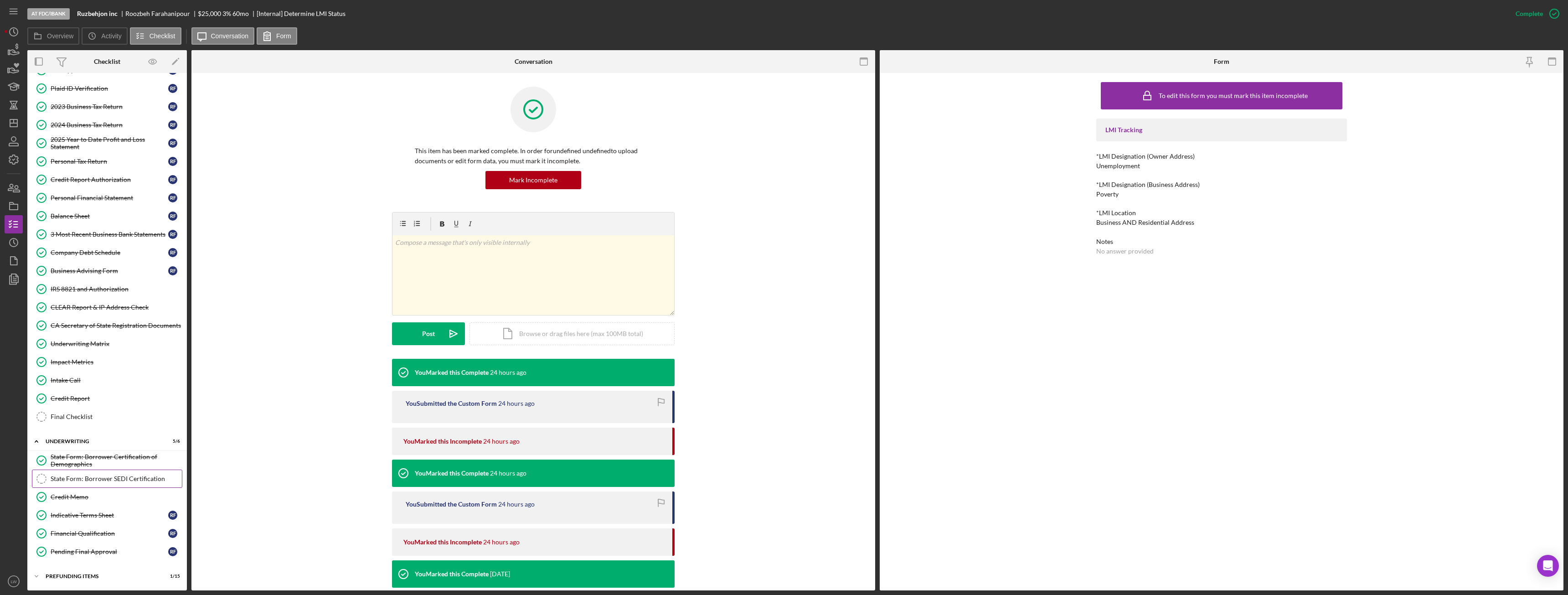
click at [116, 477] on div "State Form: Borrower SEDI Certification" at bounding box center [116, 479] width 131 height 7
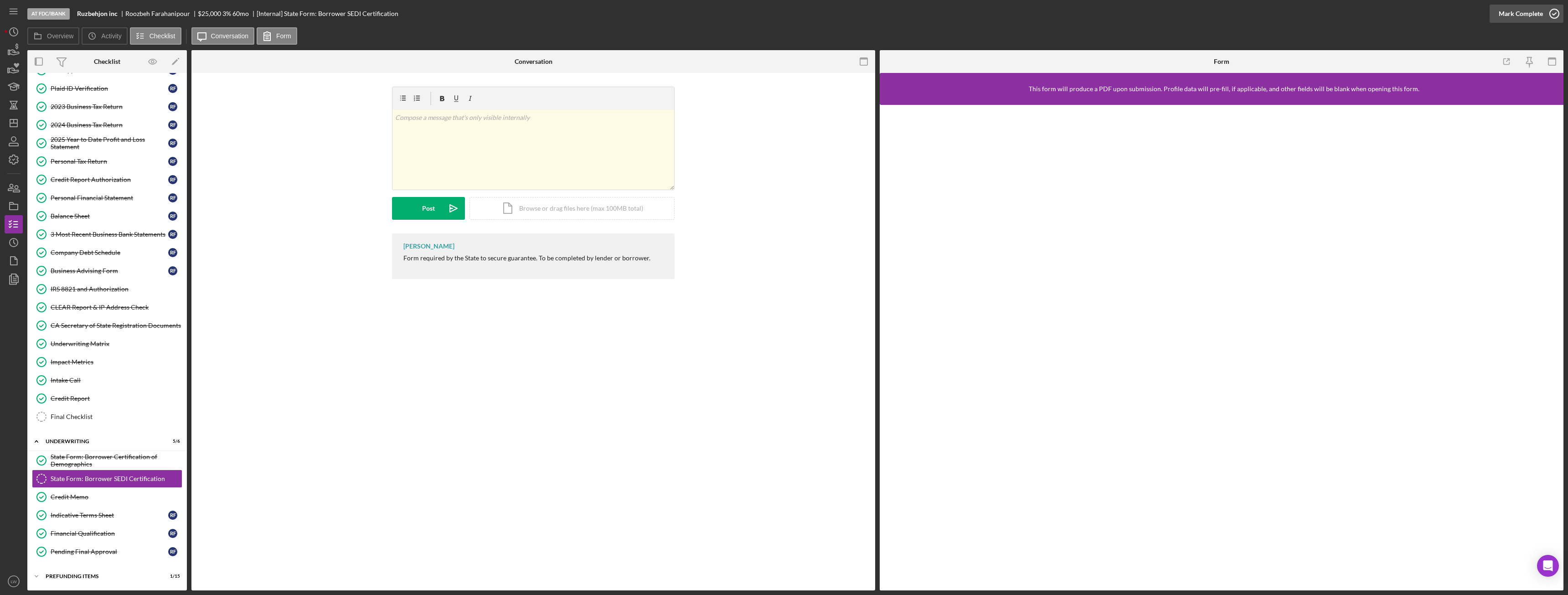
click at [1518, 16] on div "Mark Complete" at bounding box center [1521, 13] width 44 height 18
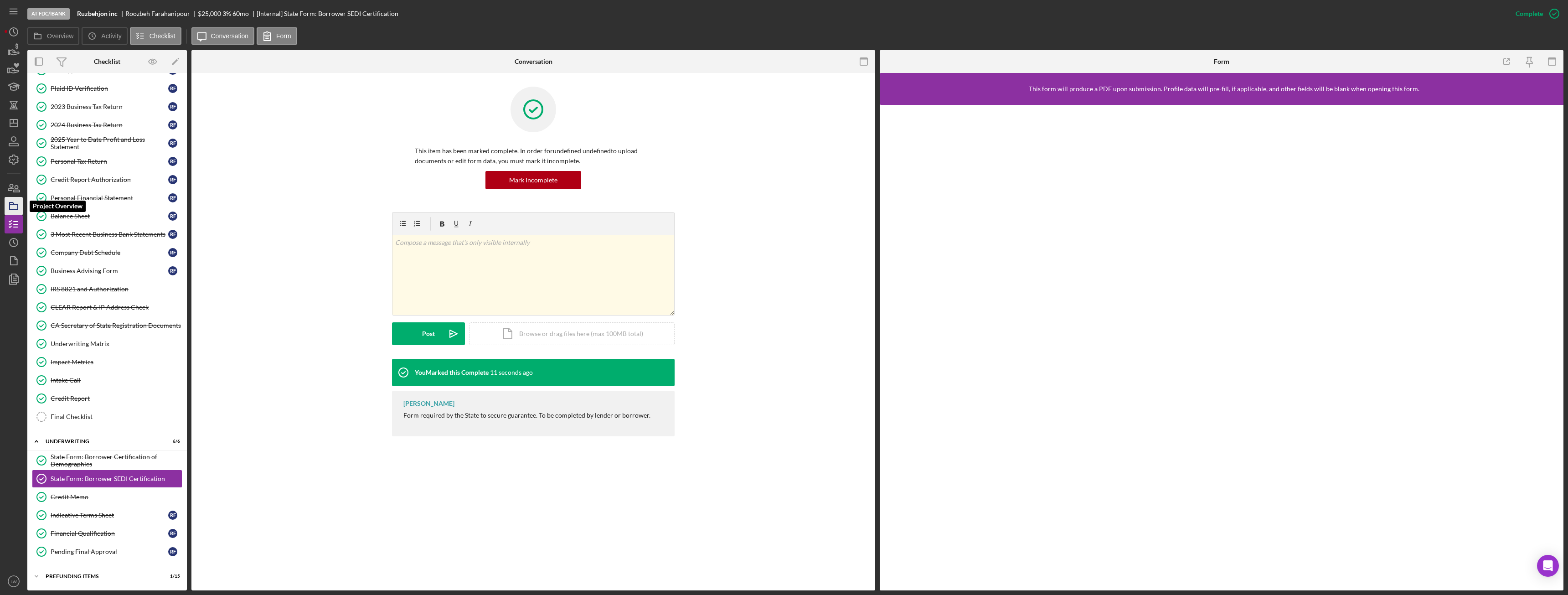
click at [9, 203] on icon "button" at bounding box center [13, 206] width 23 height 23
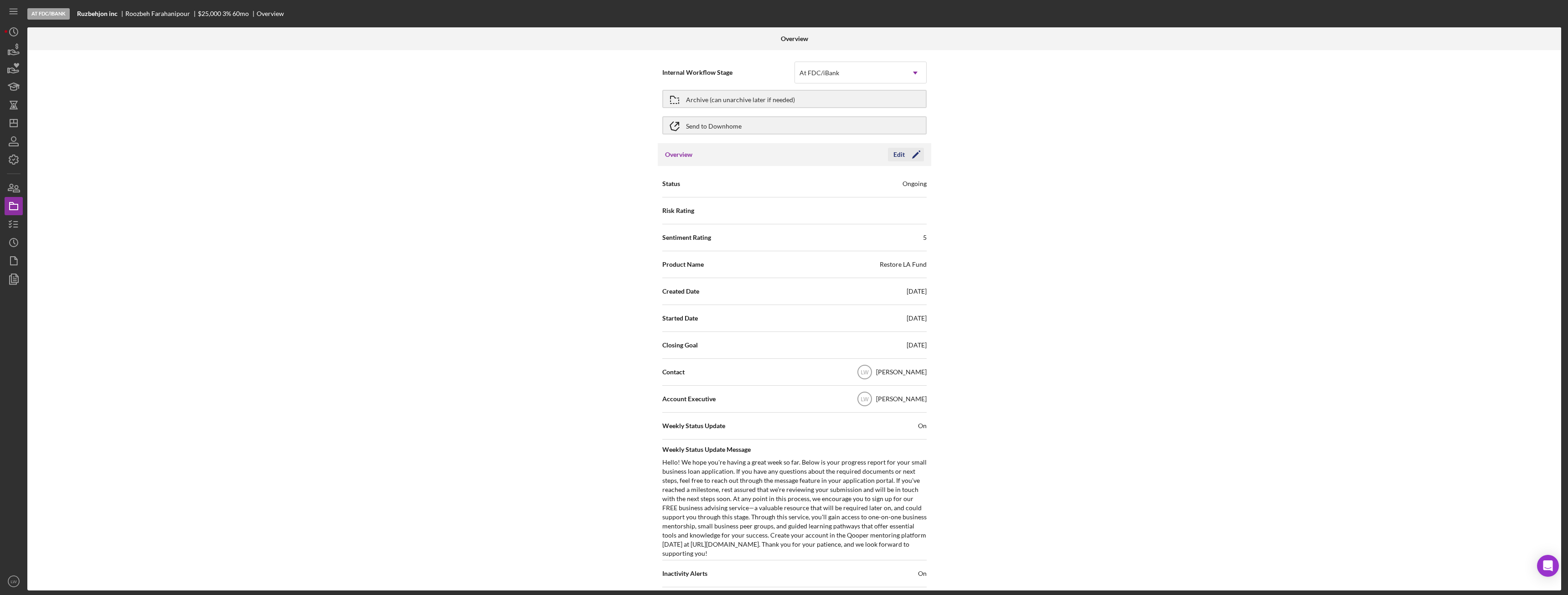
click at [901, 157] on div "Edit" at bounding box center [899, 155] width 12 height 13
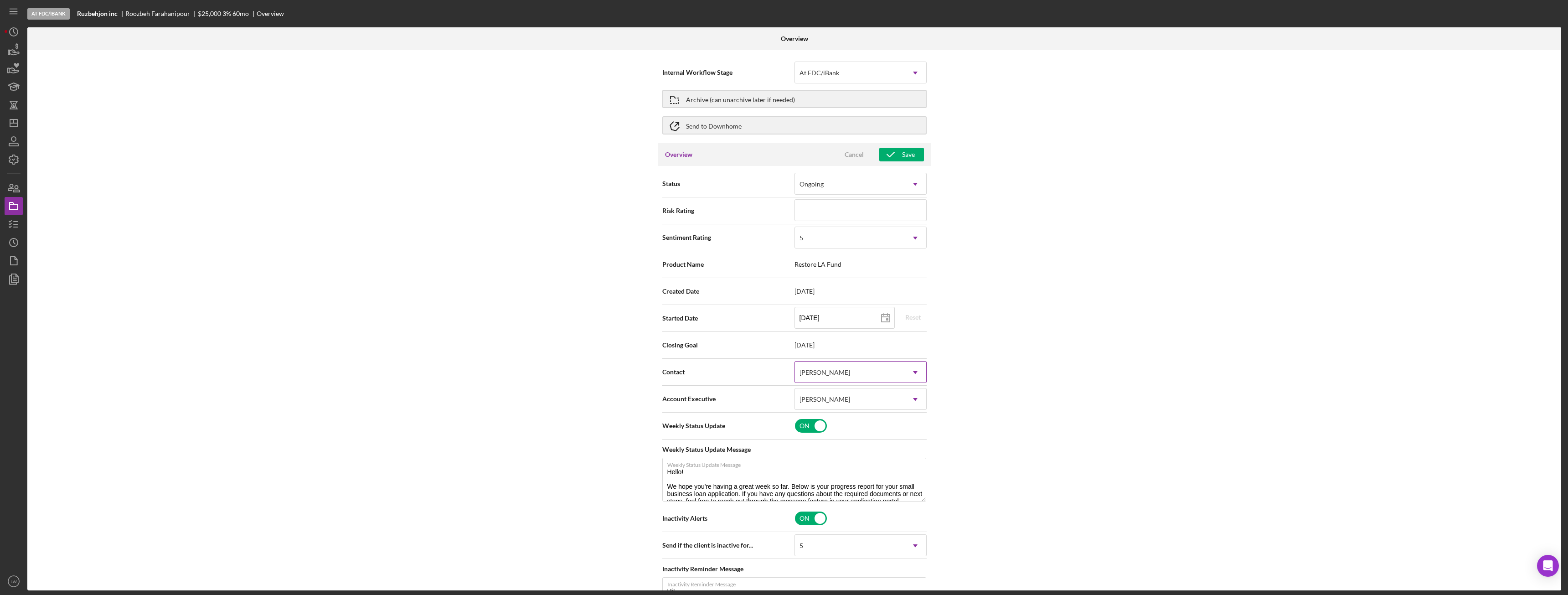
click at [905, 371] on icon "Icon/Dropdown Arrow" at bounding box center [915, 373] width 22 height 22
click at [887, 488] on div "Stephanie Simotas" at bounding box center [859, 492] width 131 height 23
click at [915, 159] on button "Save" at bounding box center [901, 155] width 44 height 13
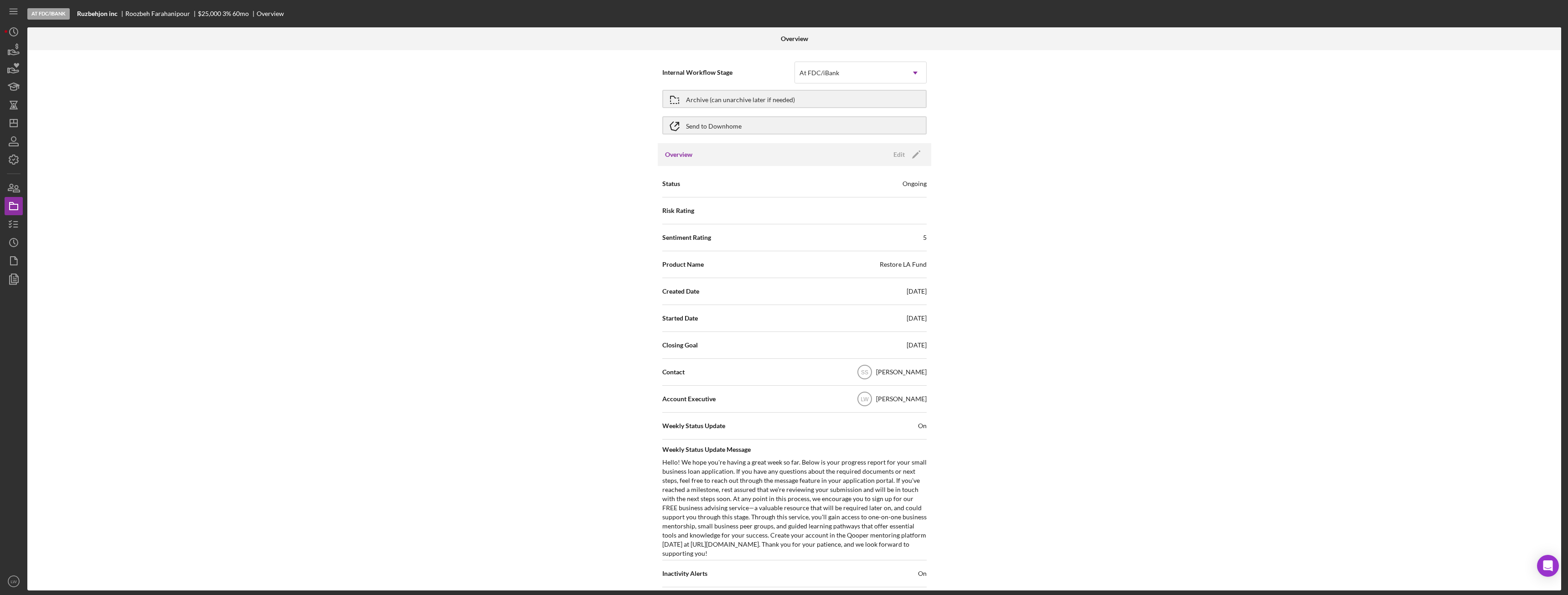
click at [405, 40] on div at bounding box center [283, 38] width 511 height 23
click at [15, 49] on icon "button" at bounding box center [13, 50] width 23 height 23
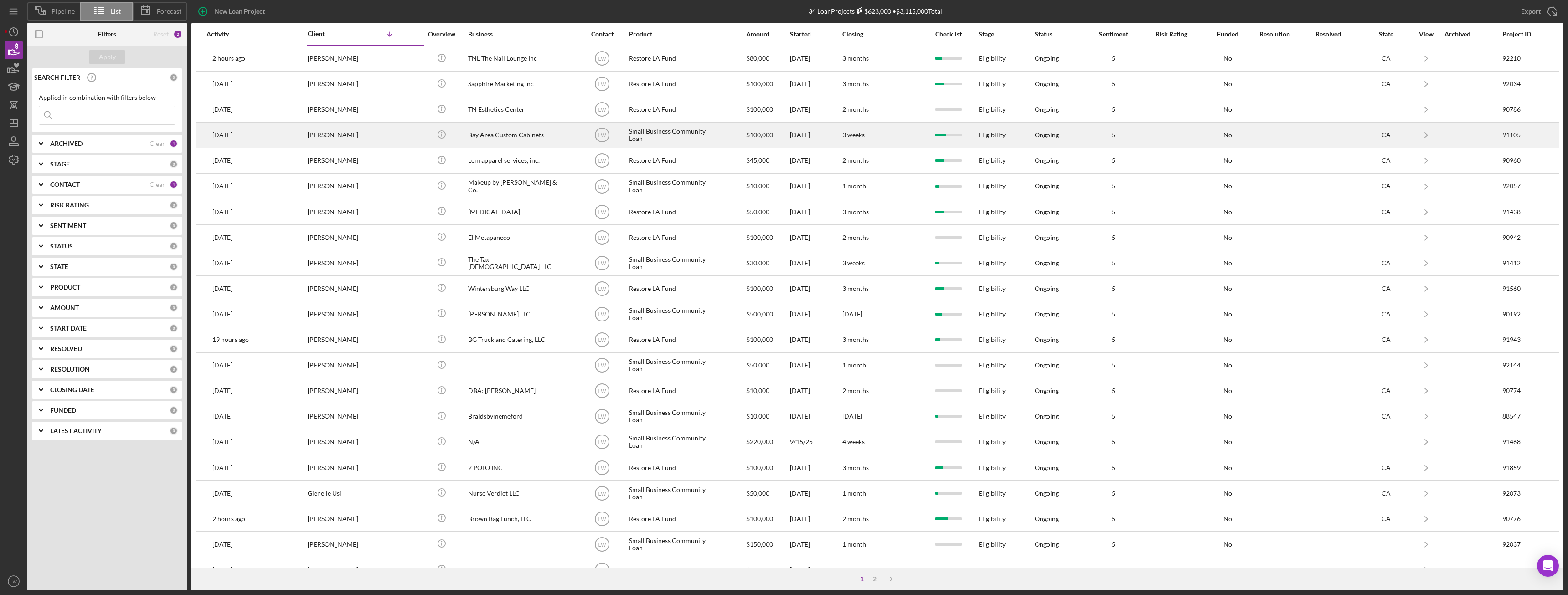
click at [364, 138] on div "[PERSON_NAME]" at bounding box center [353, 135] width 91 height 24
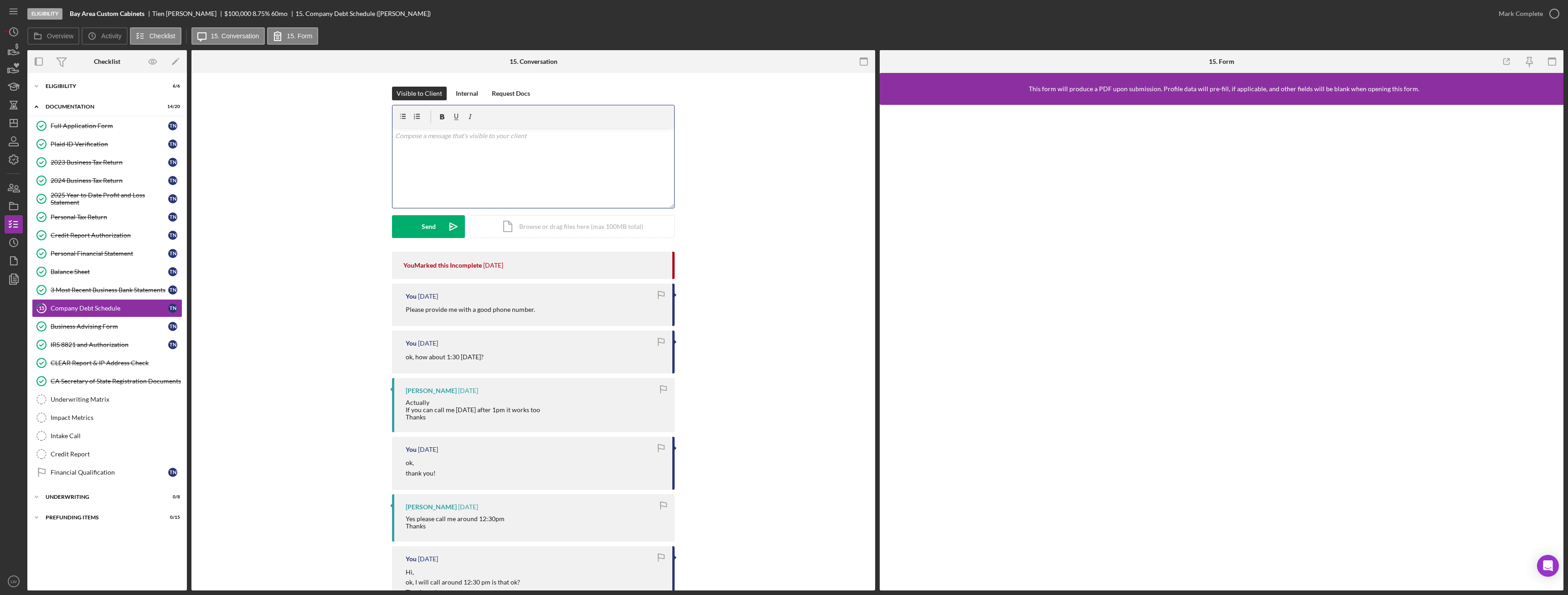
click at [537, 175] on div "v Color teal Color pink Remove color Add row above Add row below Add column bef…" at bounding box center [533, 167] width 282 height 80
click at [601, 164] on div "v Color teal Color pink Remove color Add row above Add row below Add column bef…" at bounding box center [533, 167] width 282 height 80
click at [425, 231] on div "Send" at bounding box center [429, 226] width 14 height 23
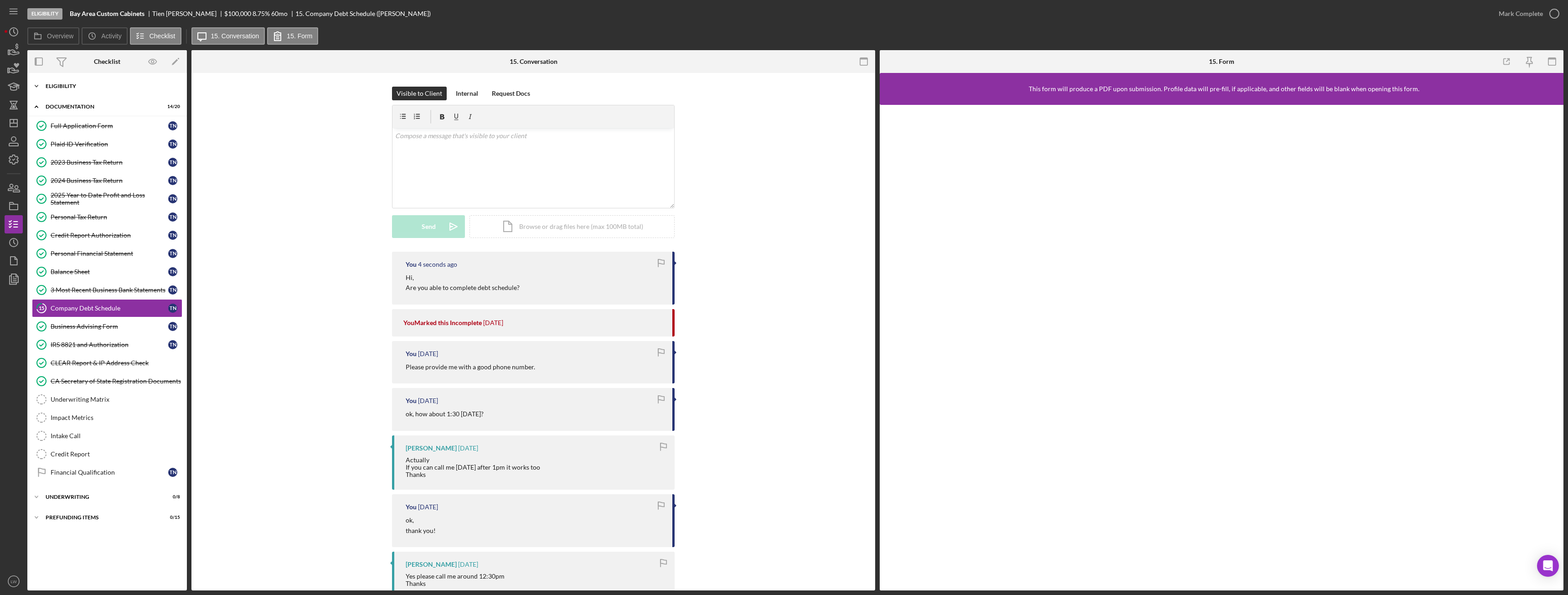
click at [48, 81] on div "Icon/Expander Eligibility 6 / 6" at bounding box center [107, 86] width 159 height 18
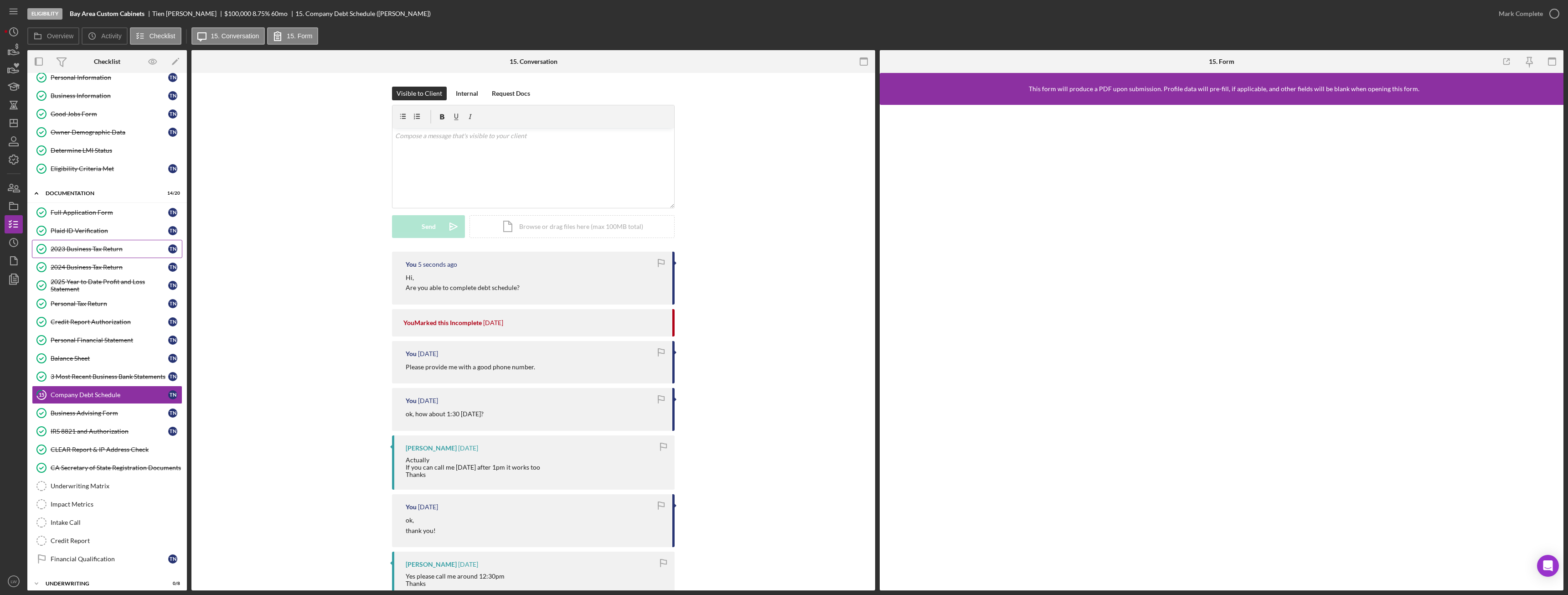
scroll to position [55, 0]
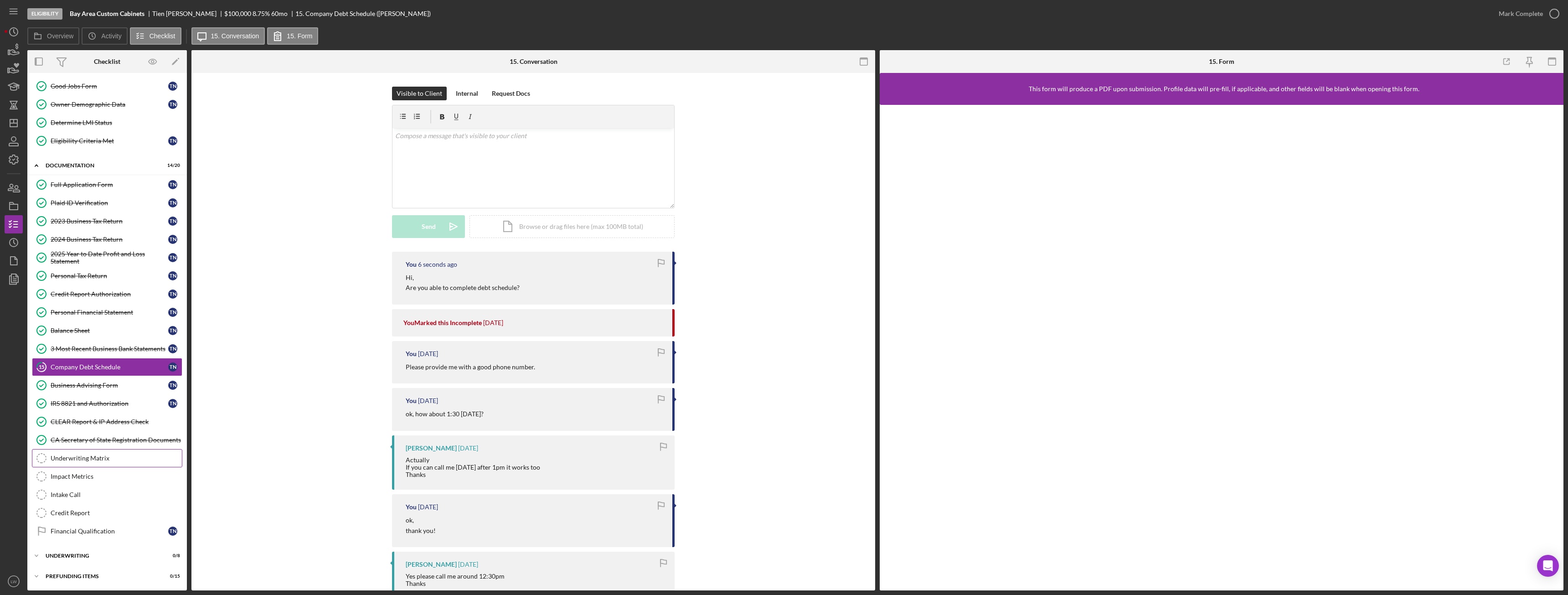
click at [103, 460] on div "Underwriting Matrix" at bounding box center [116, 459] width 131 height 7
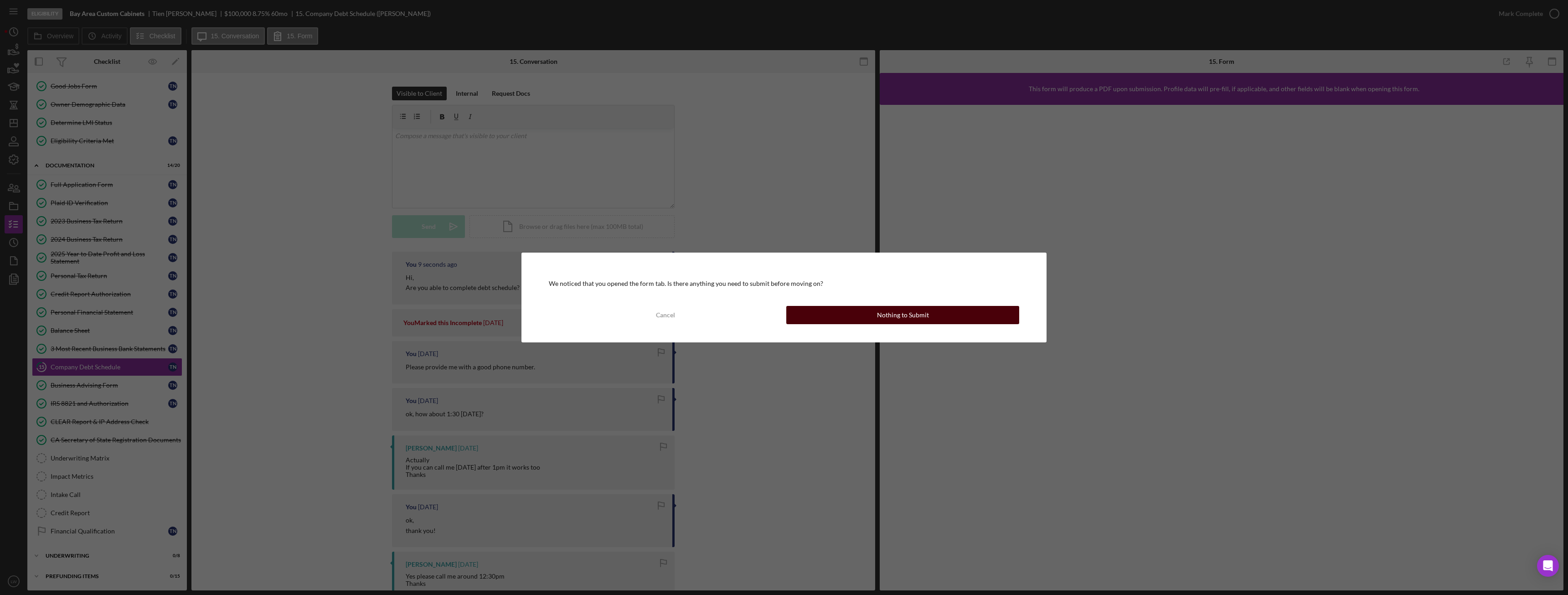
click at [936, 320] on button "Nothing to Submit" at bounding box center [903, 315] width 233 height 18
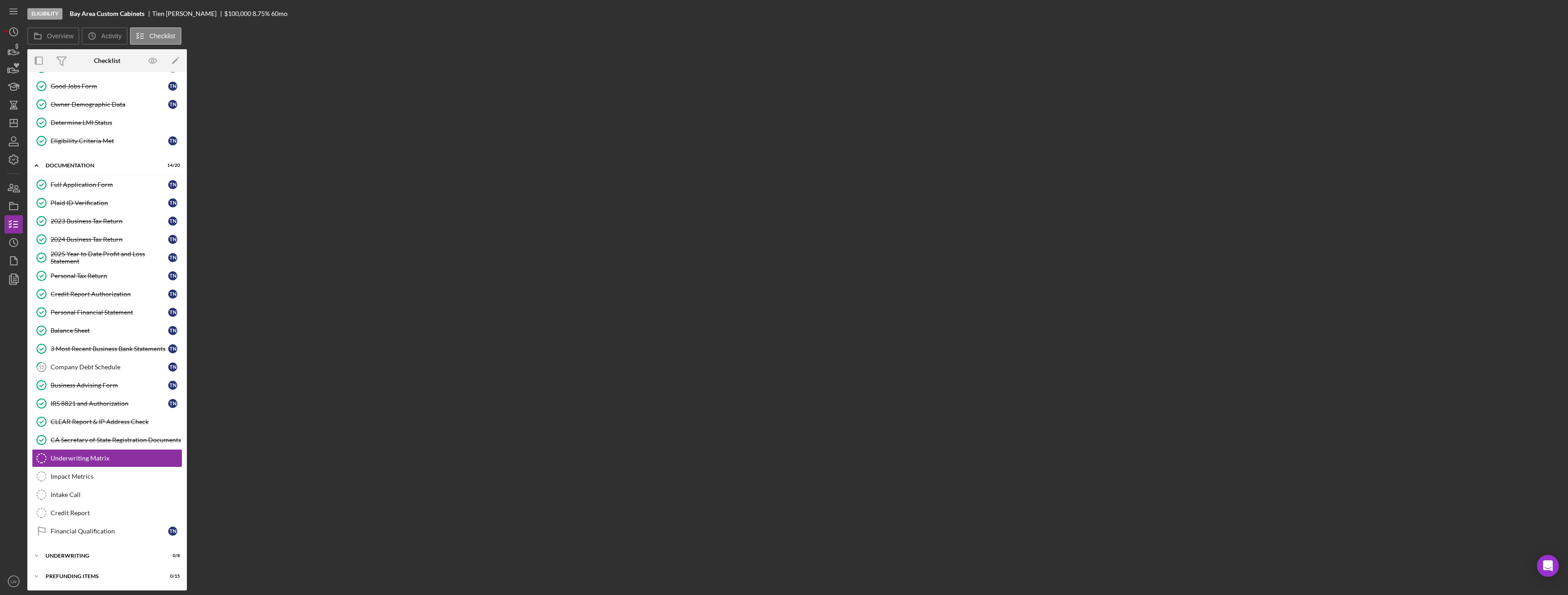
scroll to position [55, 0]
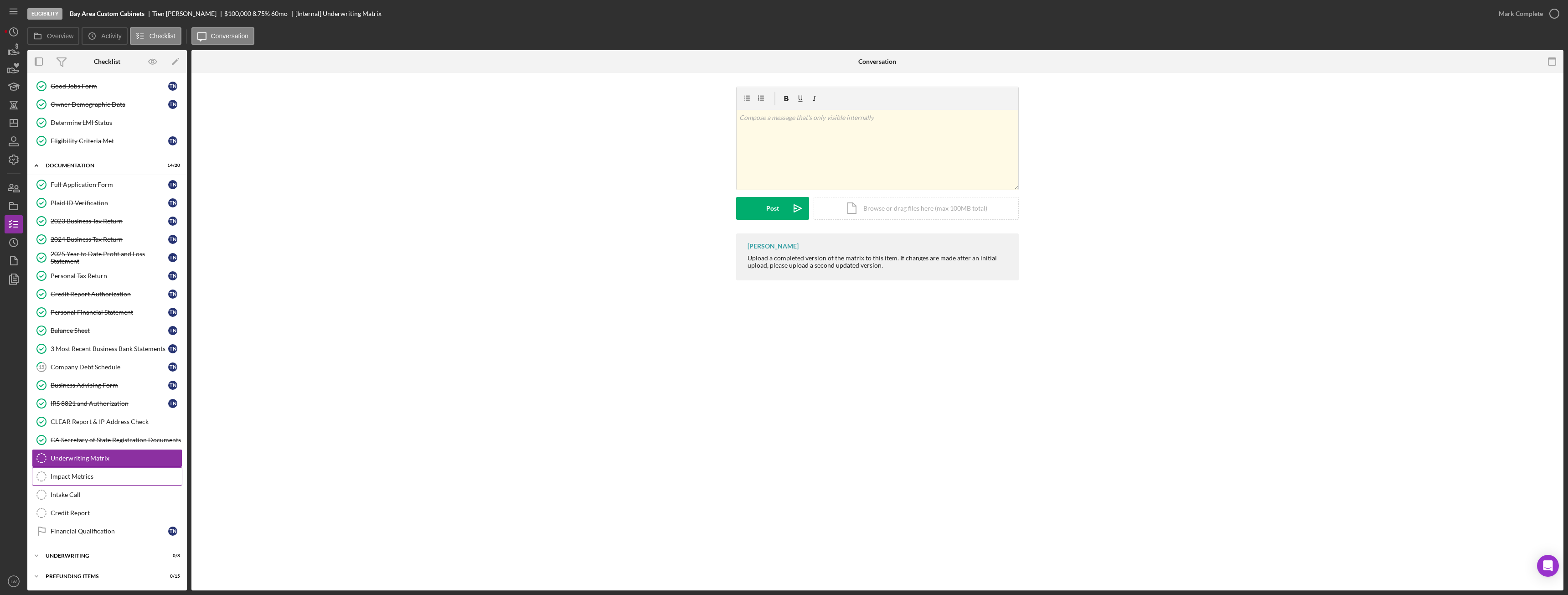
click at [131, 473] on div "Impact Metrics" at bounding box center [116, 477] width 131 height 7
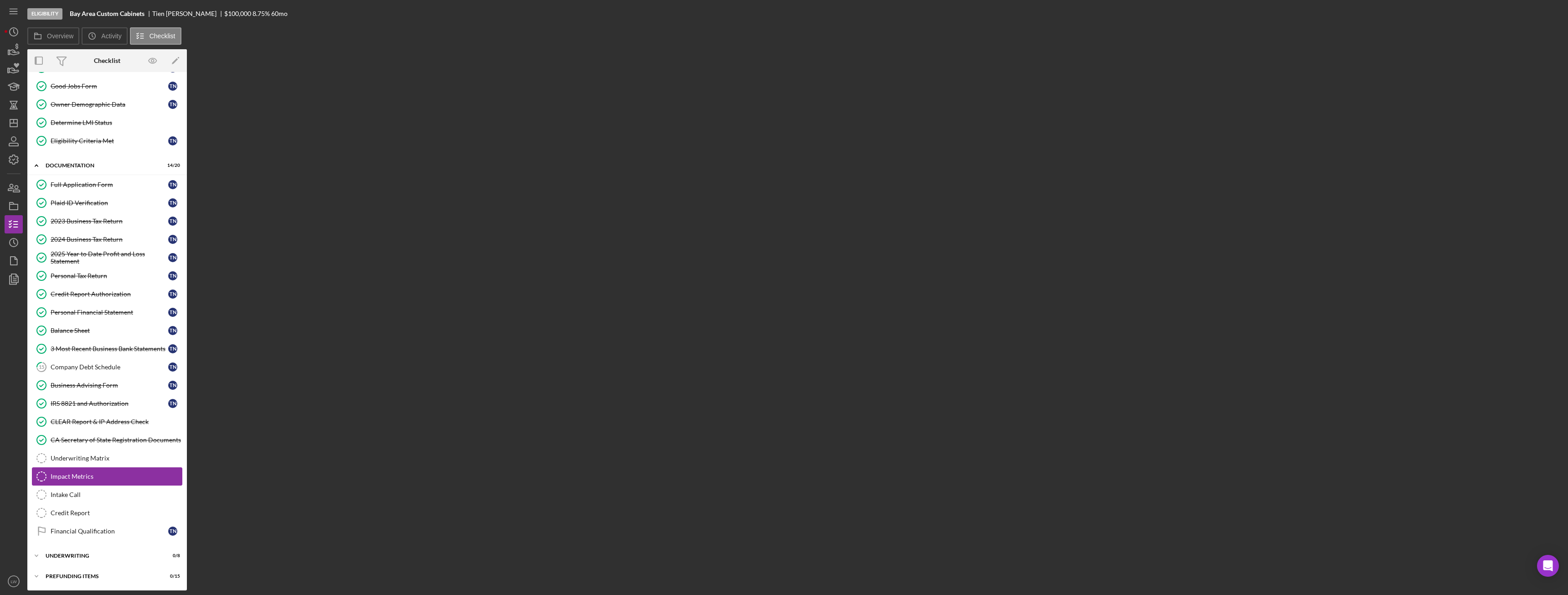
scroll to position [55, 0]
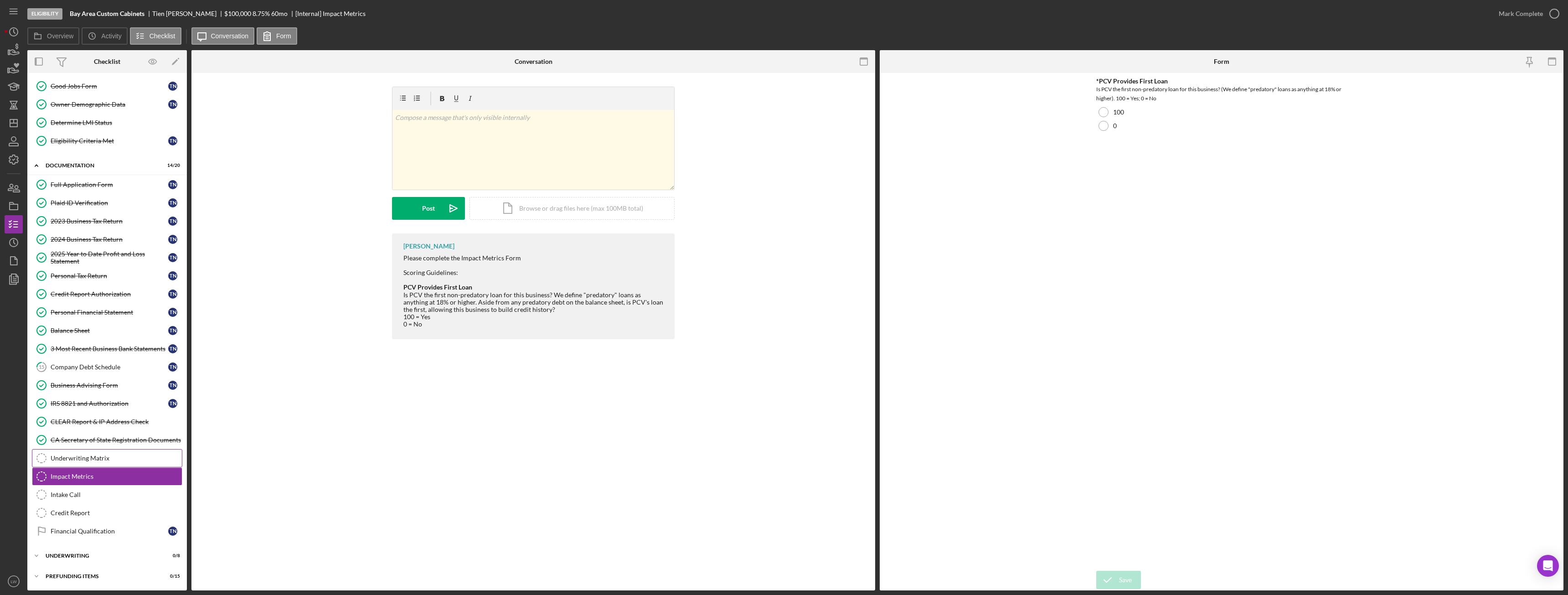
click at [132, 456] on div "Underwriting Matrix" at bounding box center [116, 459] width 131 height 7
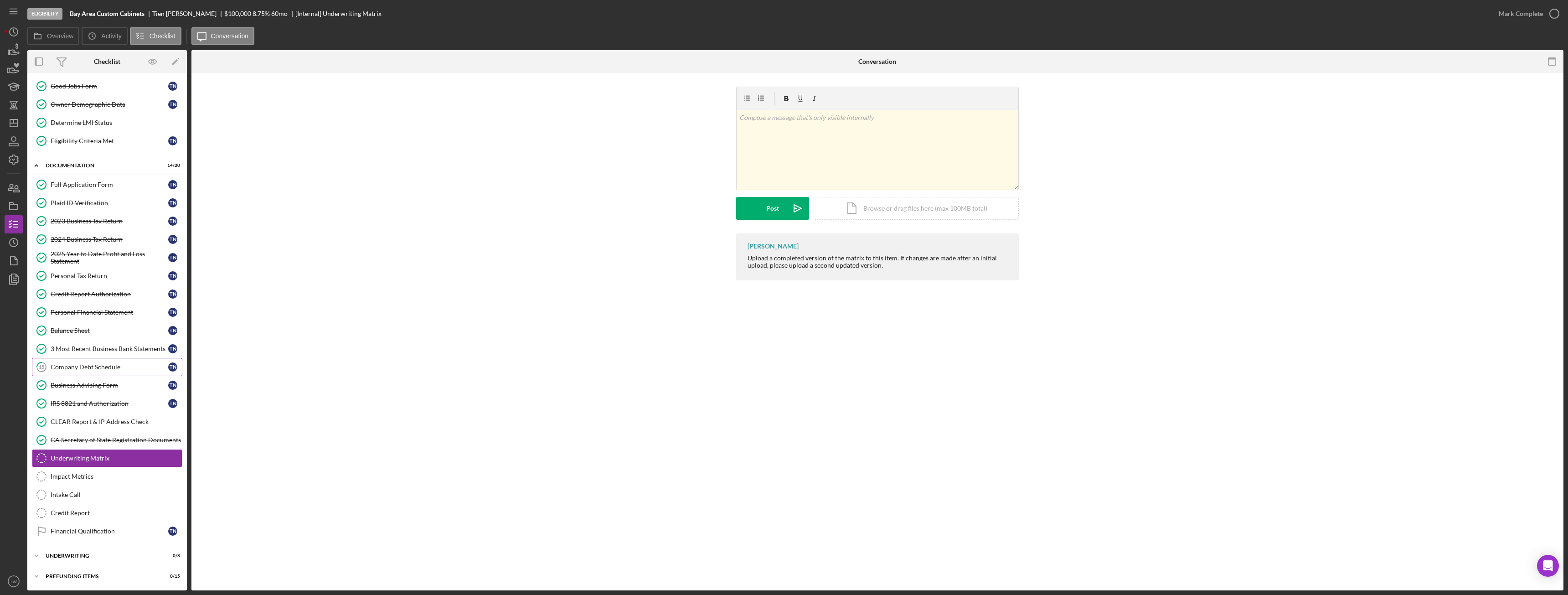
click at [102, 364] on div "Company Debt Schedule" at bounding box center [109, 367] width 117 height 7
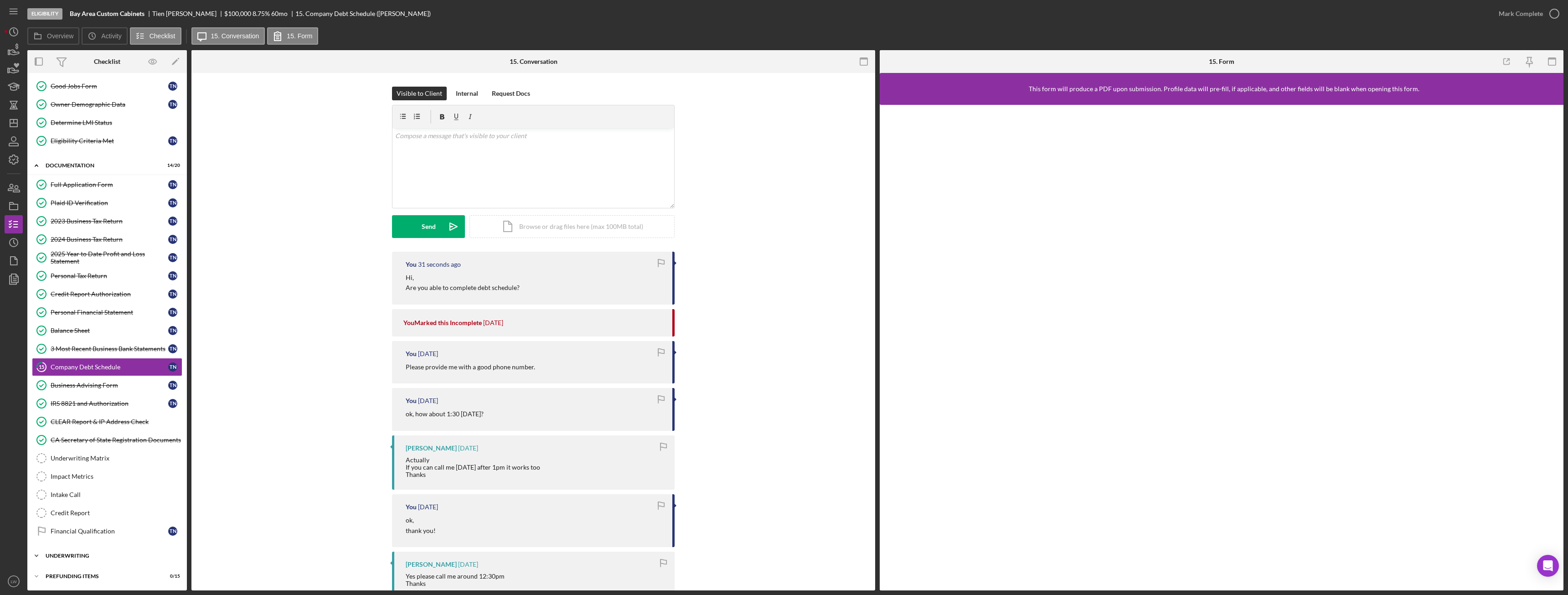
click at [118, 557] on div "Underwriting" at bounding box center [110, 555] width 130 height 5
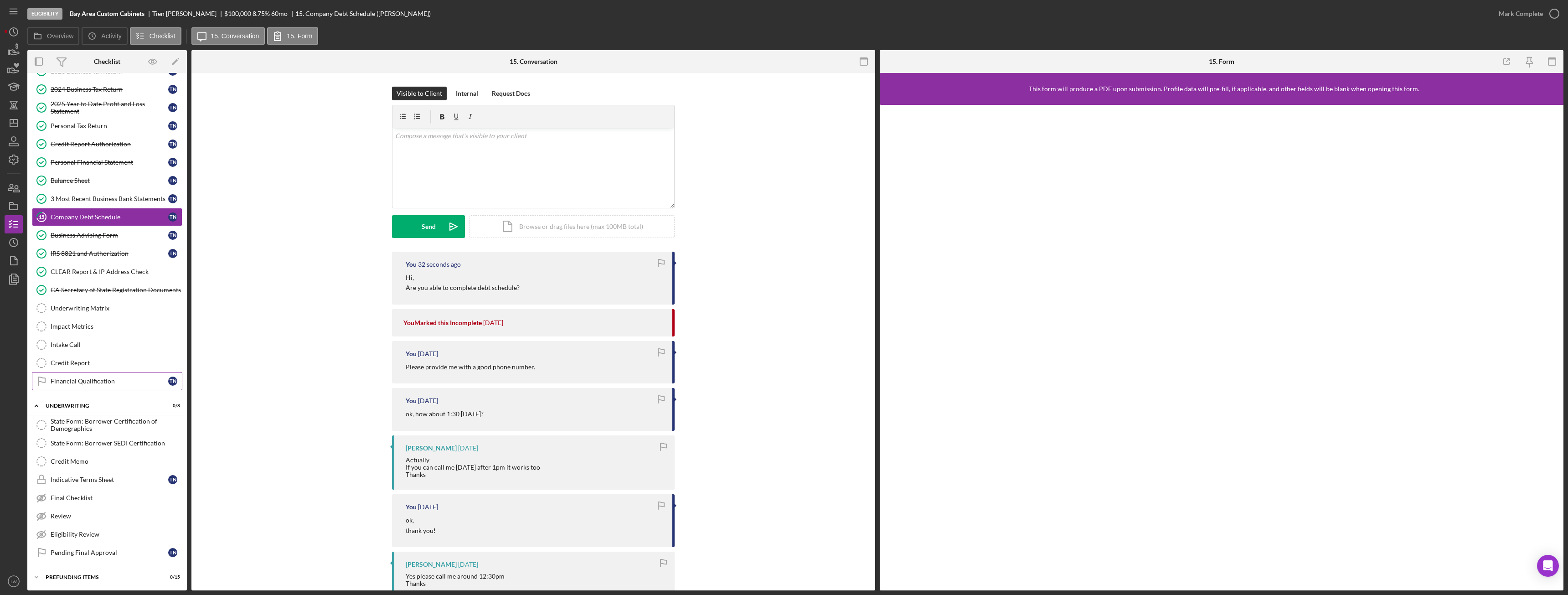
scroll to position [206, 0]
click at [97, 404] on div "Underwriting" at bounding box center [110, 404] width 130 height 5
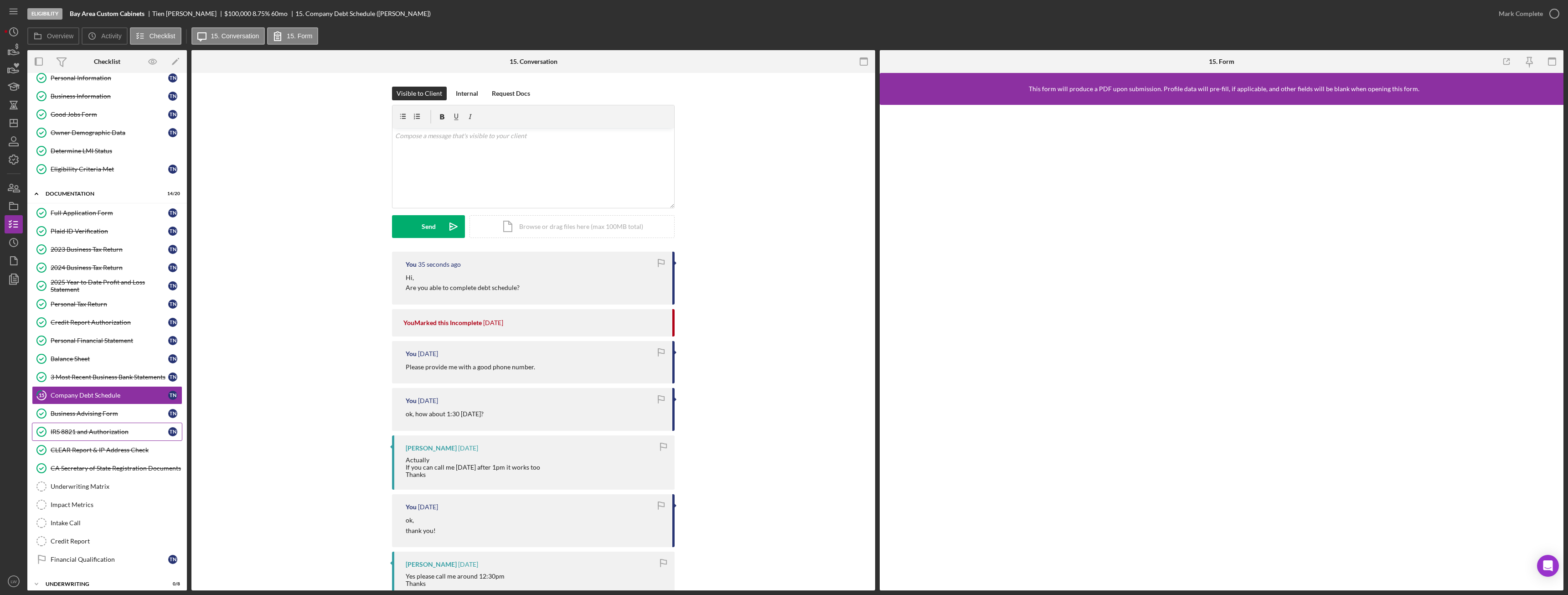
scroll to position [0, 0]
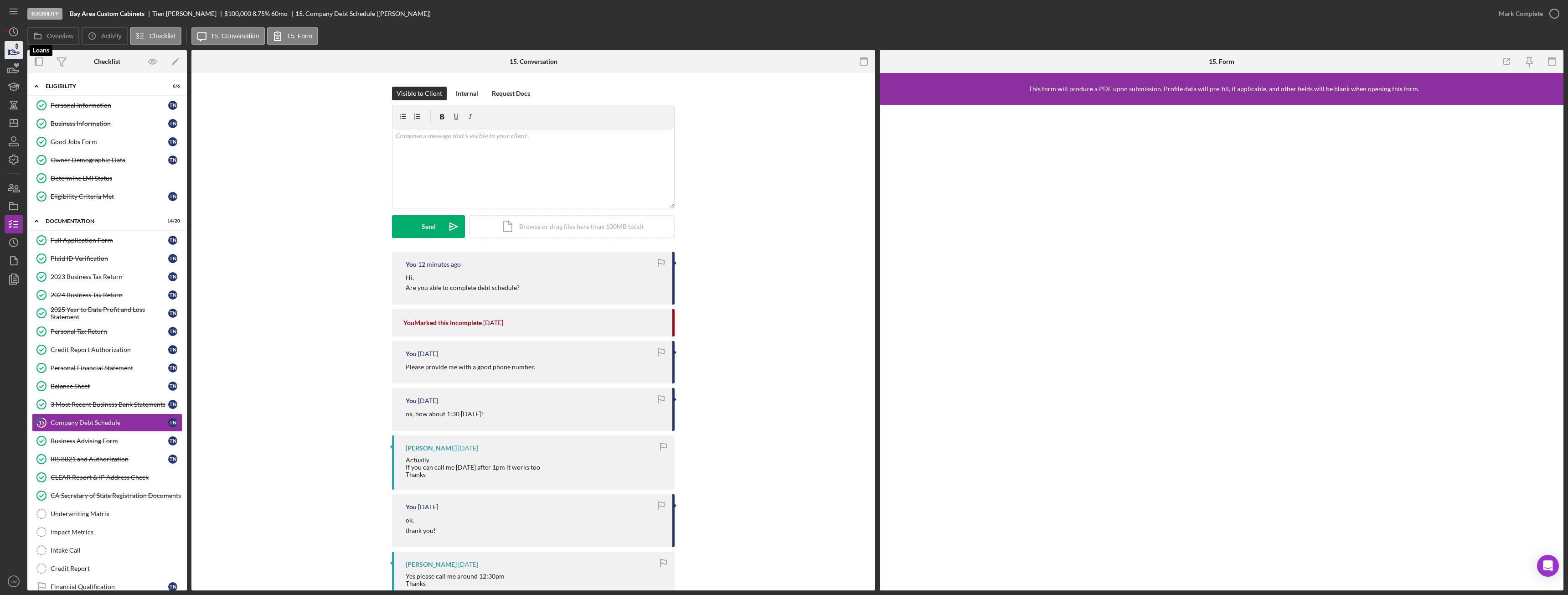
click at [12, 46] on icon "button" at bounding box center [13, 50] width 23 height 23
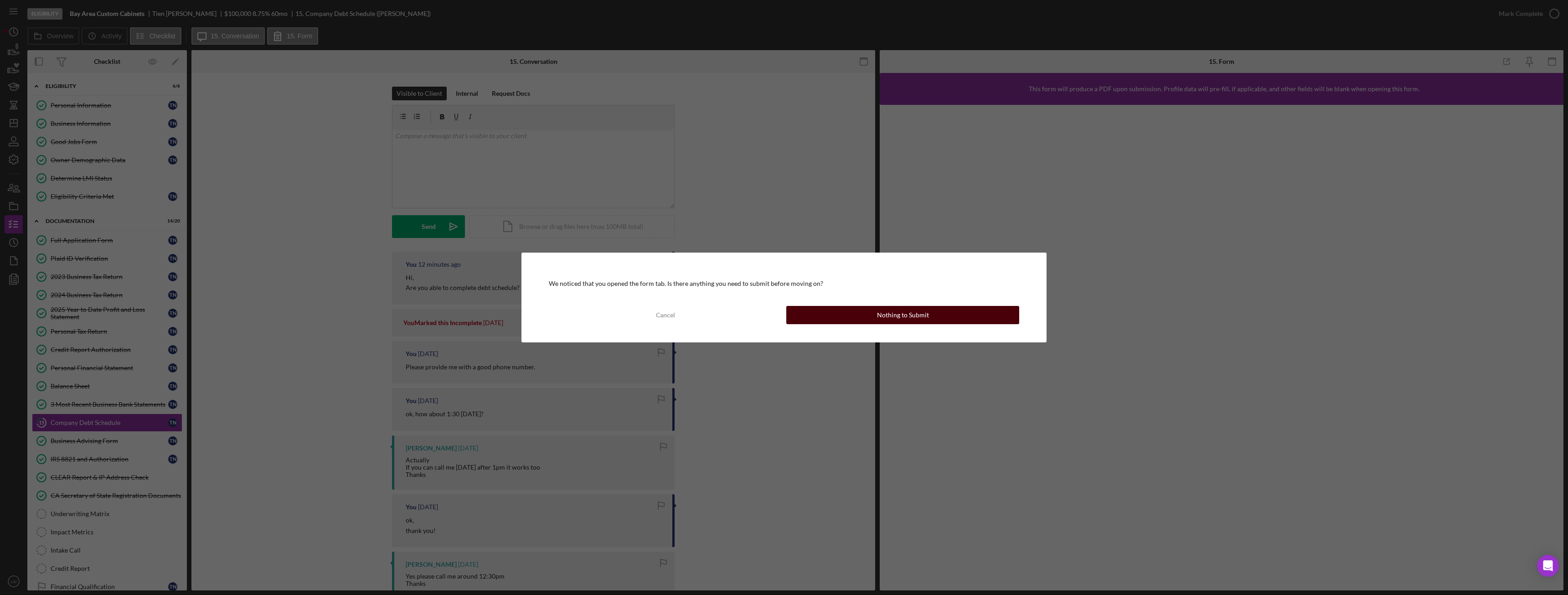
click at [952, 314] on button "Nothing to Submit" at bounding box center [903, 315] width 233 height 18
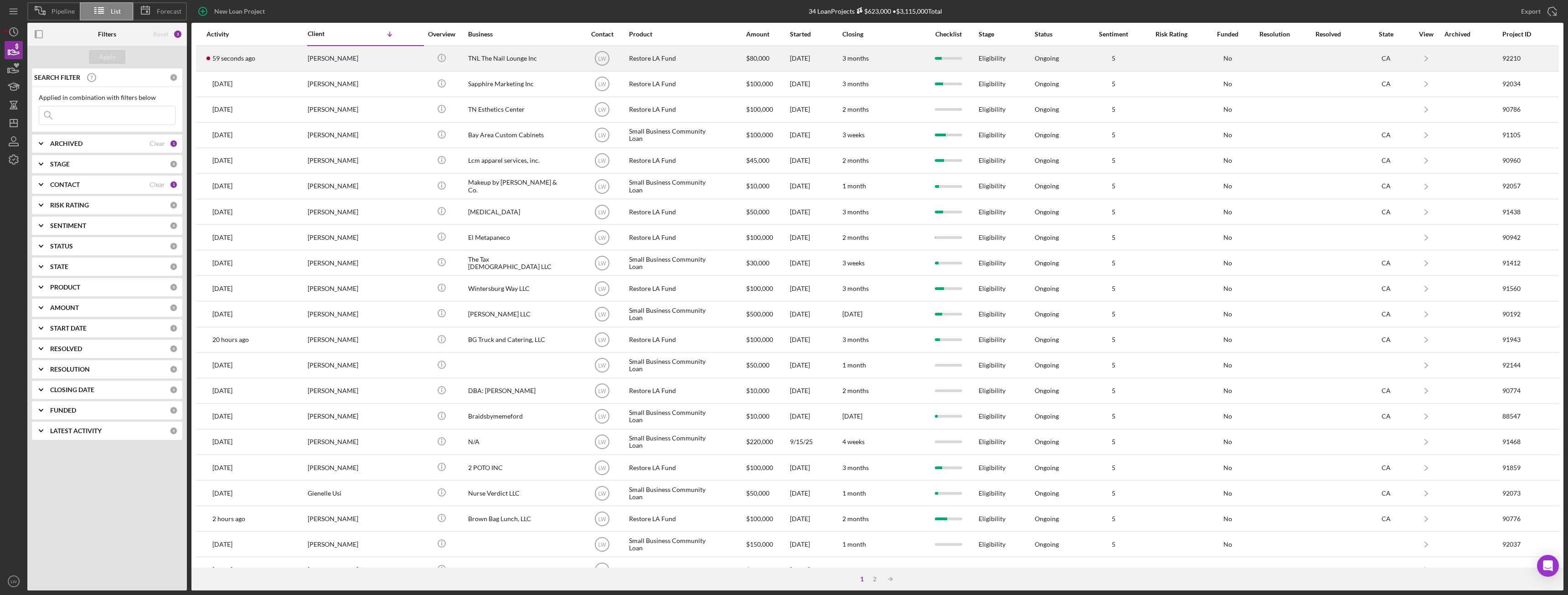
click at [362, 56] on div "[PERSON_NAME]" at bounding box center [353, 58] width 91 height 24
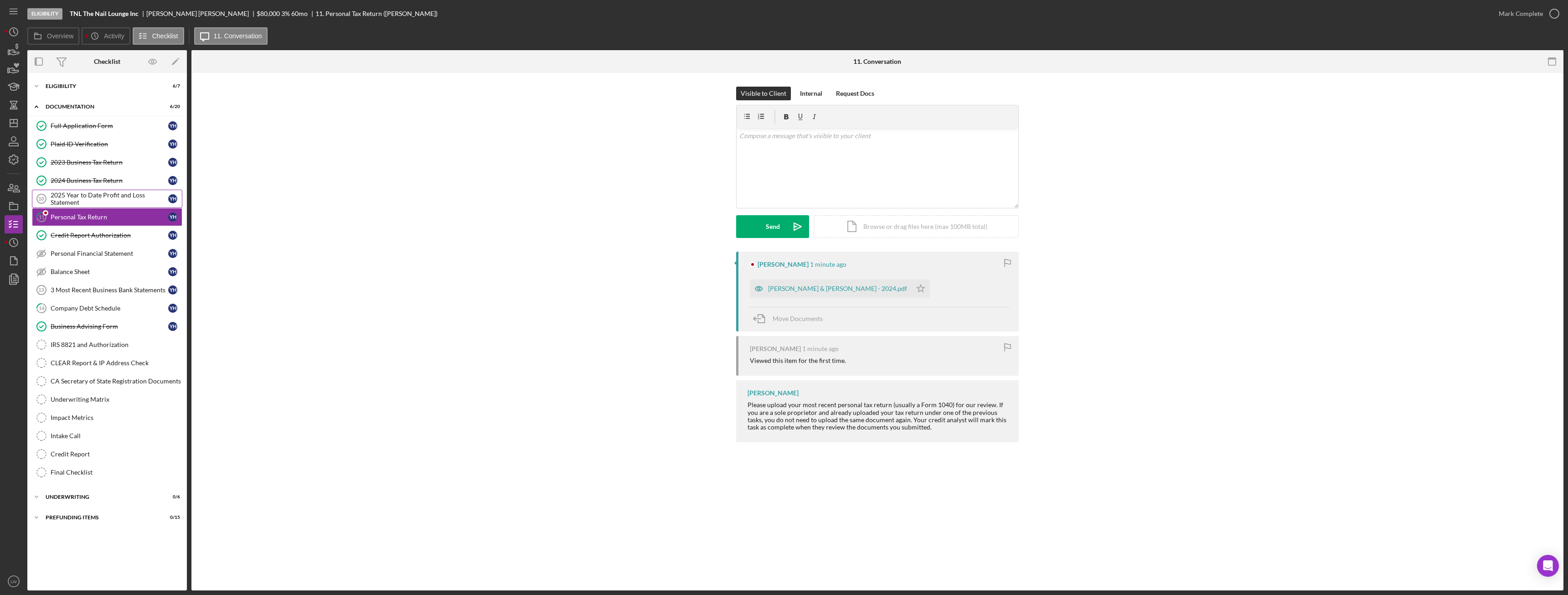
click at [105, 198] on div "2025 Year to Date Profit and Loss Statement" at bounding box center [109, 199] width 117 height 15
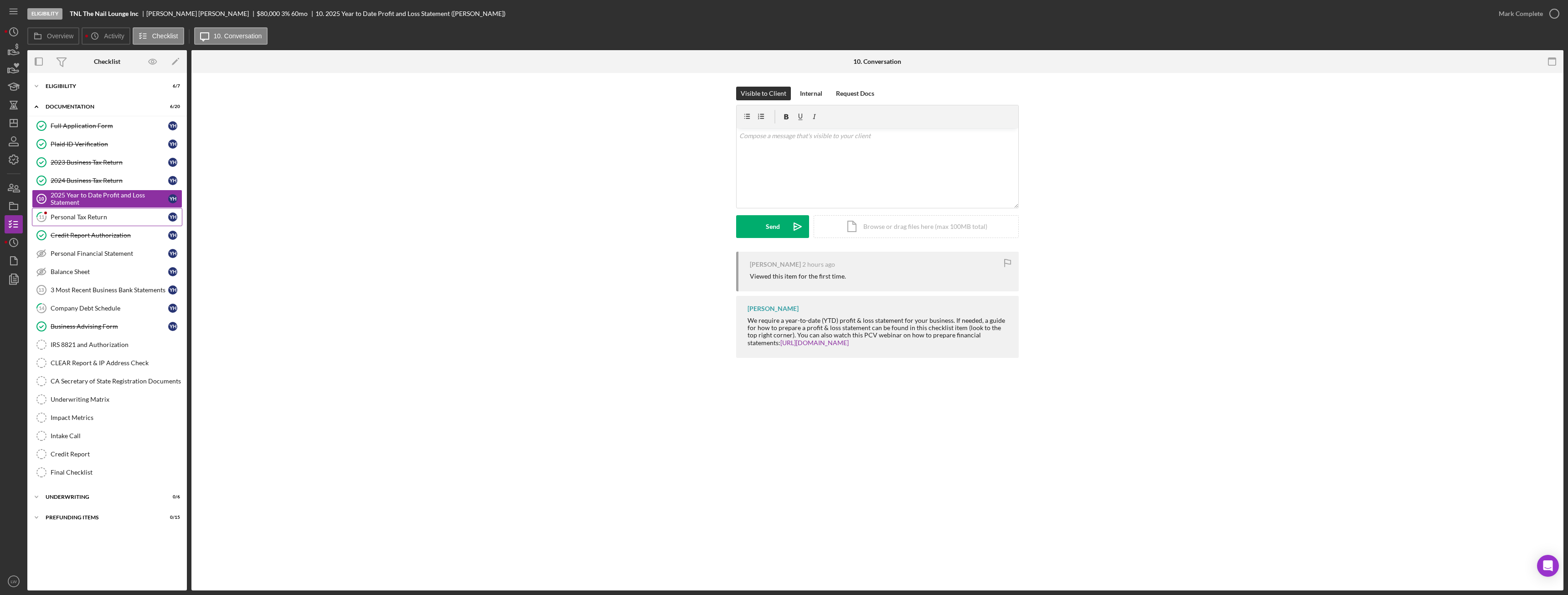
click at [101, 226] on div "Full Application Form Full Application Form Y H Plaid ID Verification Plaid ID …" at bounding box center [107, 301] width 159 height 370
click at [102, 214] on div "Personal Tax Return" at bounding box center [109, 217] width 117 height 7
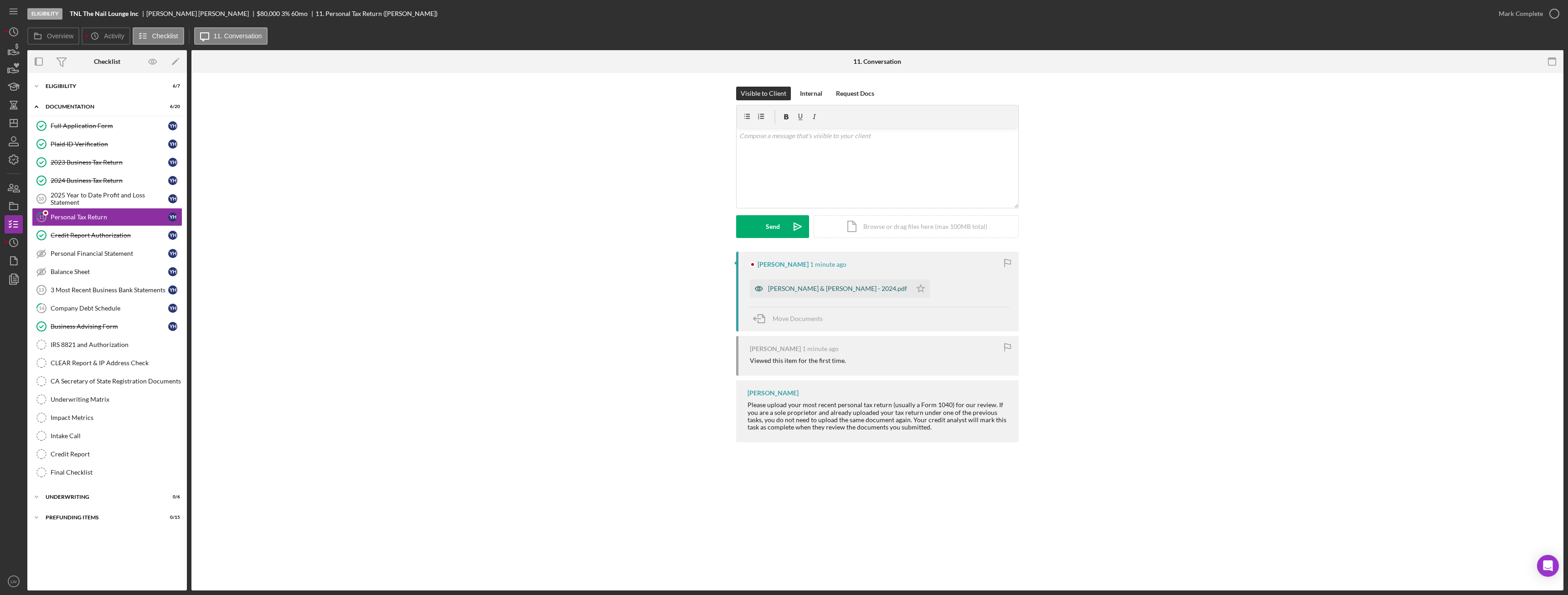
click at [824, 287] on div "HOANG NGUYEN & YVONNE HUYNH - 2024.pdf" at bounding box center [838, 289] width 139 height 7
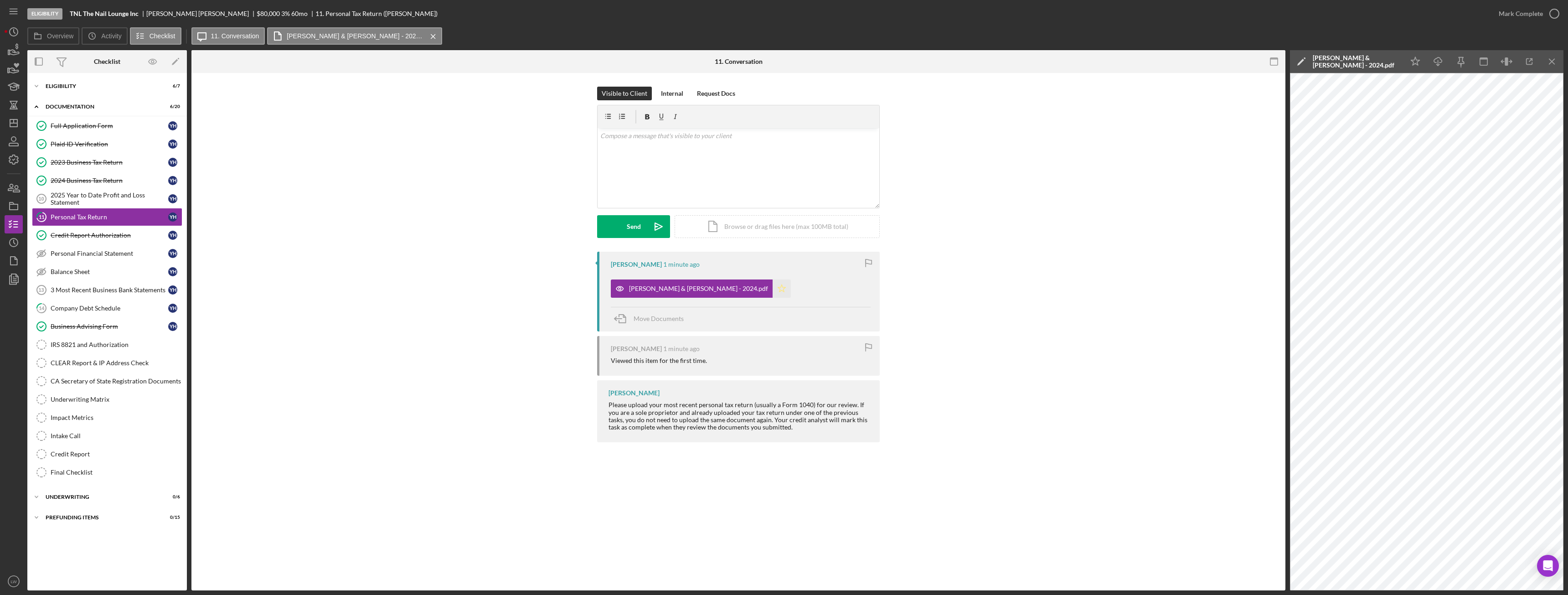
click at [788, 290] on icon "Icon/Star" at bounding box center [782, 289] width 18 height 18
click at [1516, 15] on div "Mark Complete" at bounding box center [1521, 13] width 44 height 18
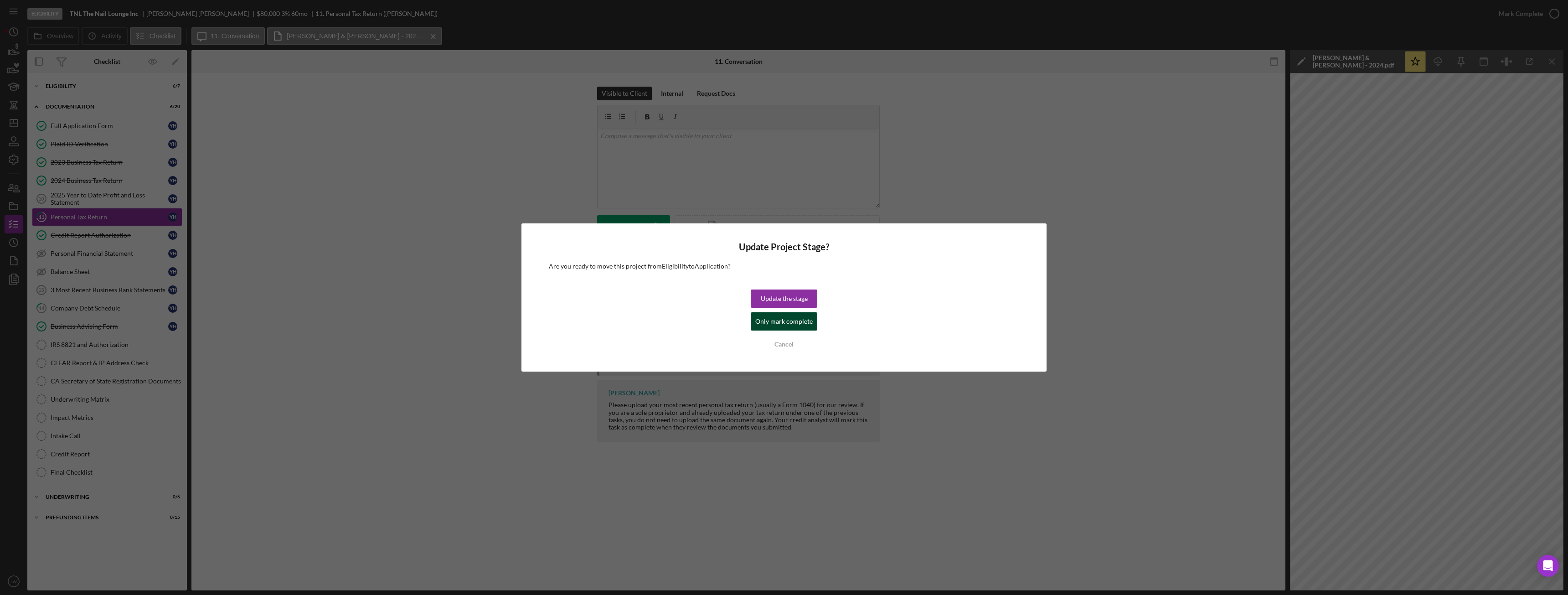
click at [793, 315] on div "Only mark complete" at bounding box center [784, 322] width 57 height 18
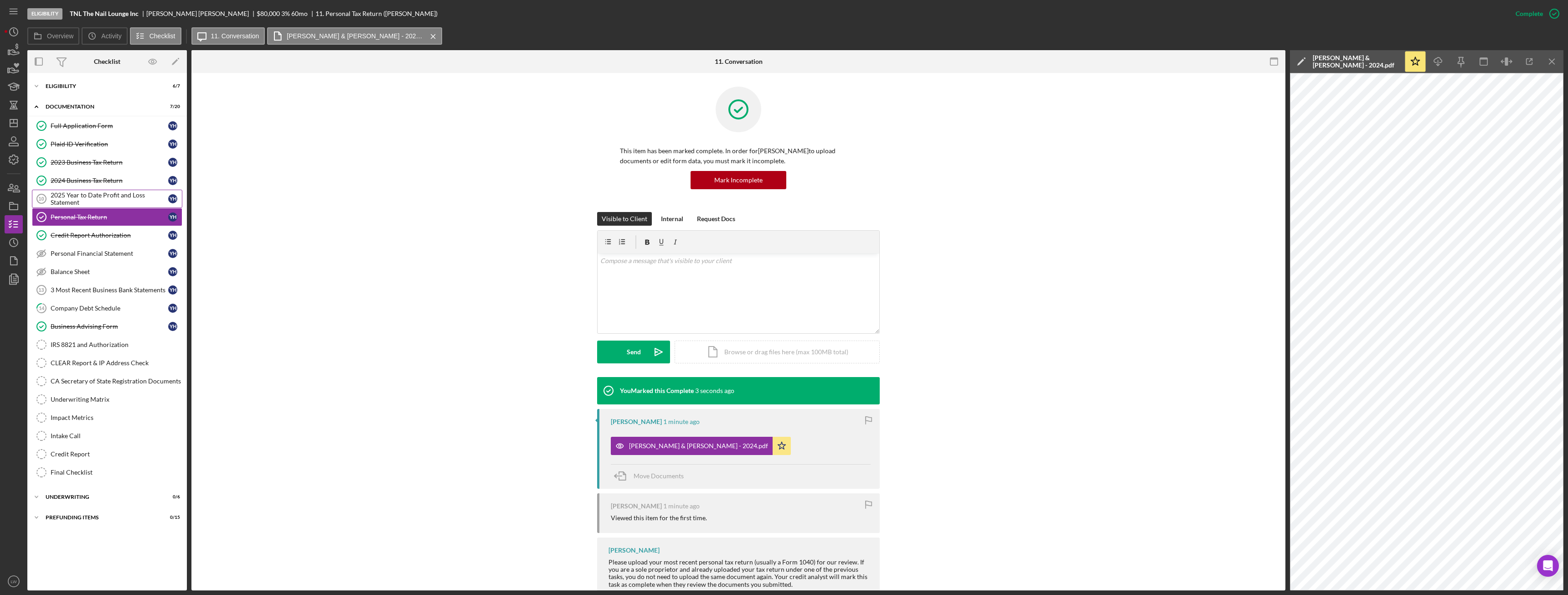
click at [107, 200] on div "2025 Year to Date Profit and Loss Statement" at bounding box center [109, 199] width 117 height 15
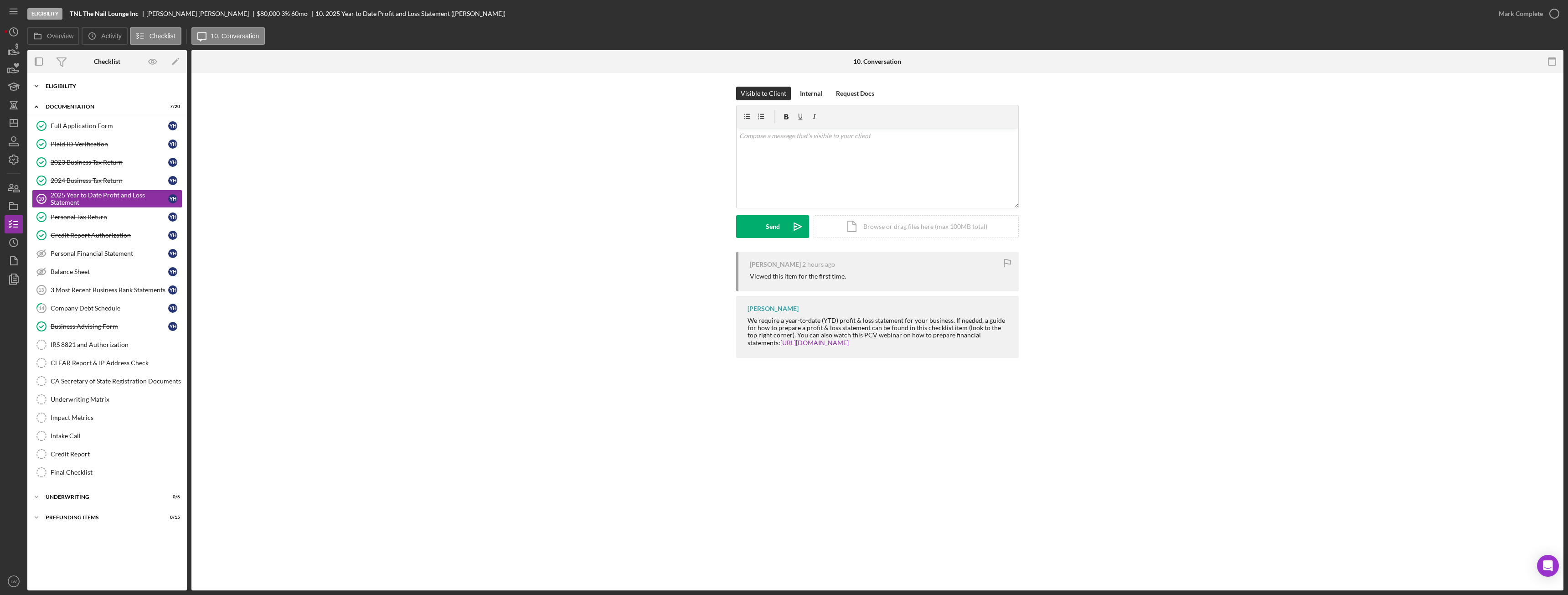
click at [66, 83] on div "Icon/Expander Eligibility 6 / 7" at bounding box center [107, 86] width 159 height 18
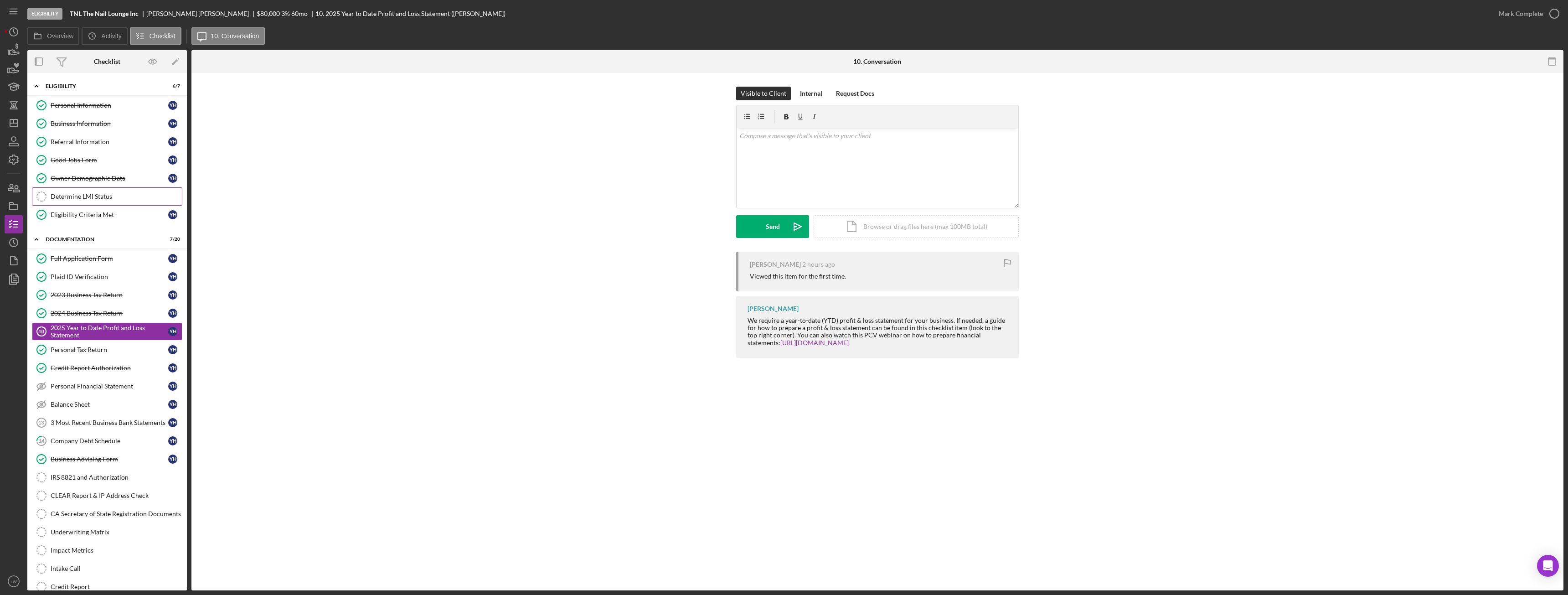
click at [89, 193] on div "Determine LMI Status" at bounding box center [116, 197] width 131 height 7
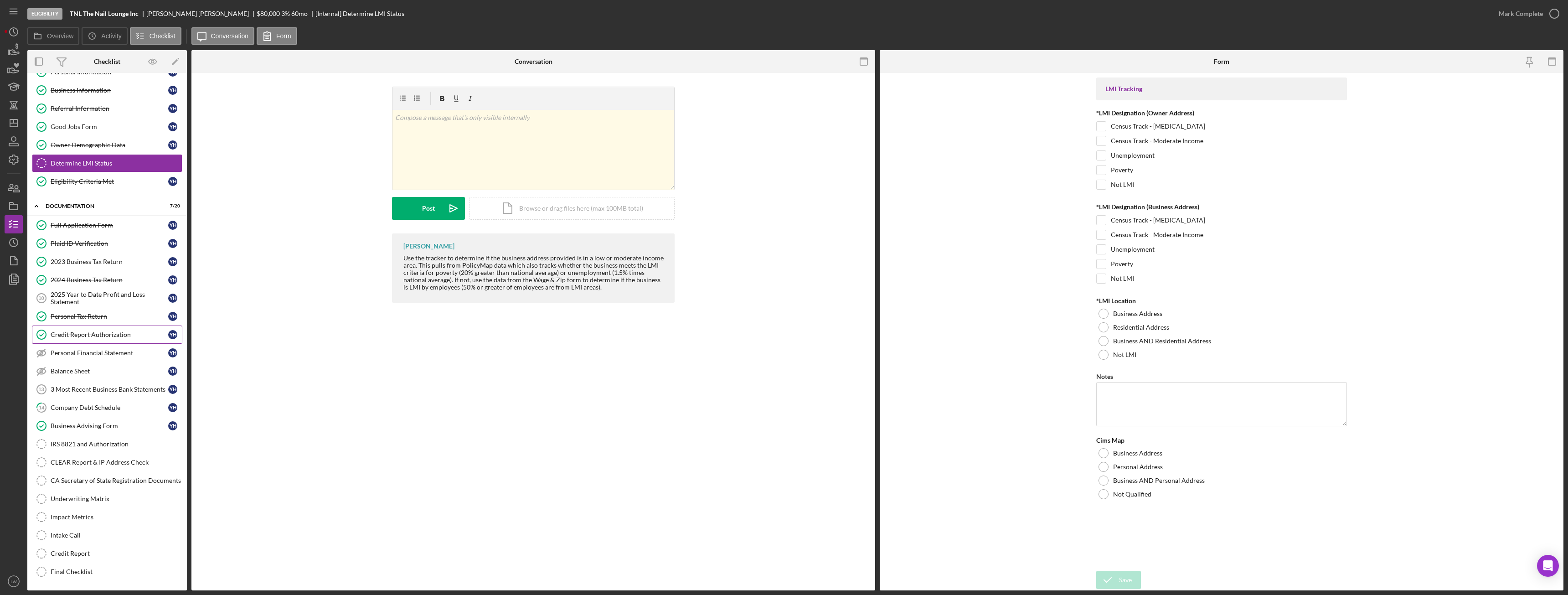
scroll to position [74, 0]
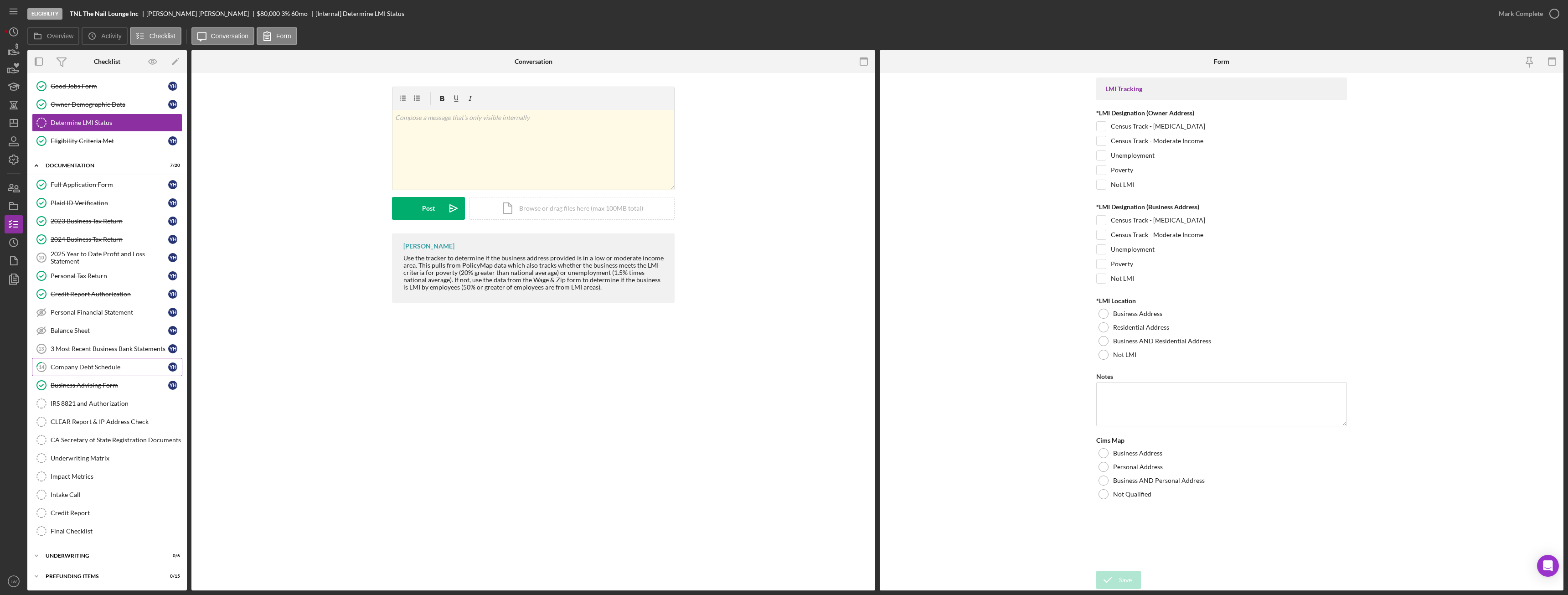
click at [110, 364] on div "Company Debt Schedule" at bounding box center [109, 367] width 117 height 7
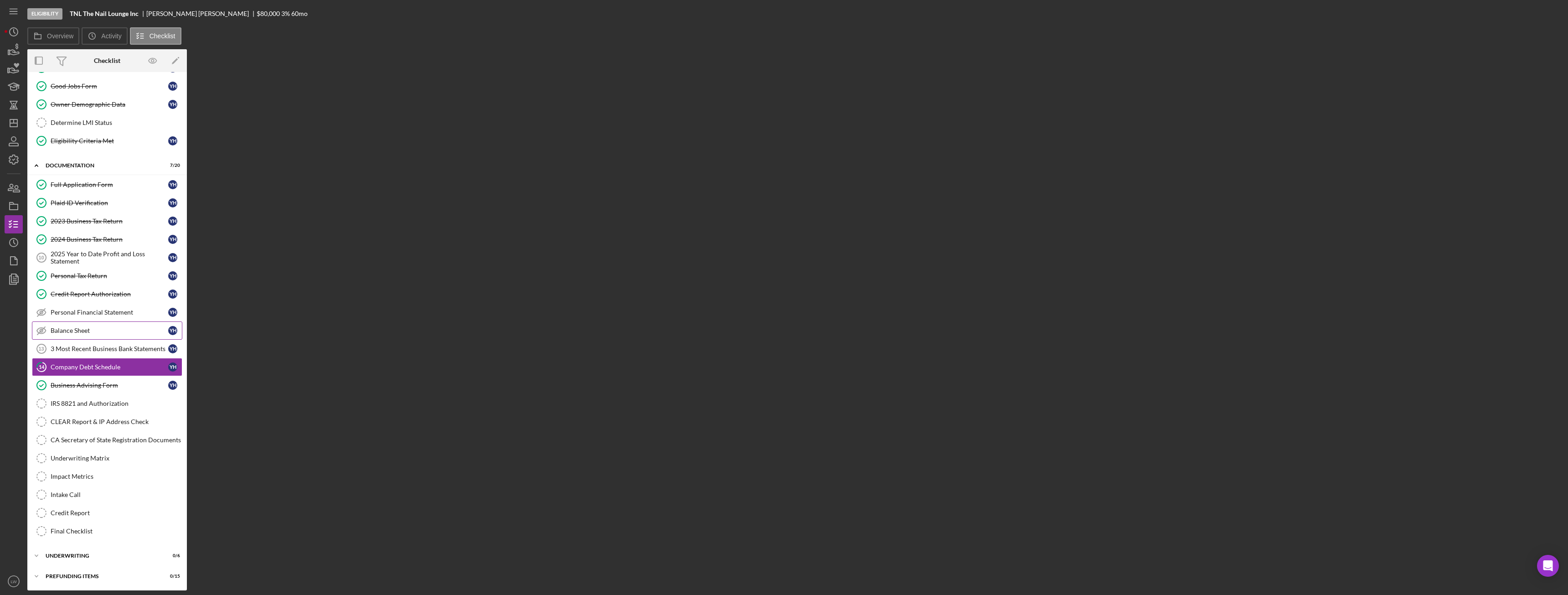
scroll to position [74, 0]
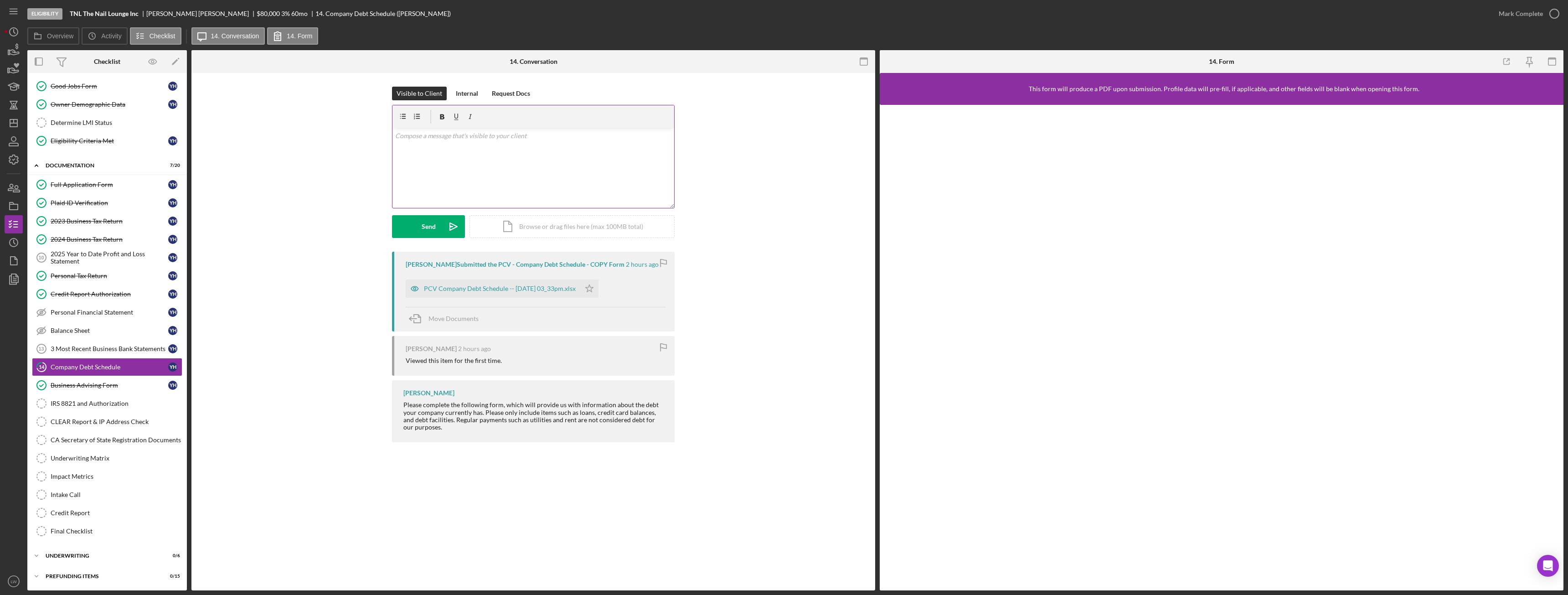
click at [534, 166] on div "v Color teal Color pink Remove color Add row above Add row below Add column bef…" at bounding box center [533, 167] width 282 height 80
click at [450, 223] on icon "Icon/icon-invite-send" at bounding box center [453, 226] width 23 height 23
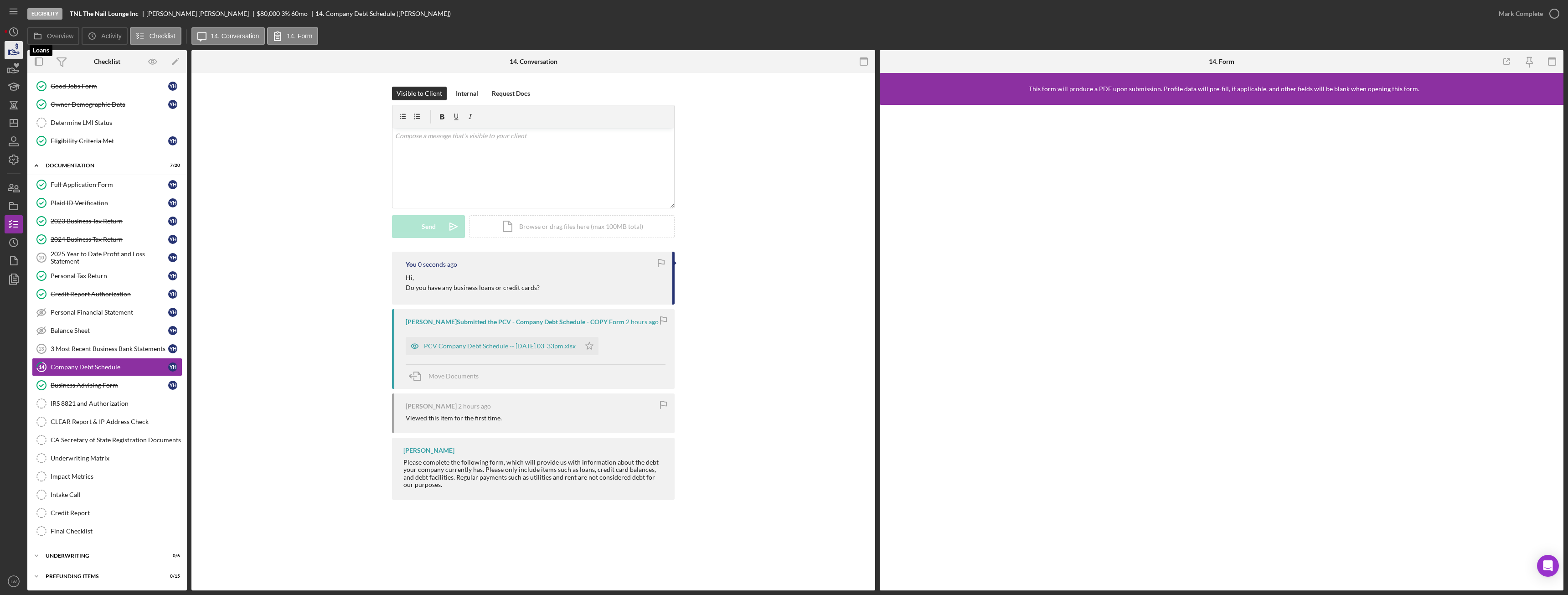
click at [9, 45] on icon "button" at bounding box center [13, 50] width 23 height 23
